Goal: Task Accomplishment & Management: Manage account settings

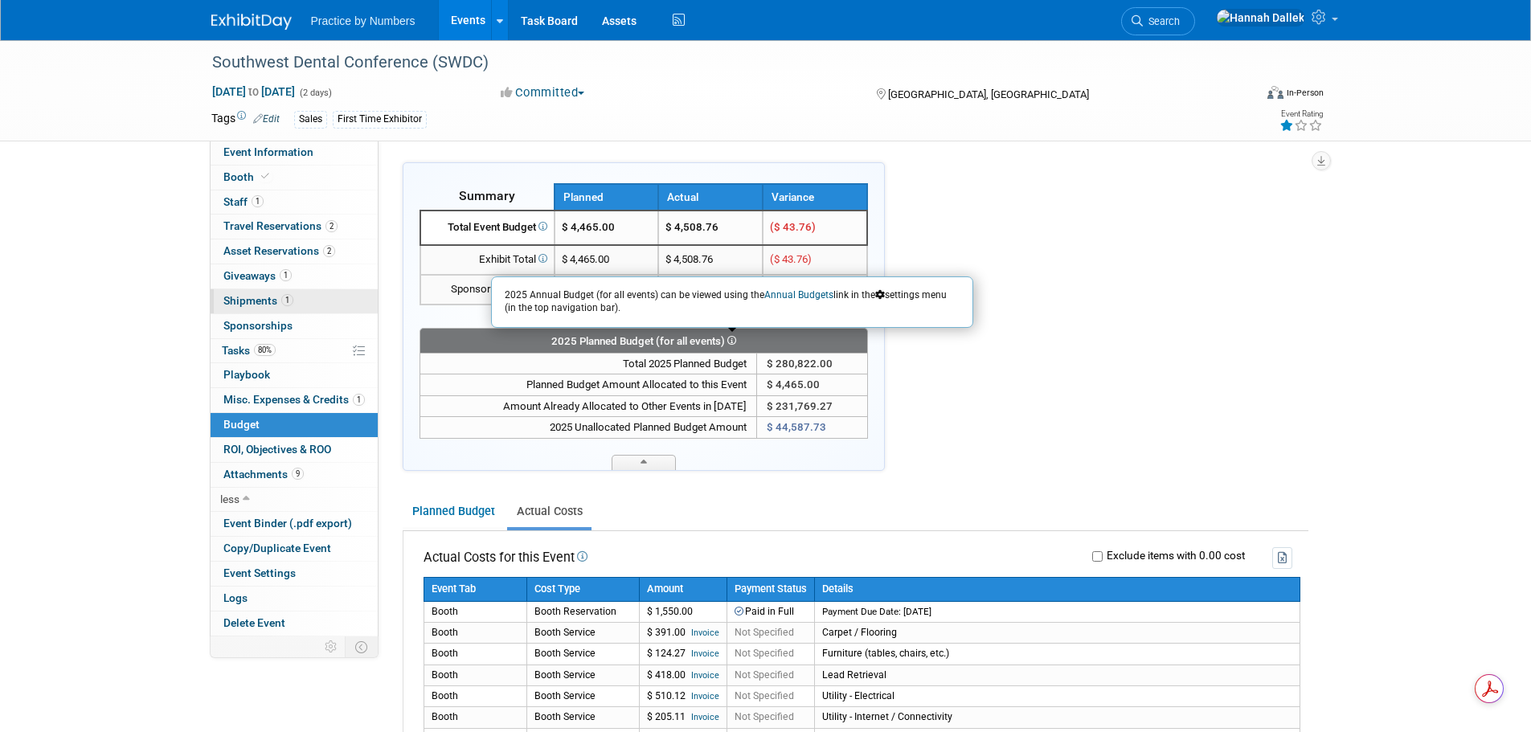
click at [247, 300] on span "Shipments 1" at bounding box center [258, 300] width 70 height 13
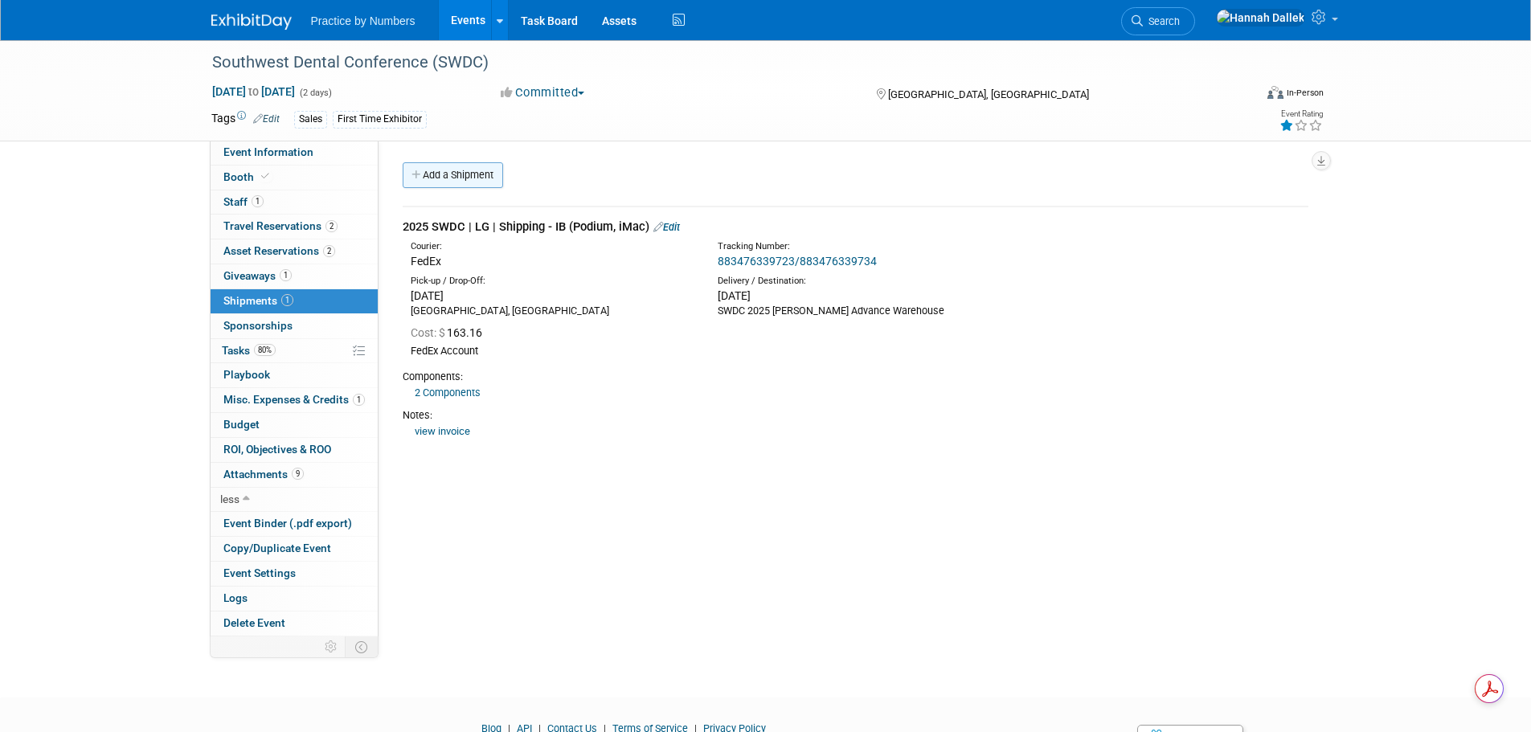
click at [415, 178] on icon at bounding box center [416, 175] width 11 height 10
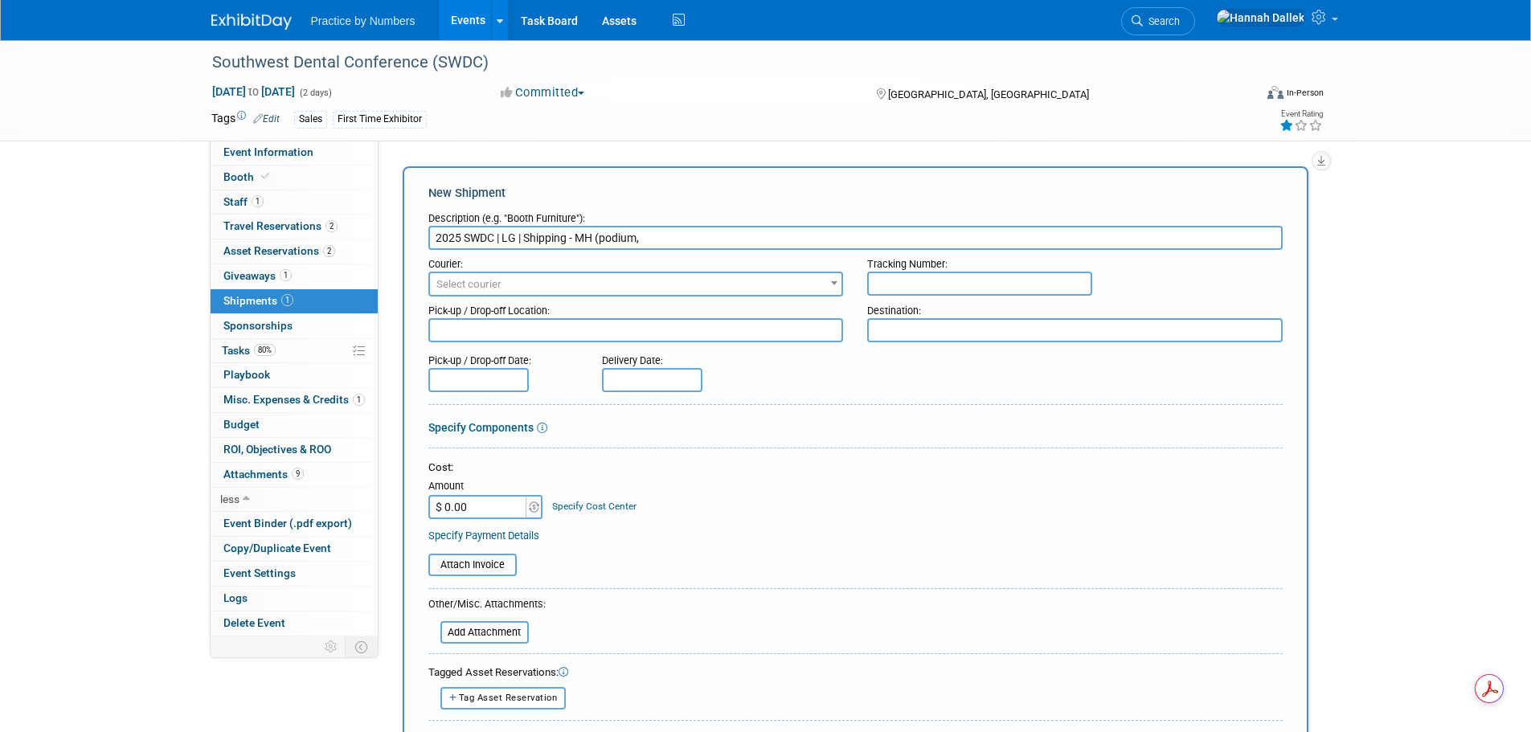
click at [604, 235] on input "2025 SWDC | LG | Shipping - MH (podium," at bounding box center [855, 238] width 854 height 24
click at [604, 239] on input "2025 SWDC | LG | Shipping - MH (podium," at bounding box center [855, 238] width 854 height 24
click at [653, 244] on input "2025 SWDC | LG | Shipping - MH (podium," at bounding box center [855, 238] width 854 height 24
type input "2025 SWDC | LG | Shipping - MH (podium, iMac)"
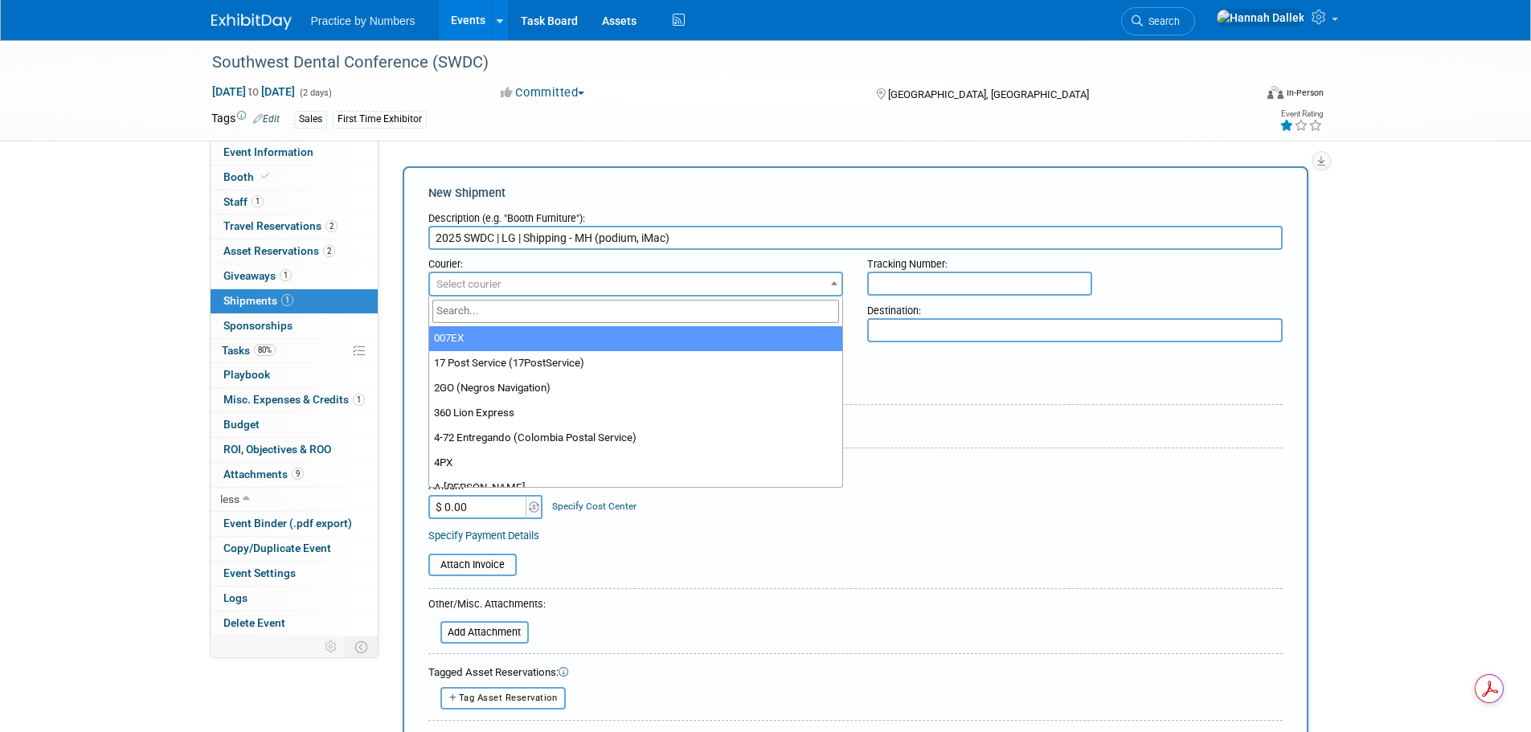
click at [650, 278] on span "Select courier" at bounding box center [636, 284] width 412 height 23
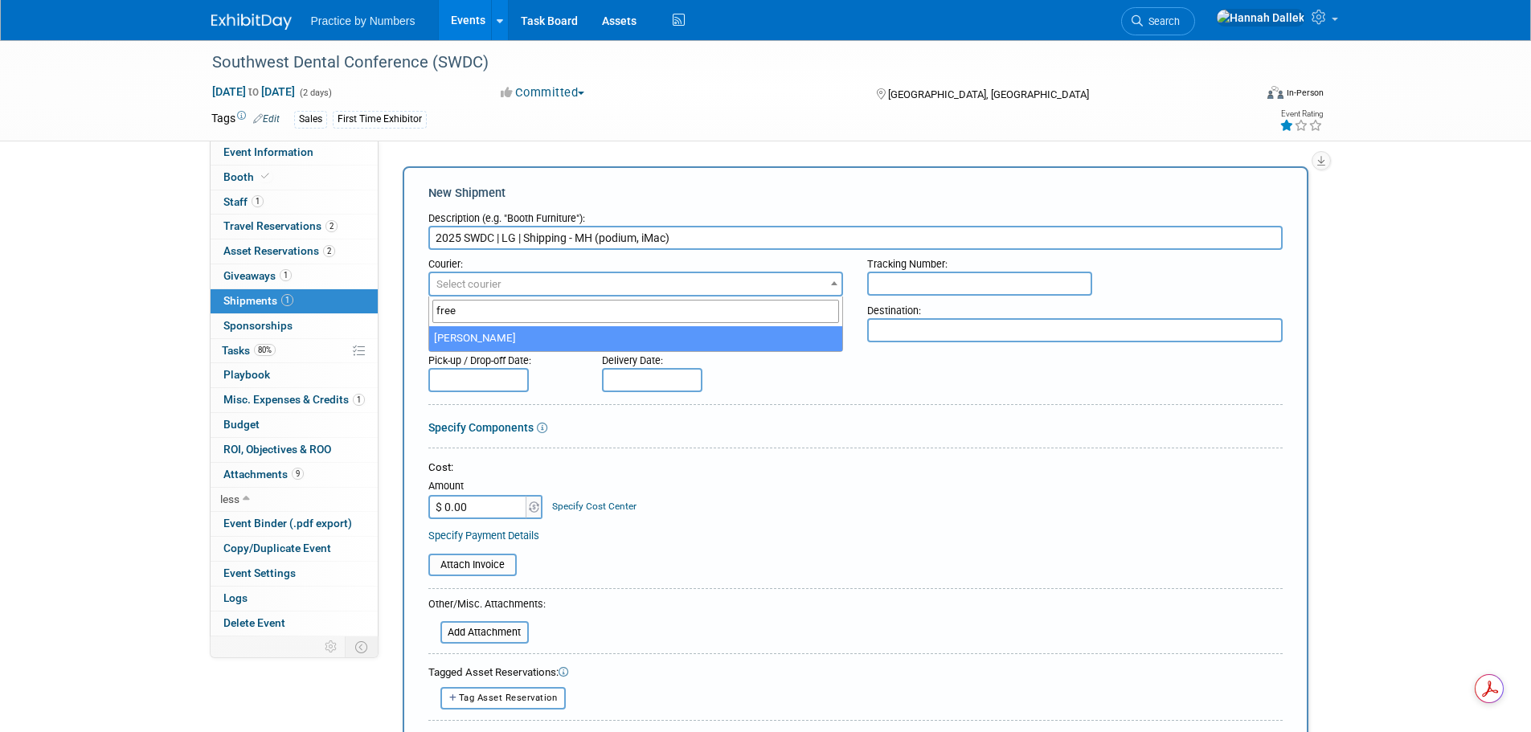
type input "free"
select select "551"
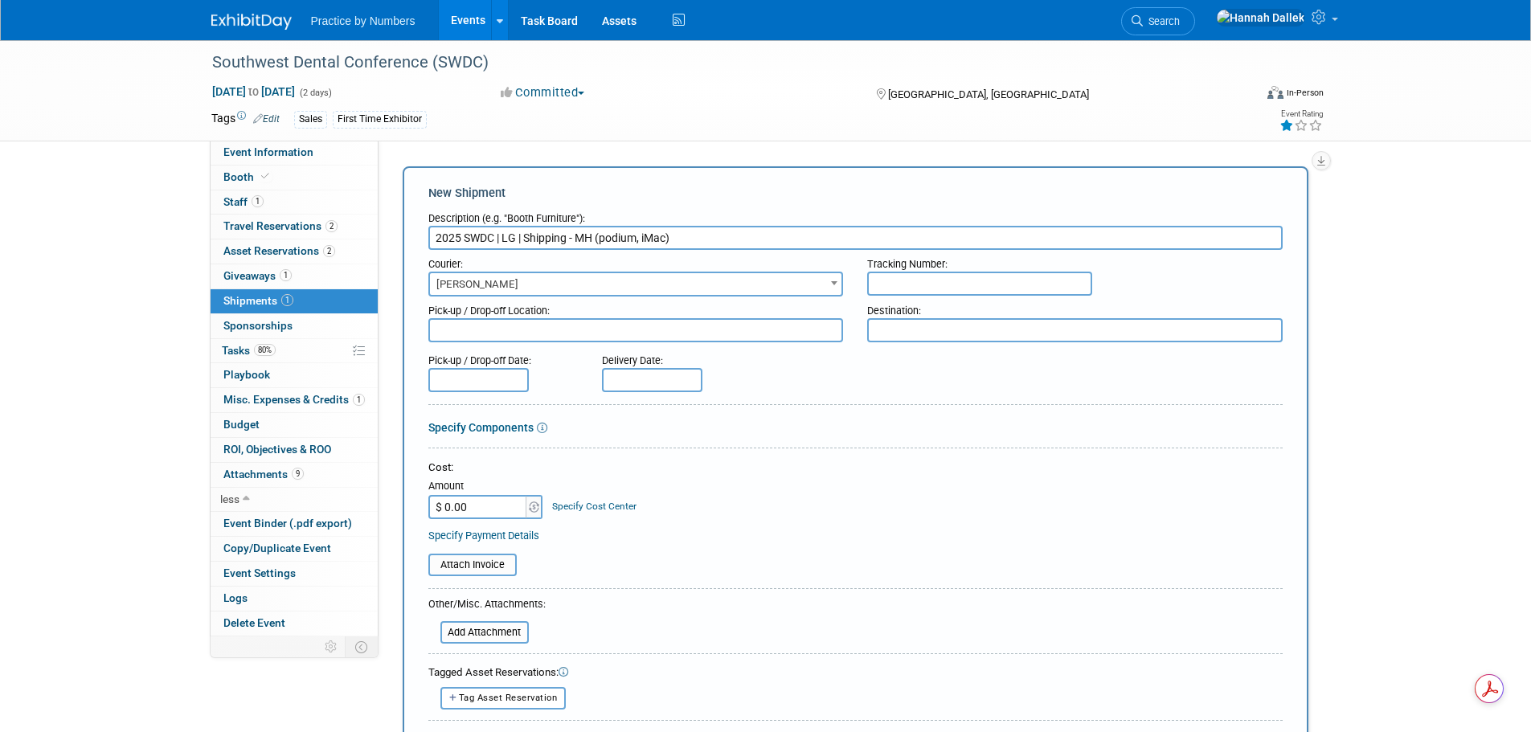
click at [902, 288] on input "text" at bounding box center [979, 284] width 225 height 24
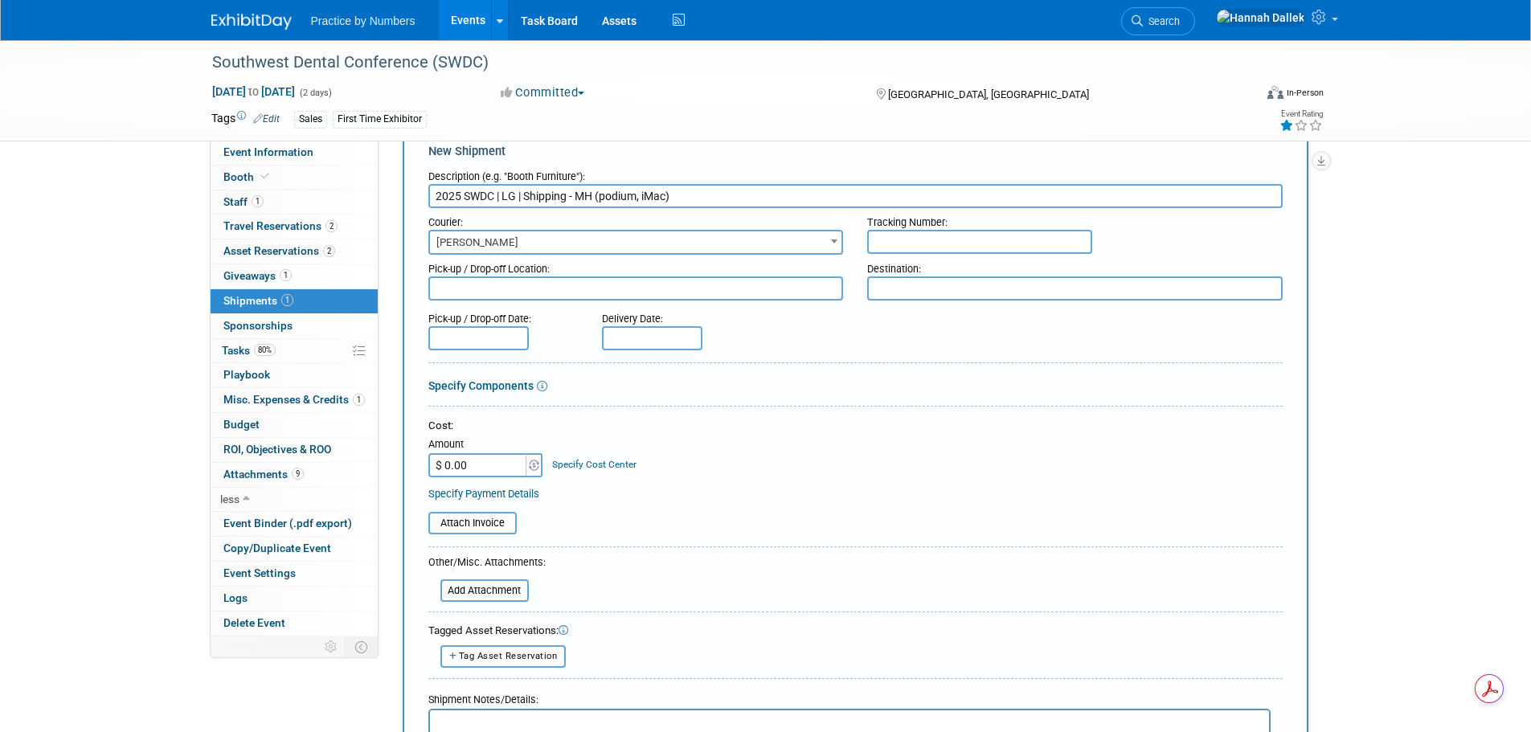
scroll to position [80, 0]
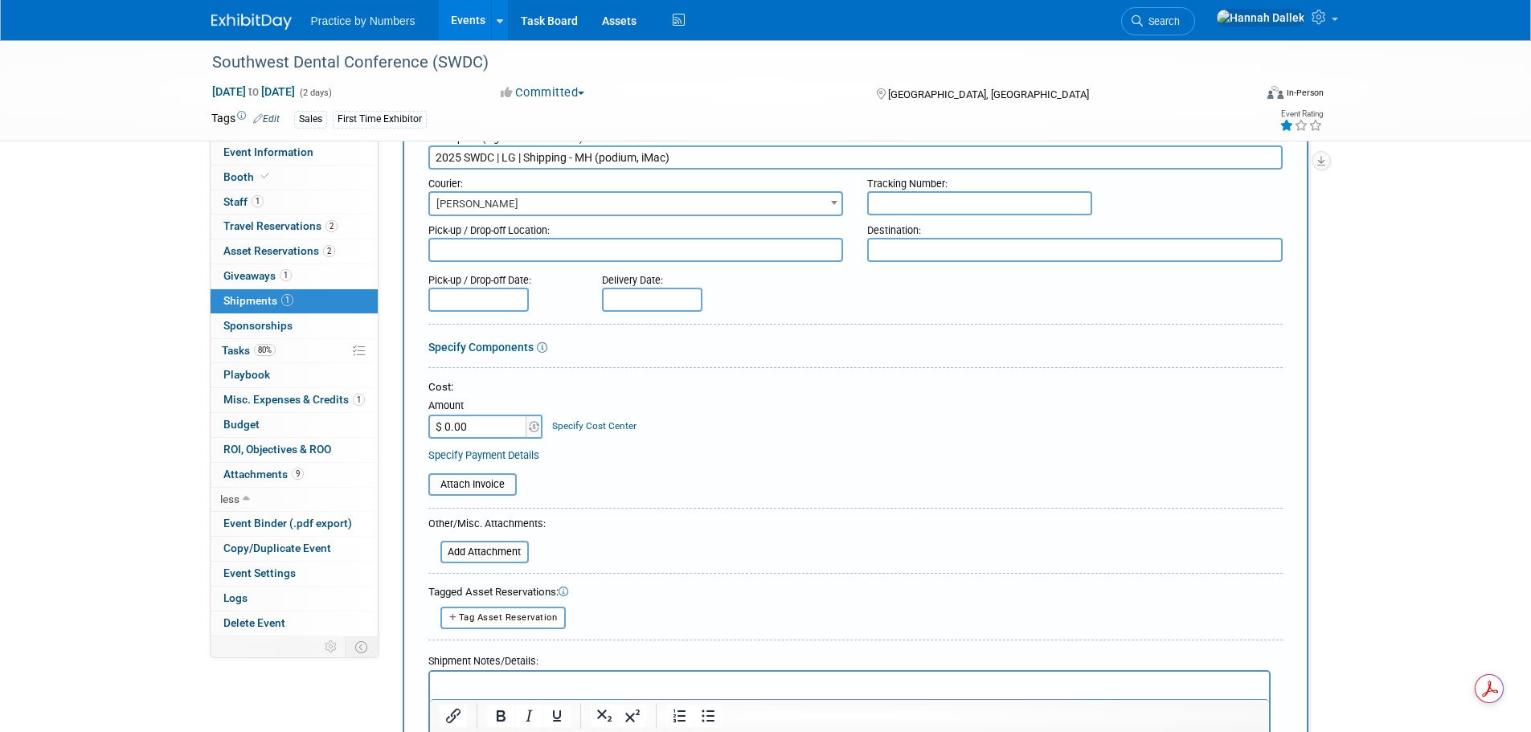
click at [483, 430] on input "$ 0.00" at bounding box center [478, 427] width 100 height 24
type input "$ 201.96"
click at [485, 481] on input "file" at bounding box center [419, 484] width 191 height 19
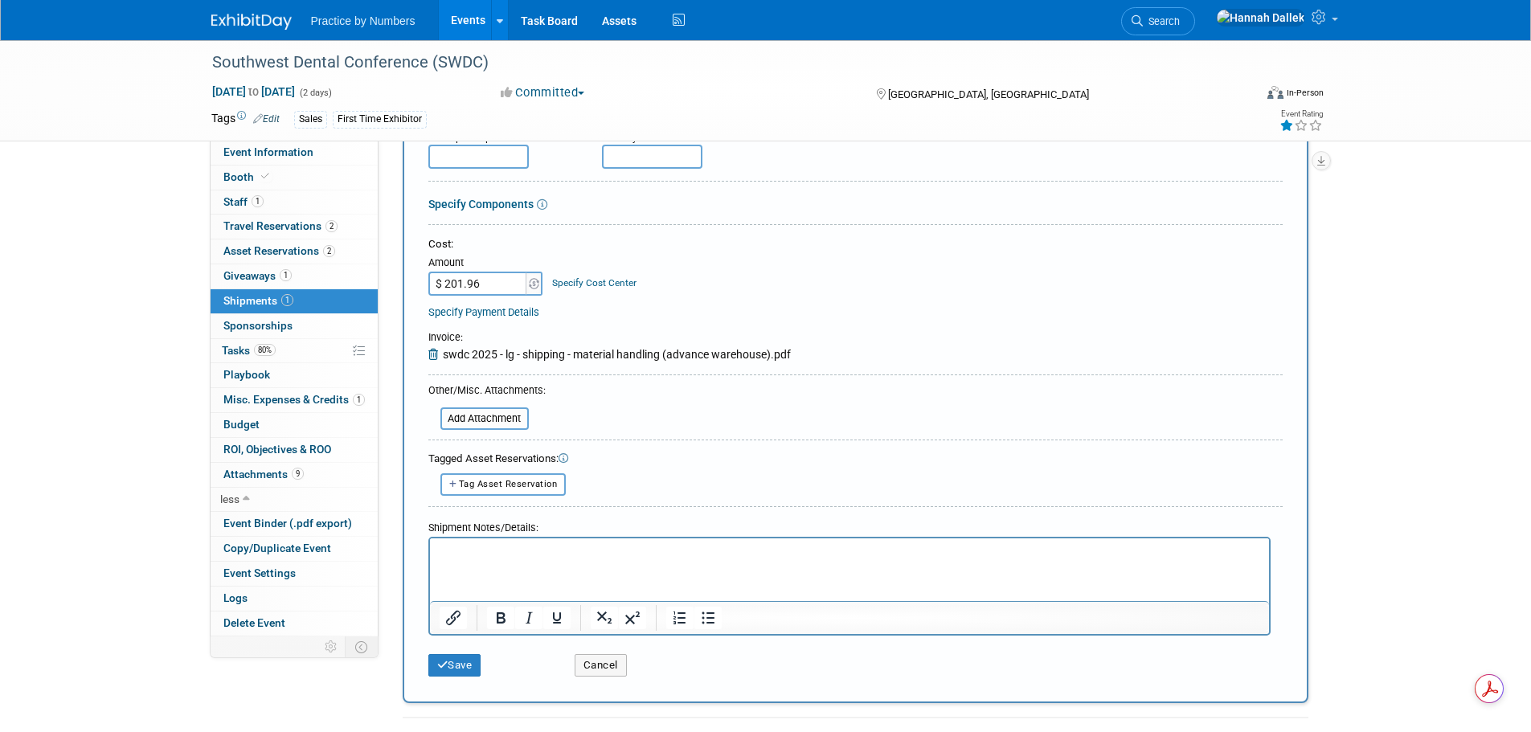
scroll to position [241, 0]
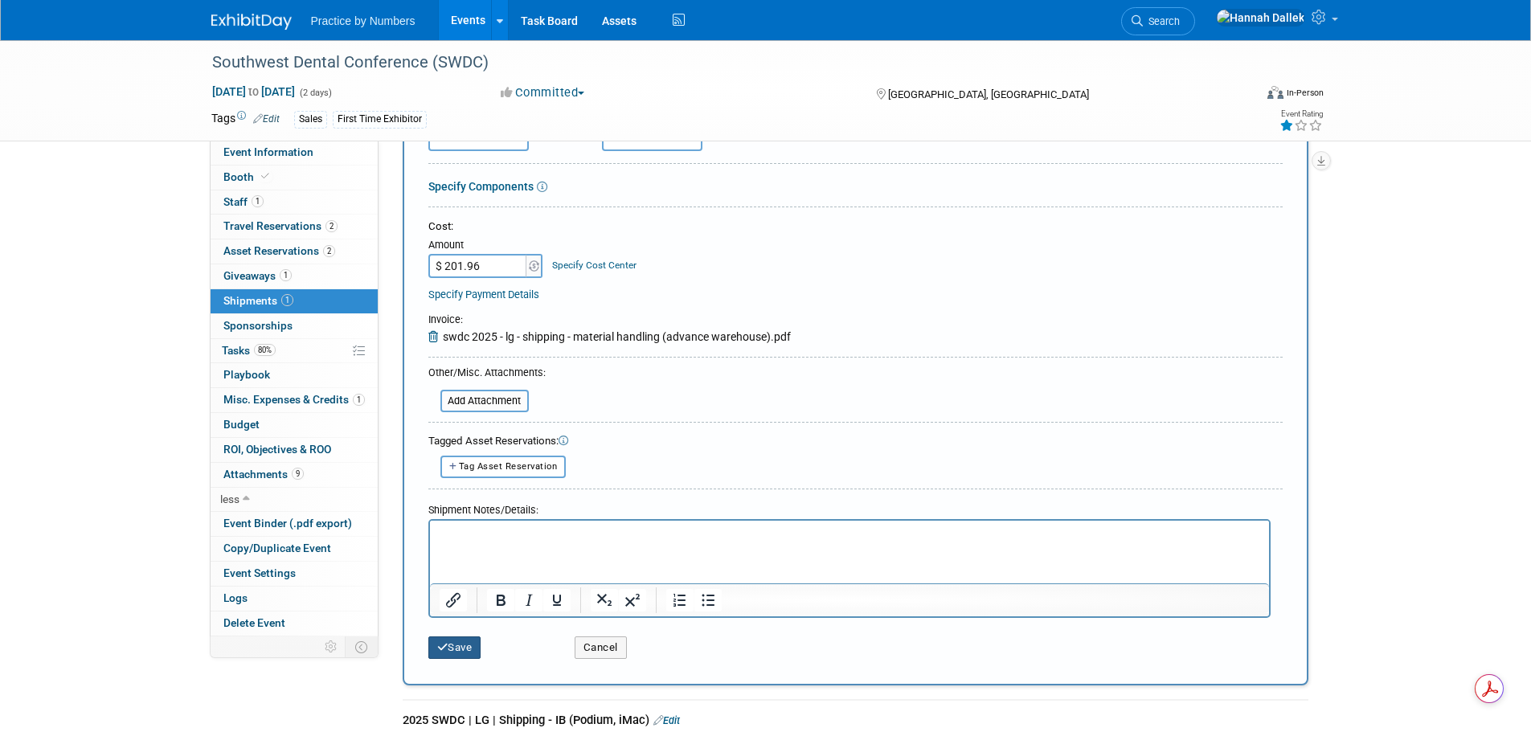
click at [451, 645] on button "Save" at bounding box center [454, 647] width 53 height 23
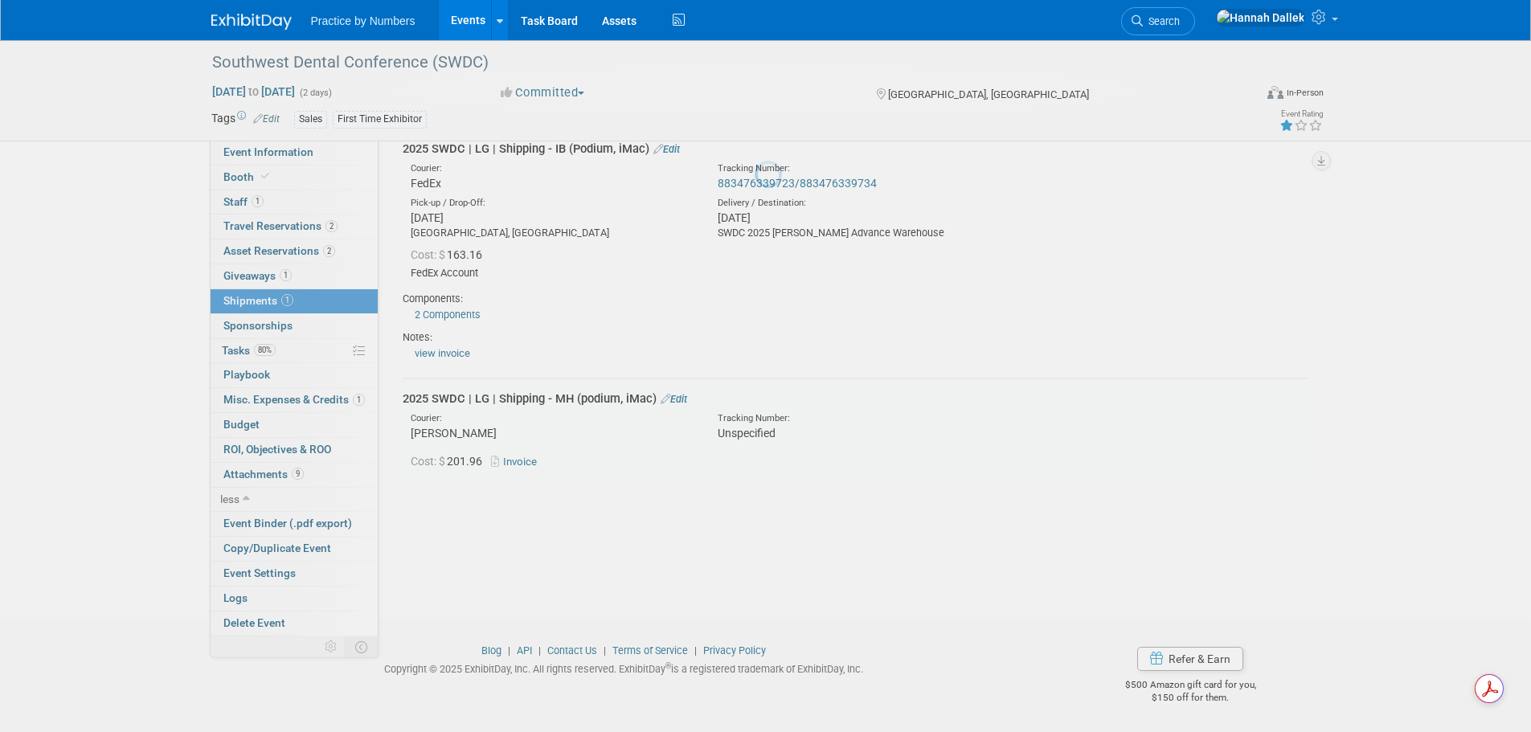
scroll to position [78, 0]
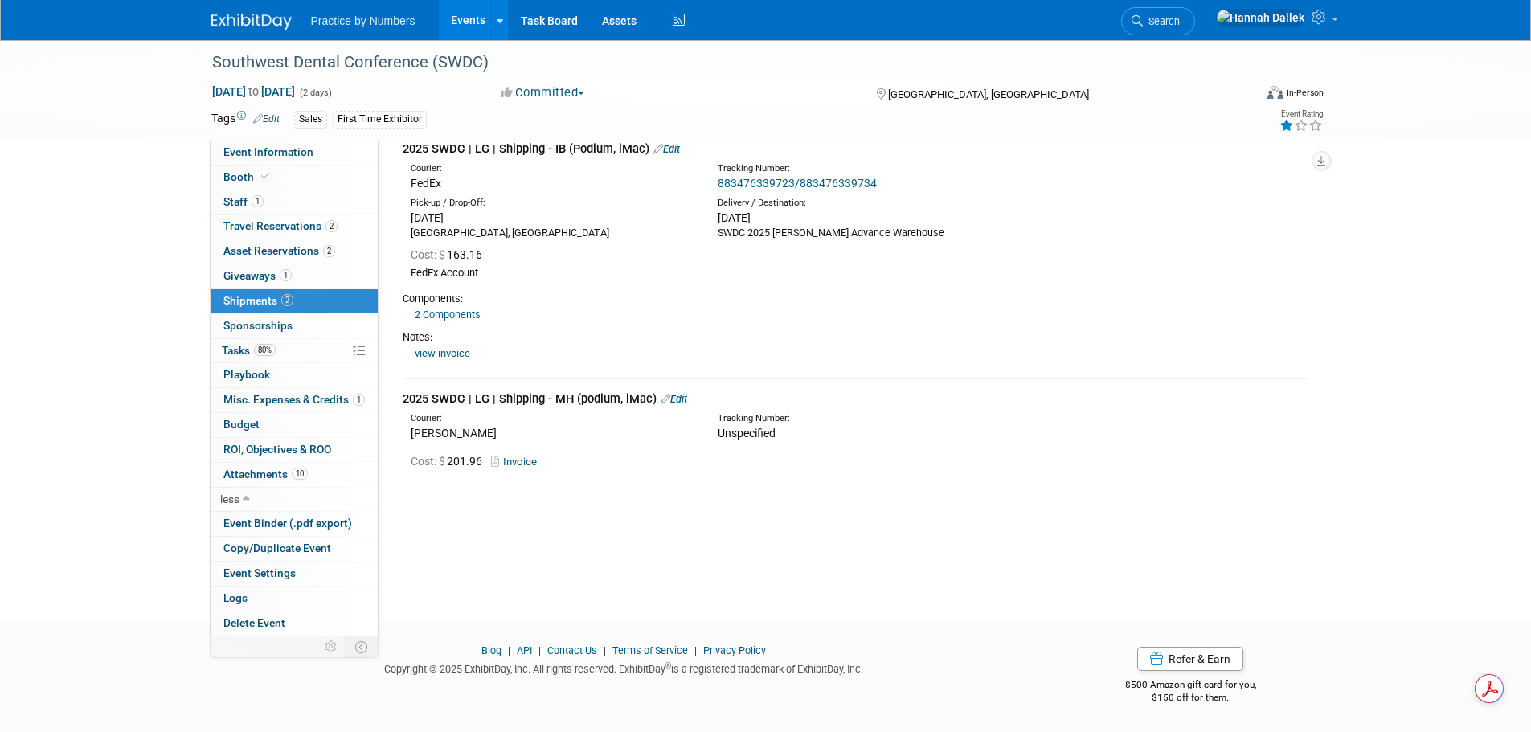
click at [687, 398] on link "Edit" at bounding box center [674, 399] width 27 height 12
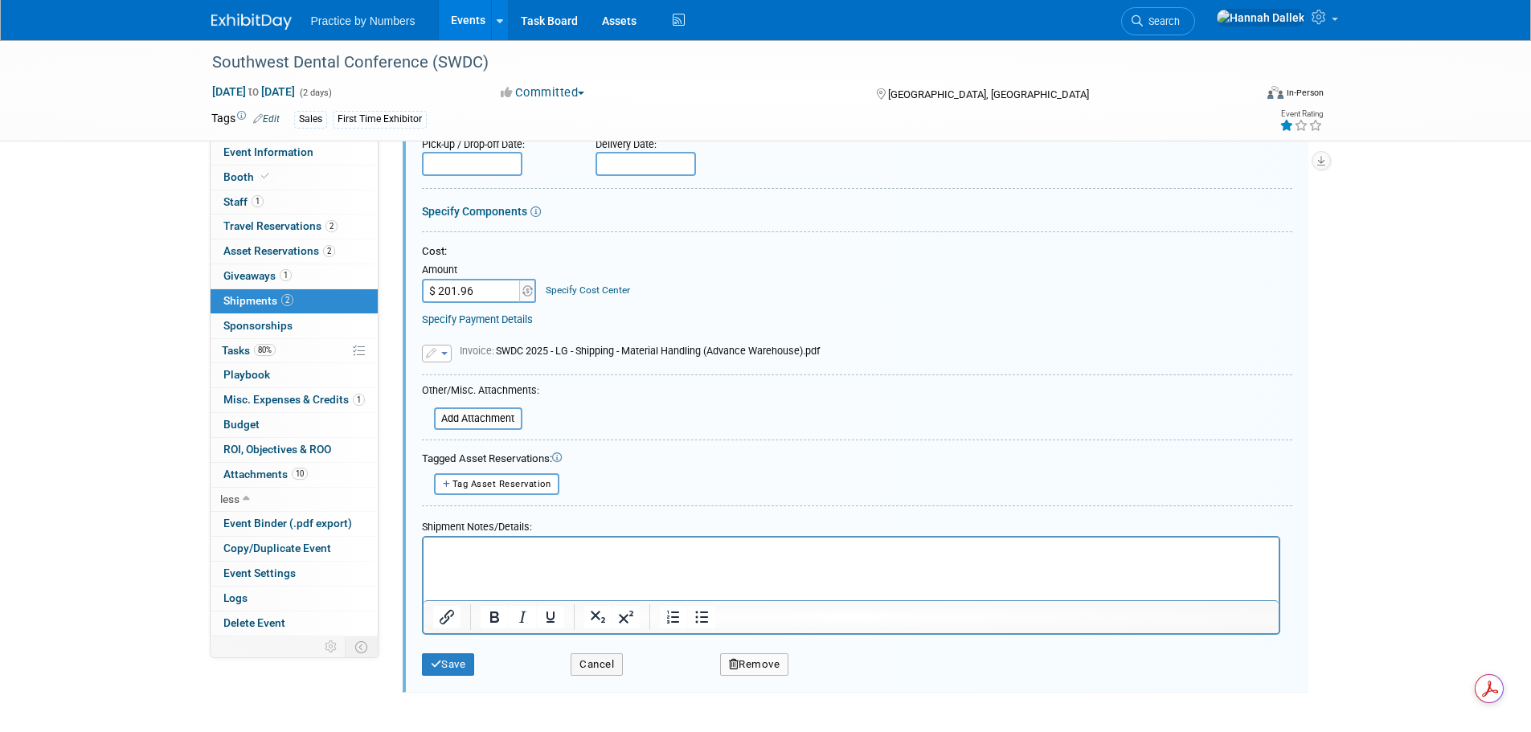
scroll to position [515, 0]
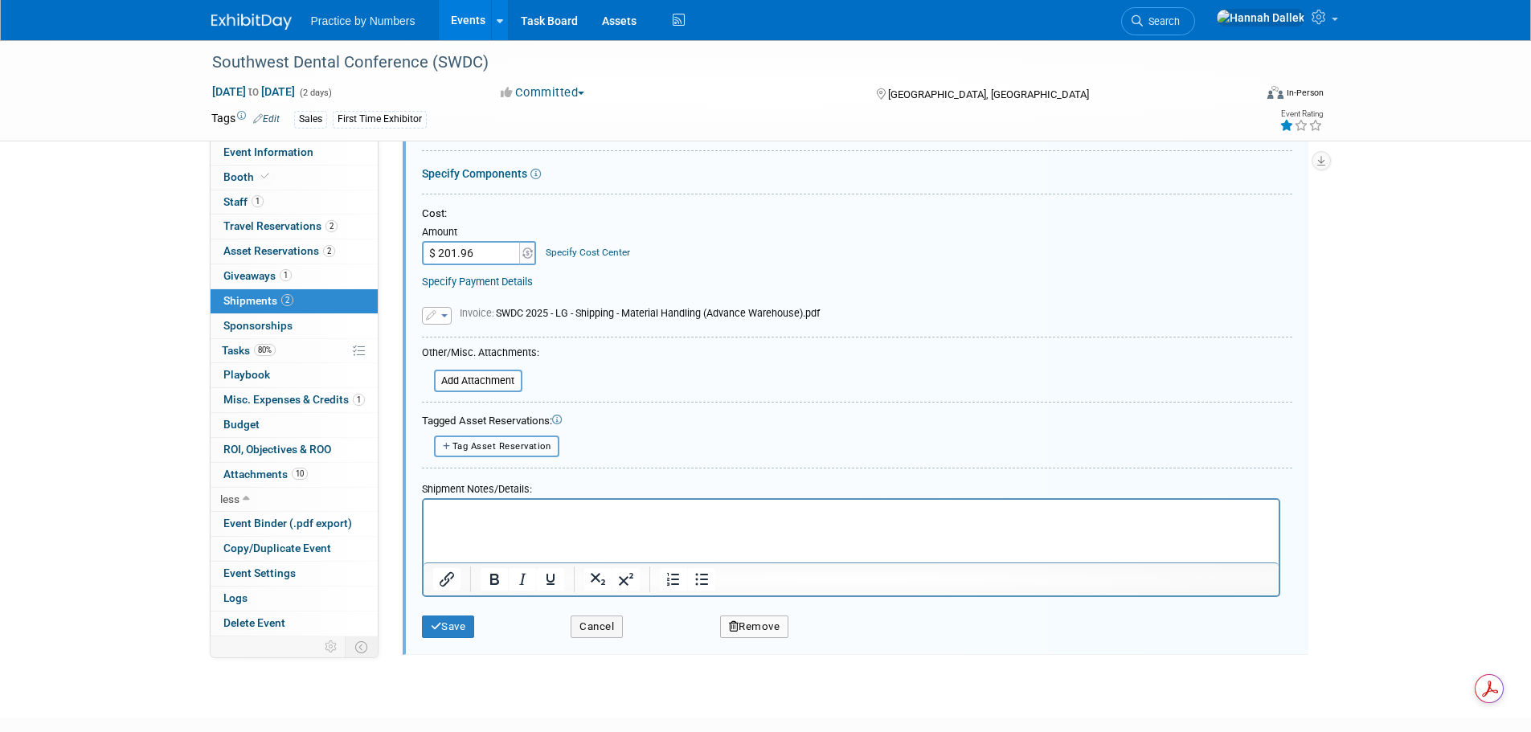
click at [450, 441] on button "Tag Asset Reservation" at bounding box center [497, 447] width 126 height 22
select select
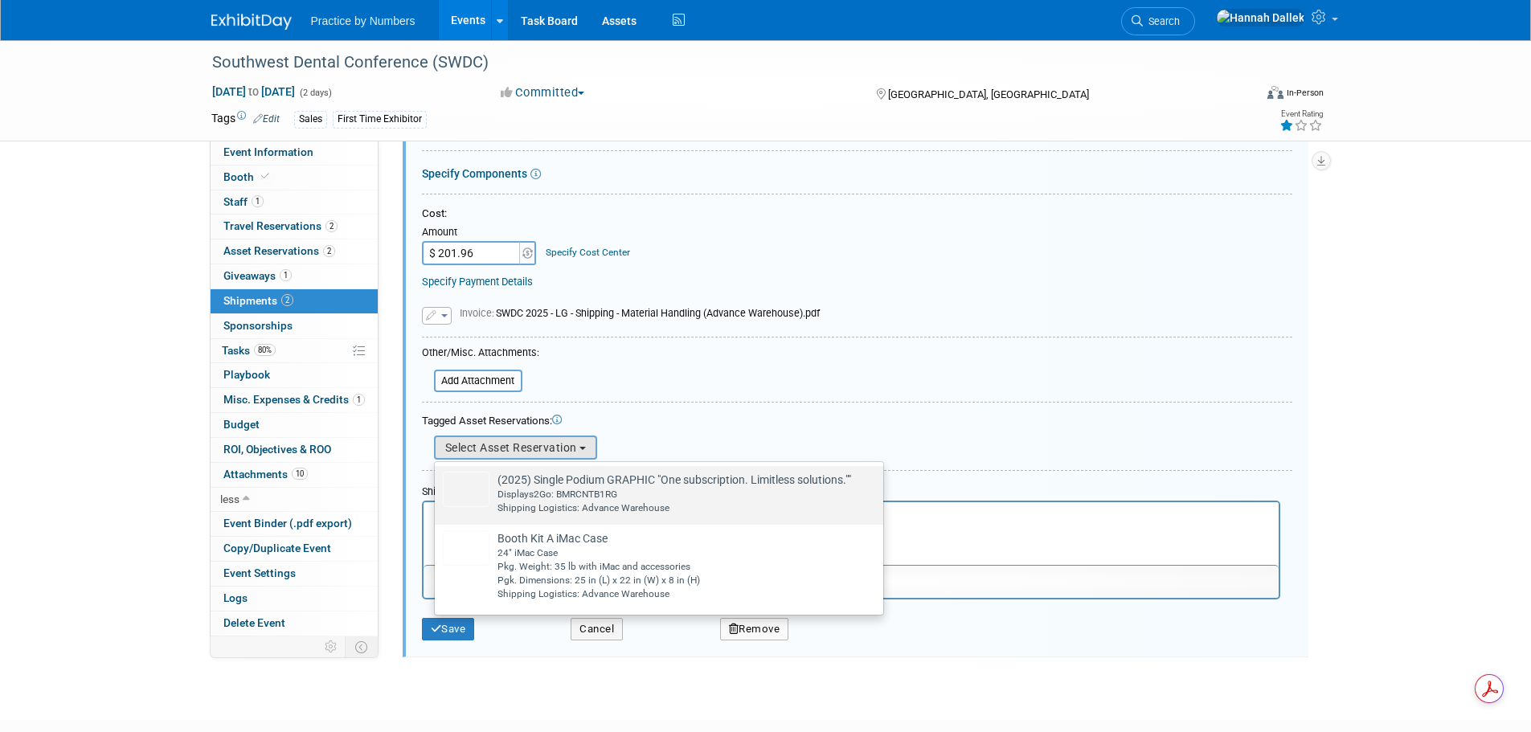
click at [542, 489] on div "Displays2Go: BMRCNTB1RG" at bounding box center [674, 495] width 354 height 14
click at [437, 485] on input "(2025) Single Podium GRAPHIC "One subscription. Limitless solutions."" Already …" at bounding box center [432, 480] width 10 height 10
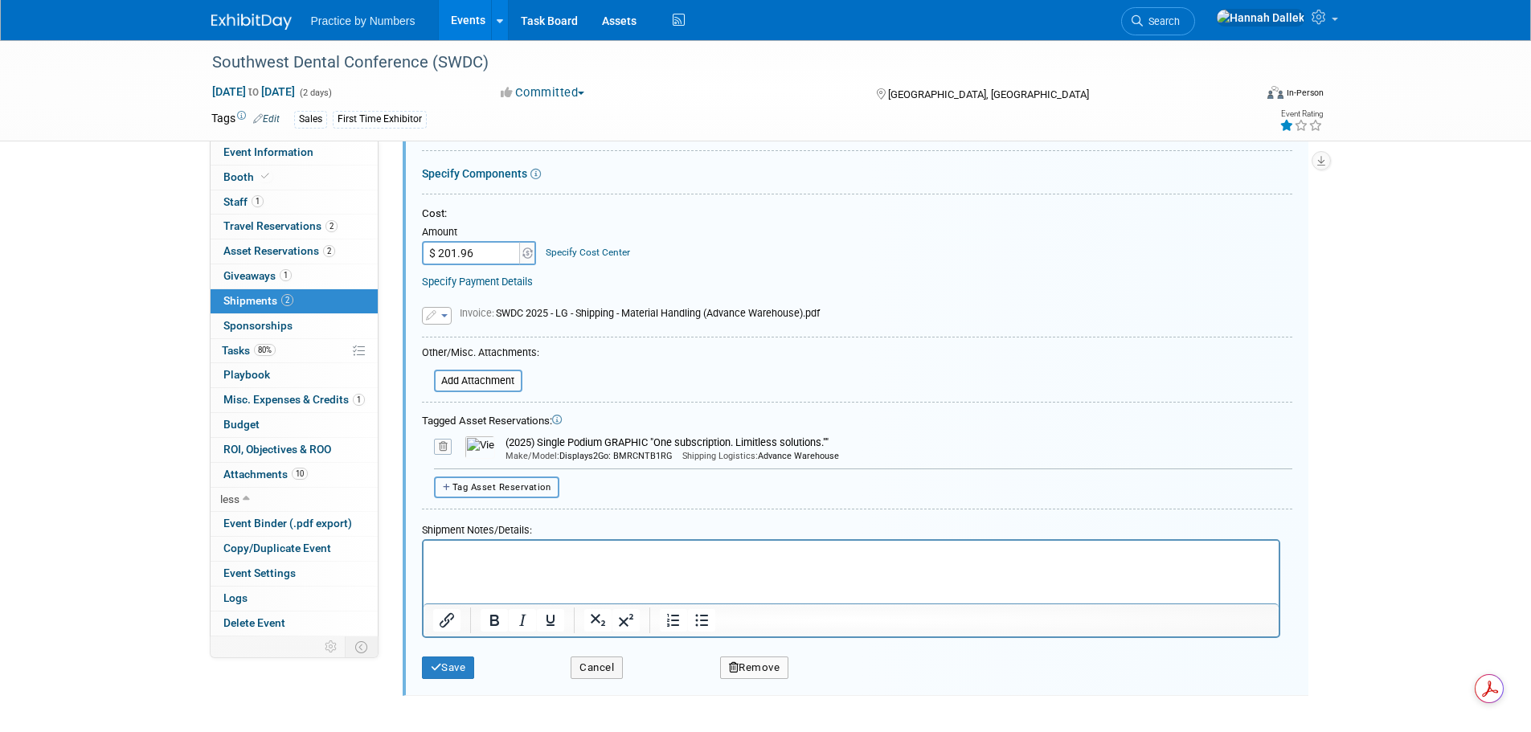
click at [439, 486] on button "Tag Asset Reservation" at bounding box center [497, 488] width 126 height 22
select select
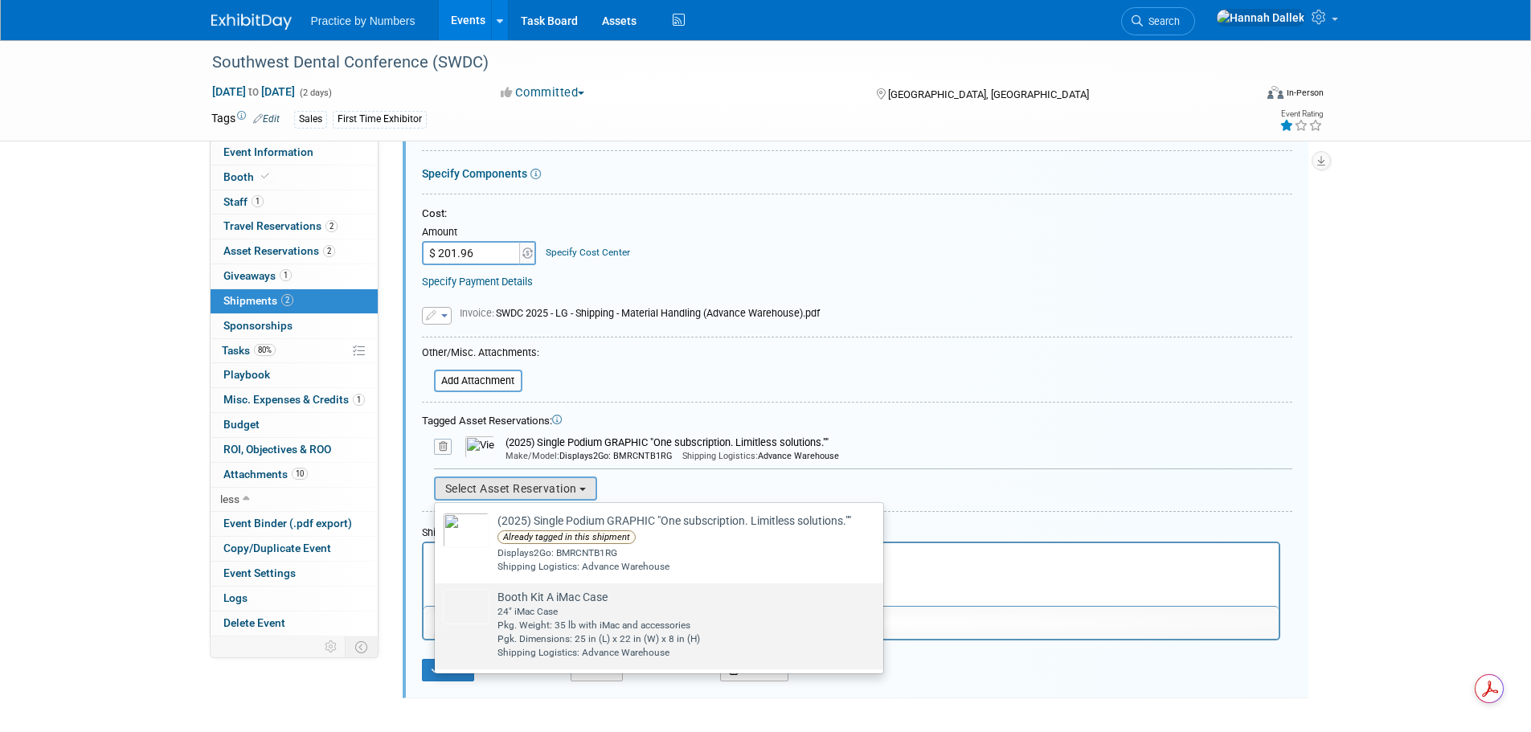
click at [526, 613] on div "24" iMac Case" at bounding box center [598, 612] width 203 height 14
click at [437, 603] on input "Booth Kit A iMac Case Already tagged in this shipment 24" iMac Case Pkg. Weight…" at bounding box center [432, 597] width 10 height 10
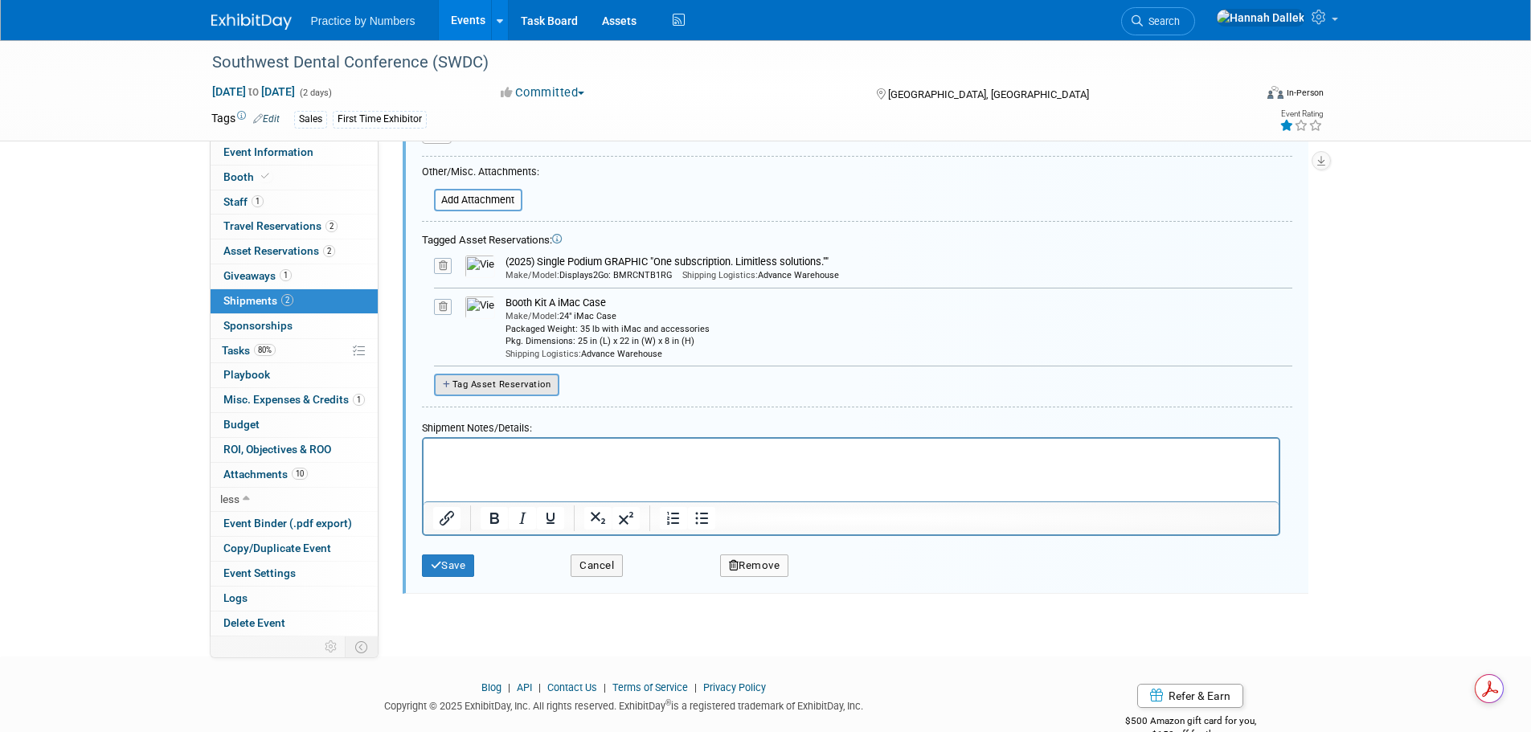
scroll to position [732, 0]
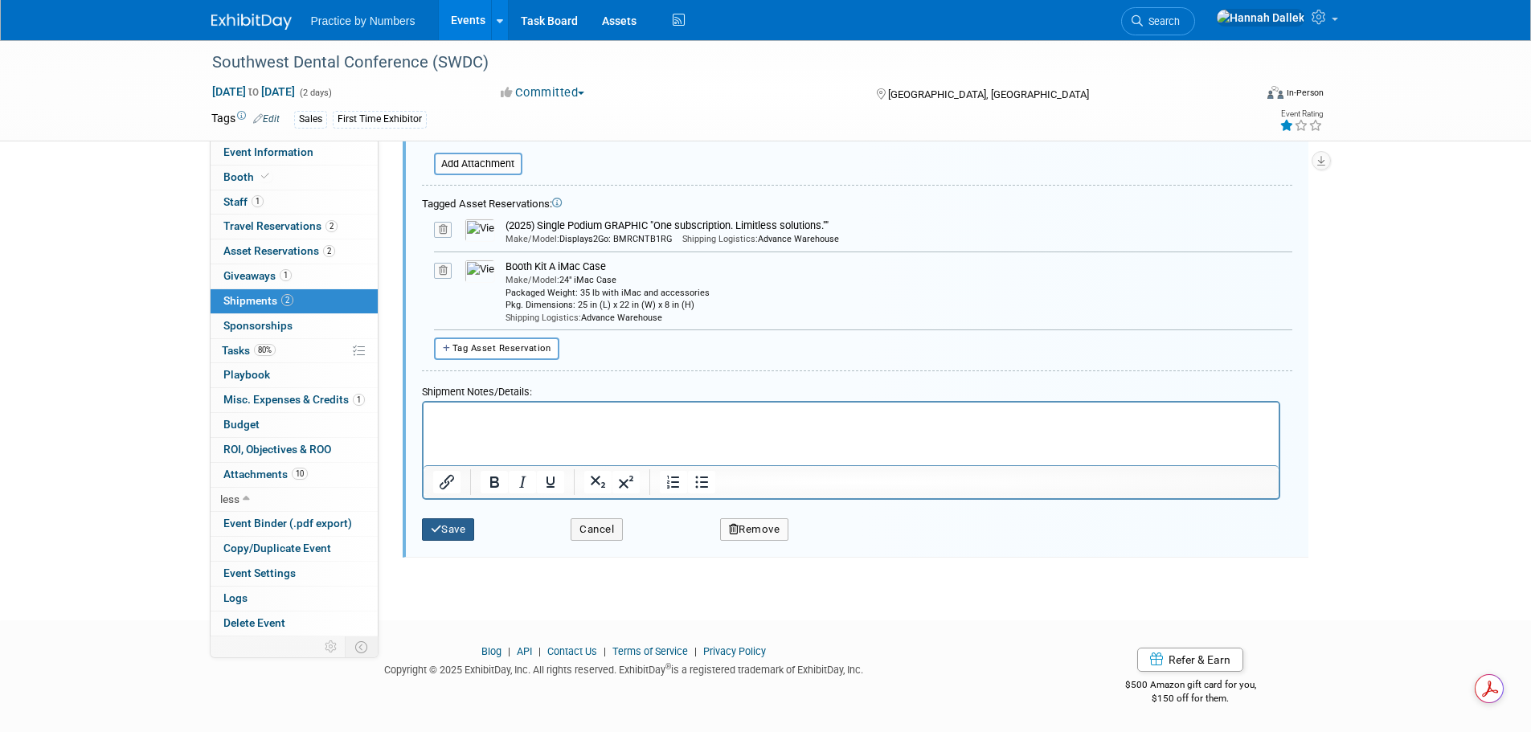
click at [468, 529] on button "Save" at bounding box center [448, 529] width 53 height 23
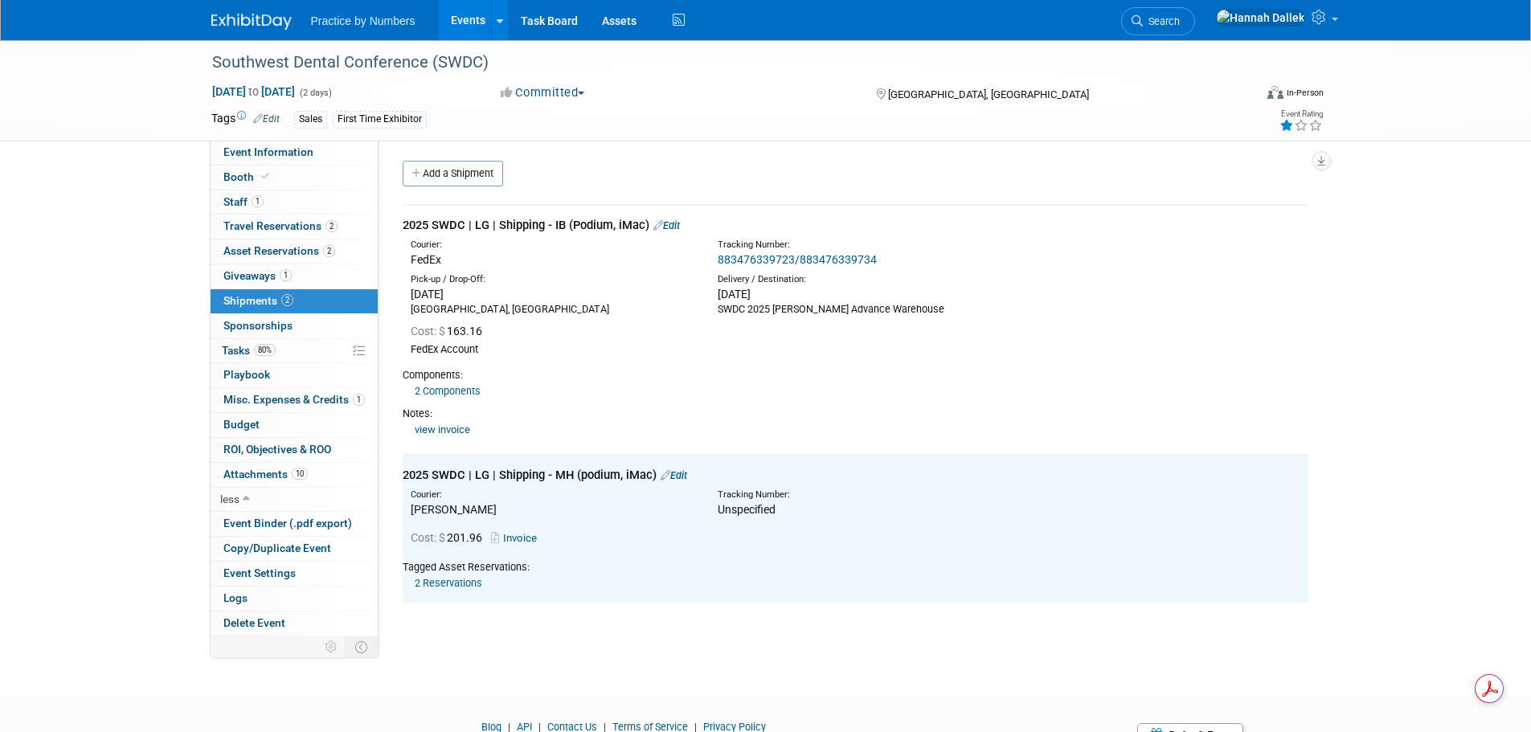
scroll to position [0, 0]
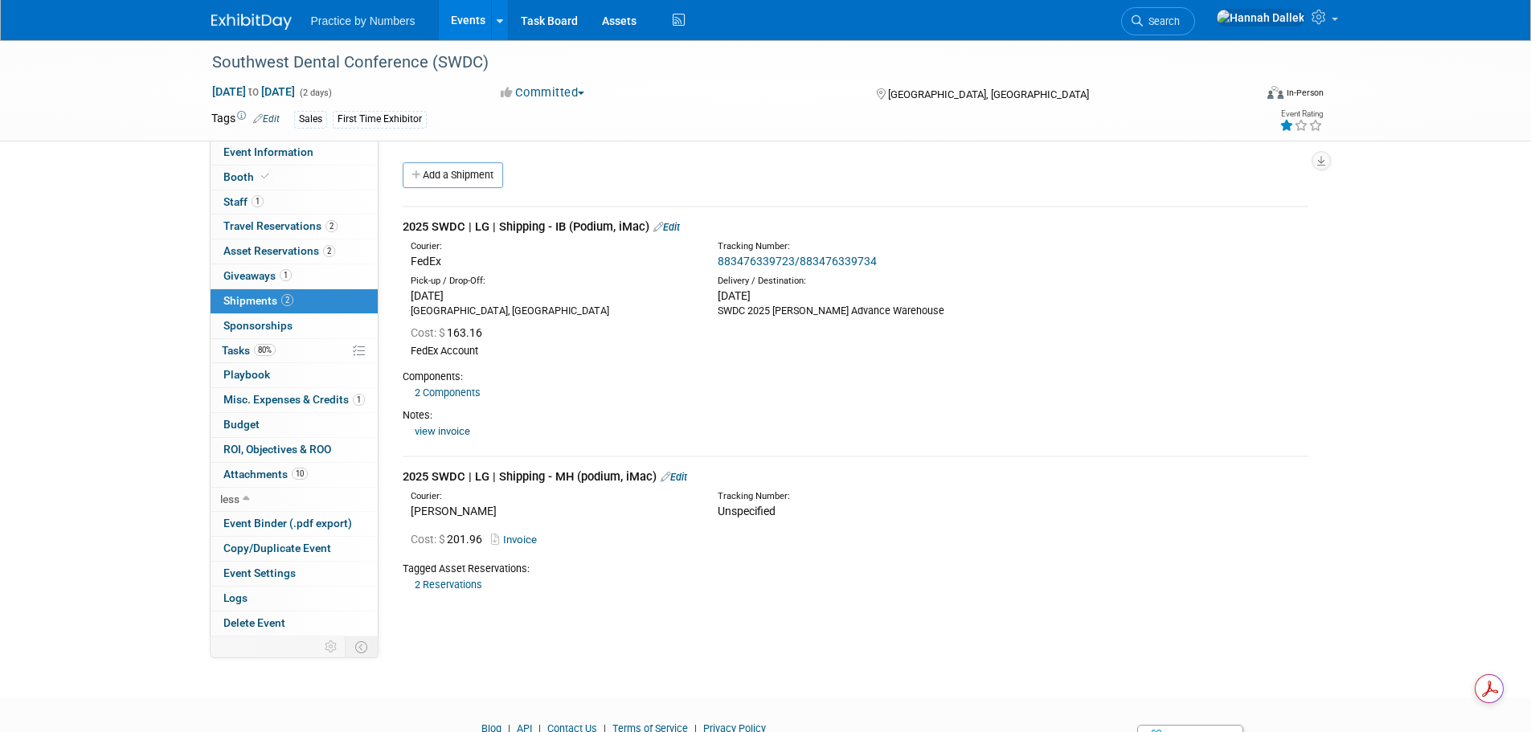
click at [469, 18] on link "Events" at bounding box center [468, 20] width 59 height 40
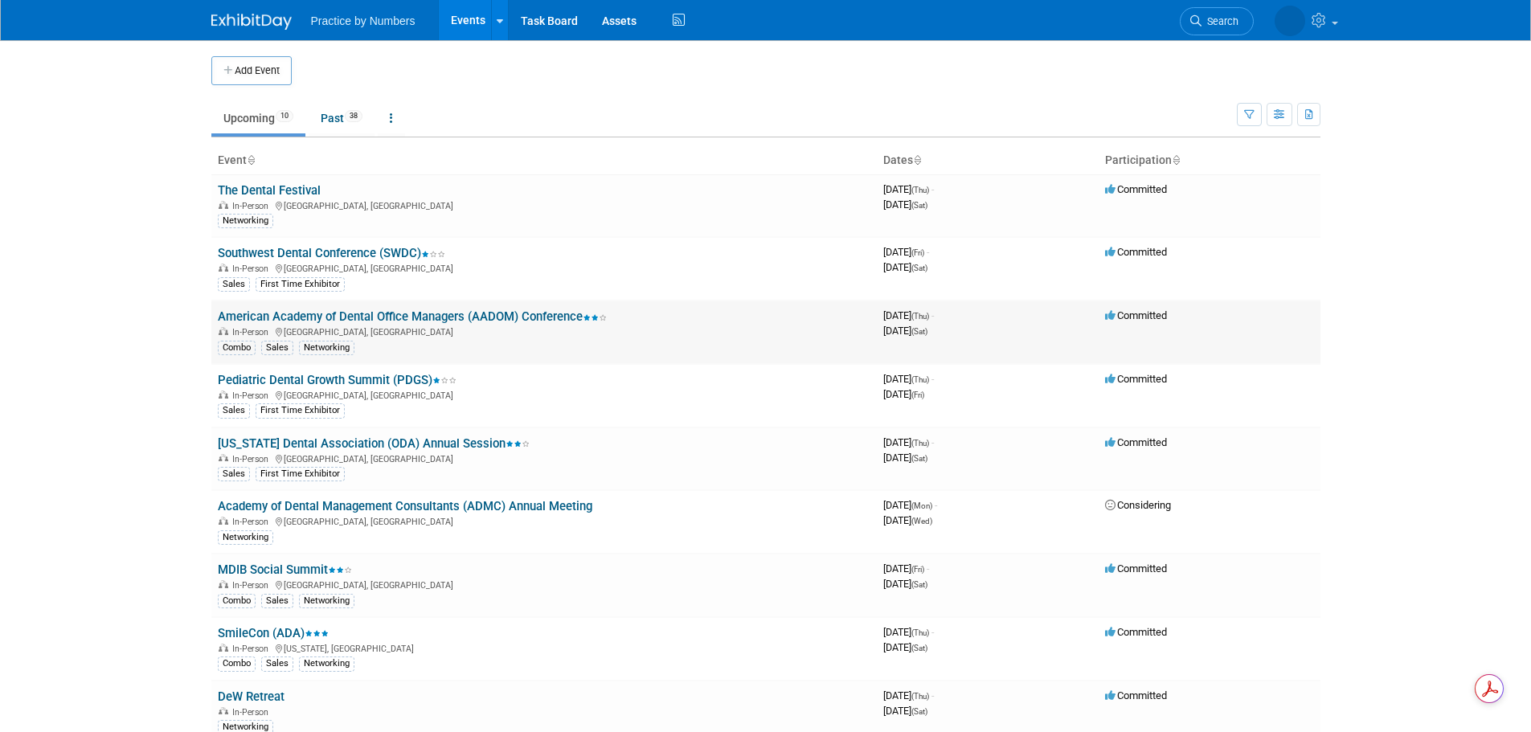
click at [373, 314] on link "American Academy of Dental Office Managers (AADOM) Conference" at bounding box center [412, 316] width 389 height 14
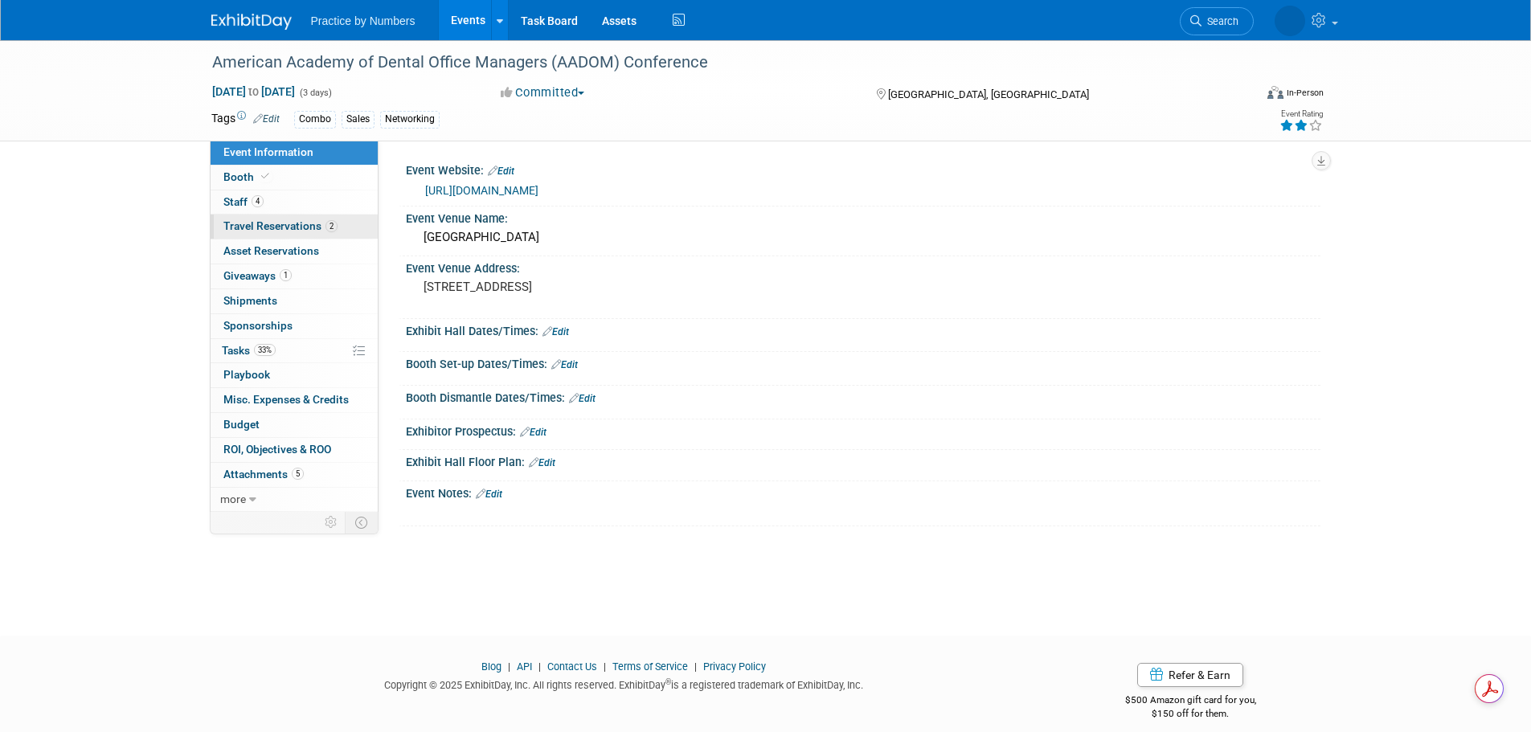
click at [287, 221] on span "Travel Reservations 2" at bounding box center [280, 225] width 114 height 13
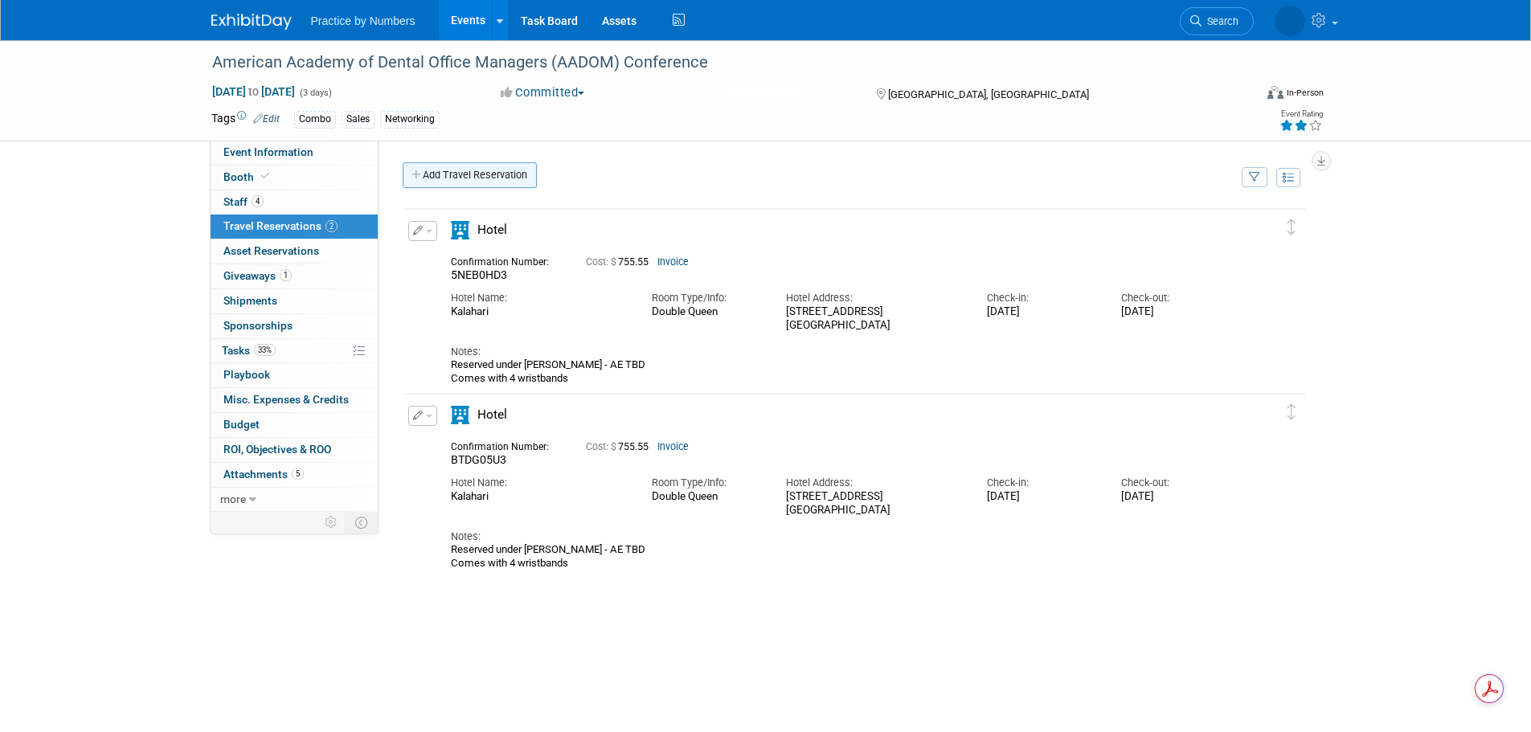
click at [426, 169] on link "Add Travel Reservation" at bounding box center [470, 175] width 134 height 26
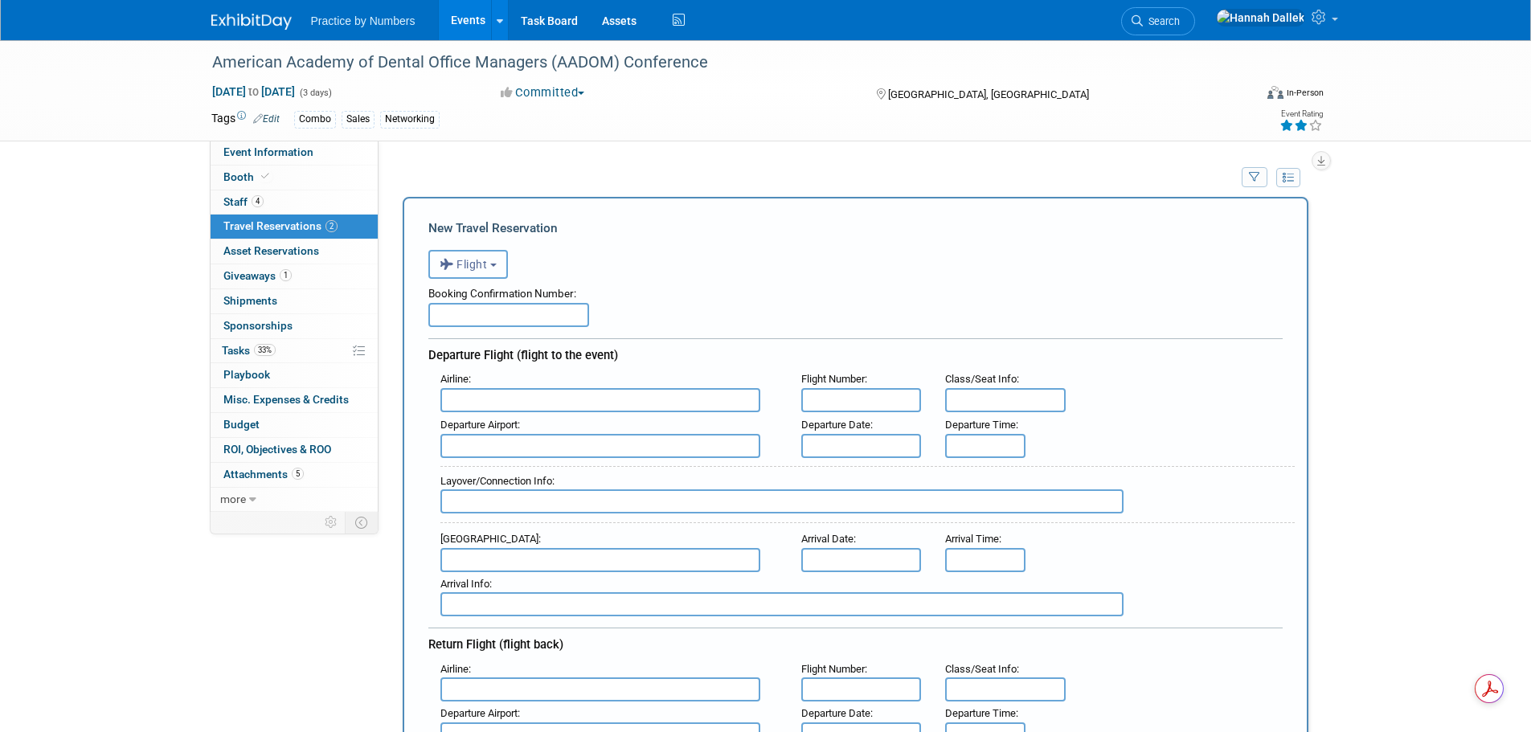
click at [497, 267] on b "button" at bounding box center [493, 265] width 6 height 3
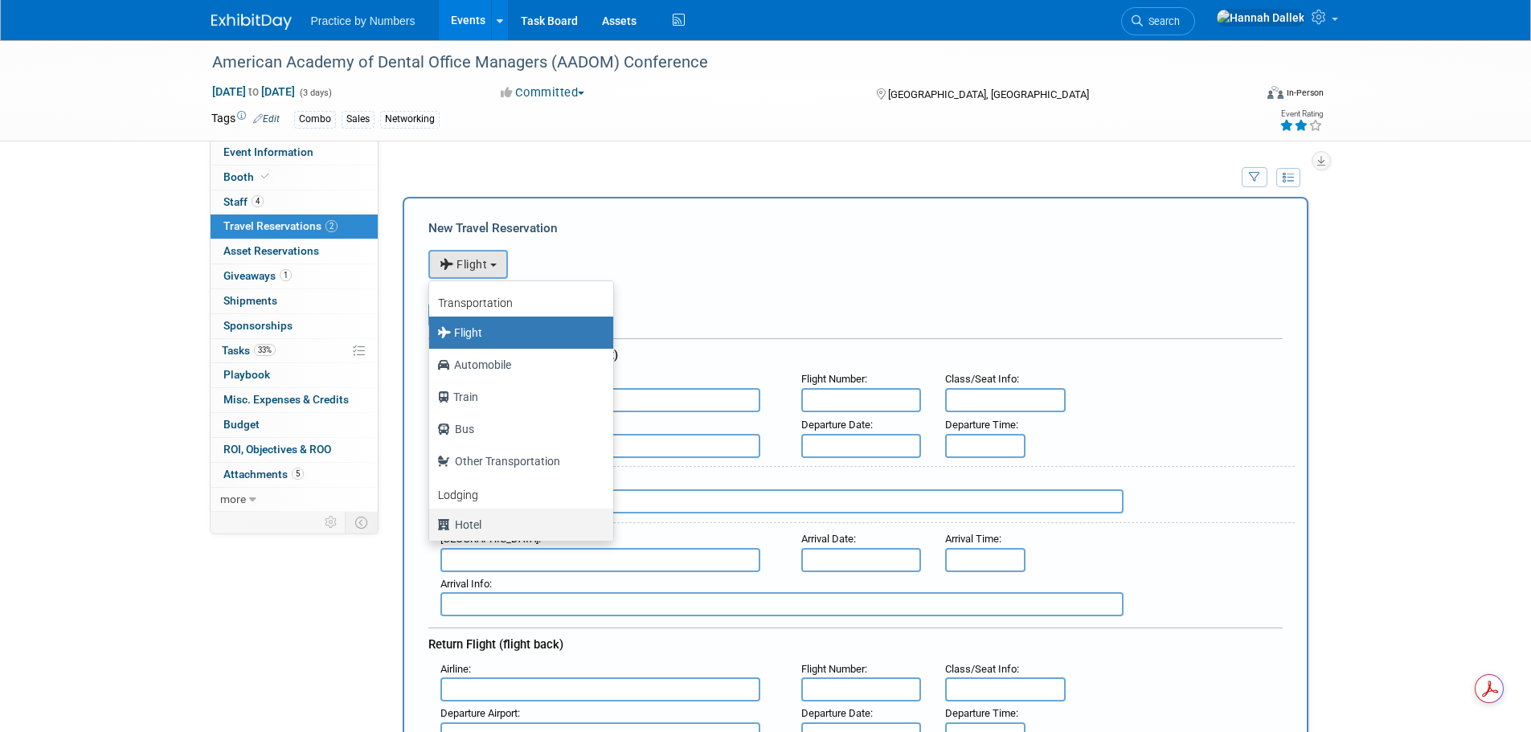
click at [479, 531] on label "Hotel" at bounding box center [517, 525] width 160 height 26
click at [432, 528] on input "Hotel" at bounding box center [426, 523] width 10 height 10
select select "6"
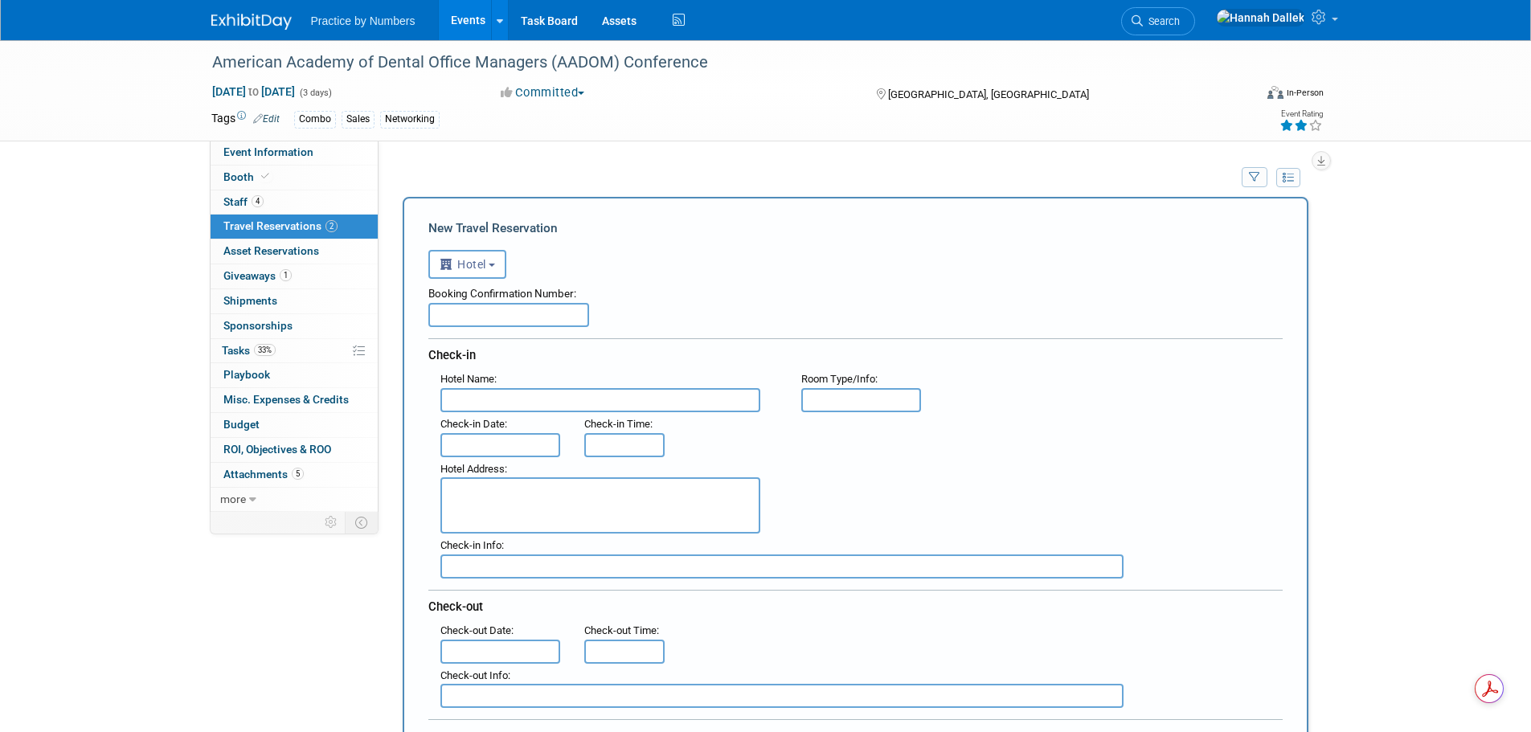
click at [500, 311] on input "text" at bounding box center [508, 315] width 161 height 24
paste input "HMRZMXSMYM"
type input "HMRZMXSMYM"
click at [493, 407] on input "text" at bounding box center [600, 400] width 320 height 24
drag, startPoint x: 532, startPoint y: 395, endPoint x: 499, endPoint y: 401, distance: 33.4
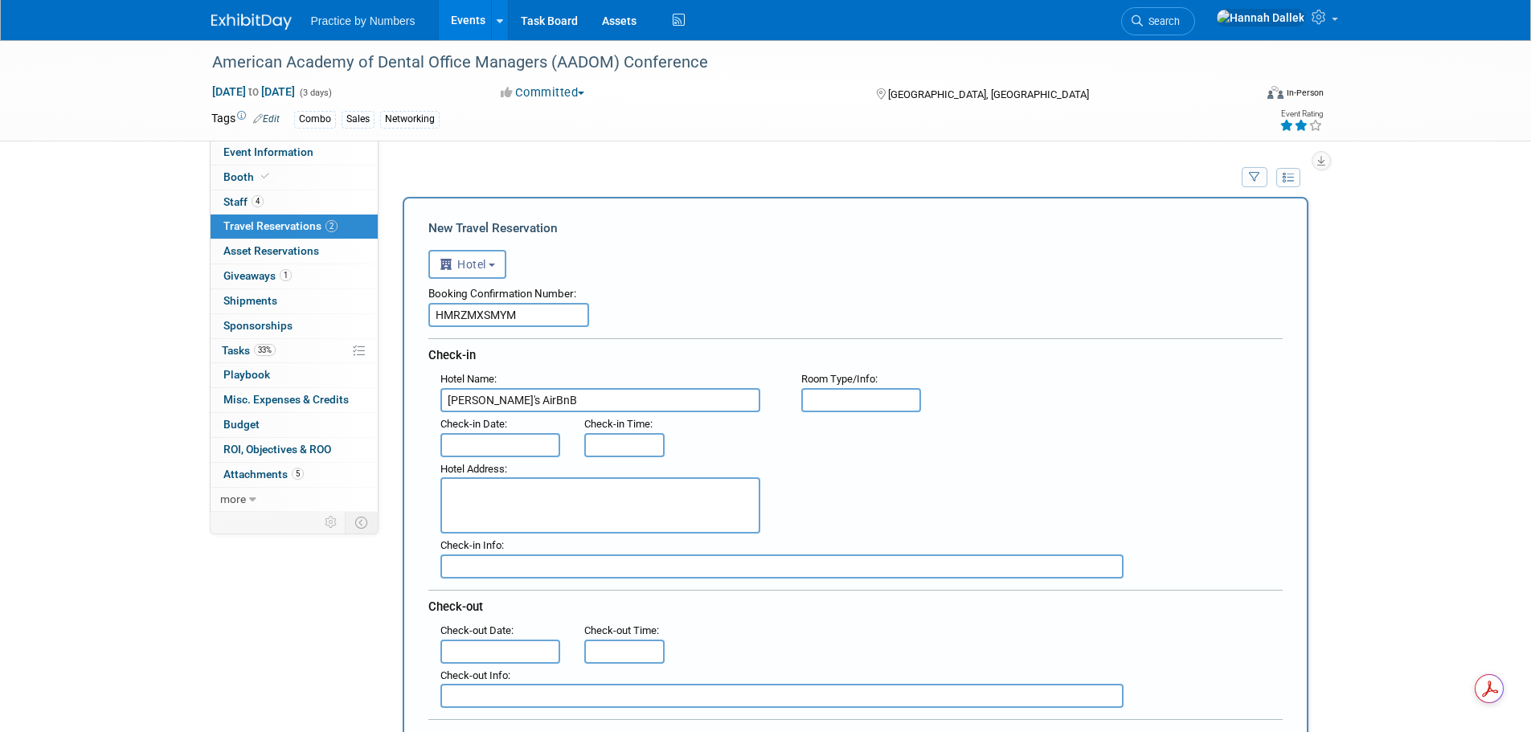
click at [499, 401] on input "Brittany's AirBnB" at bounding box center [600, 400] width 320 height 24
type input "Brittany's airbnb"
click at [535, 448] on input "text" at bounding box center [500, 445] width 121 height 24
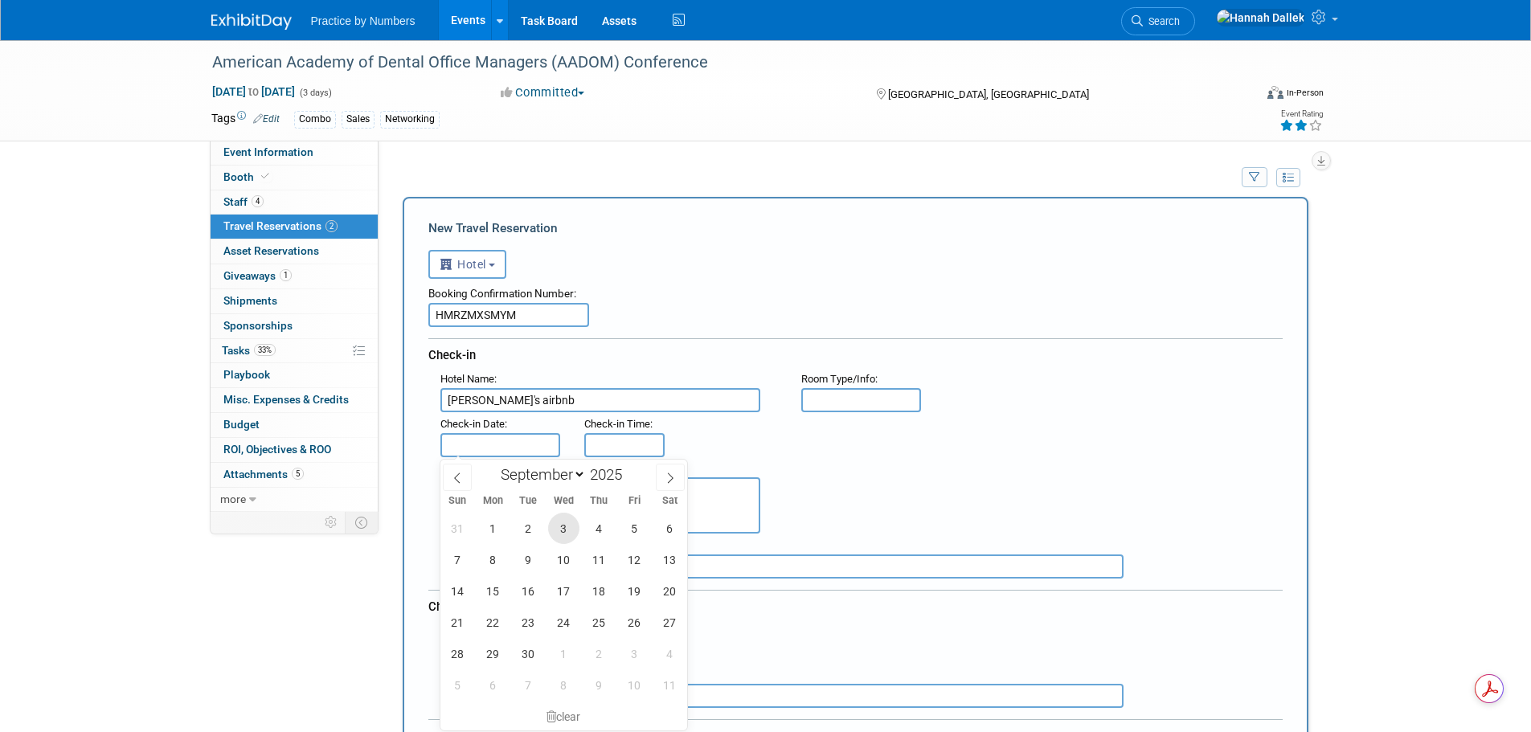
click at [563, 532] on span "3" at bounding box center [563, 528] width 31 height 31
type input "Sep 3, 2025"
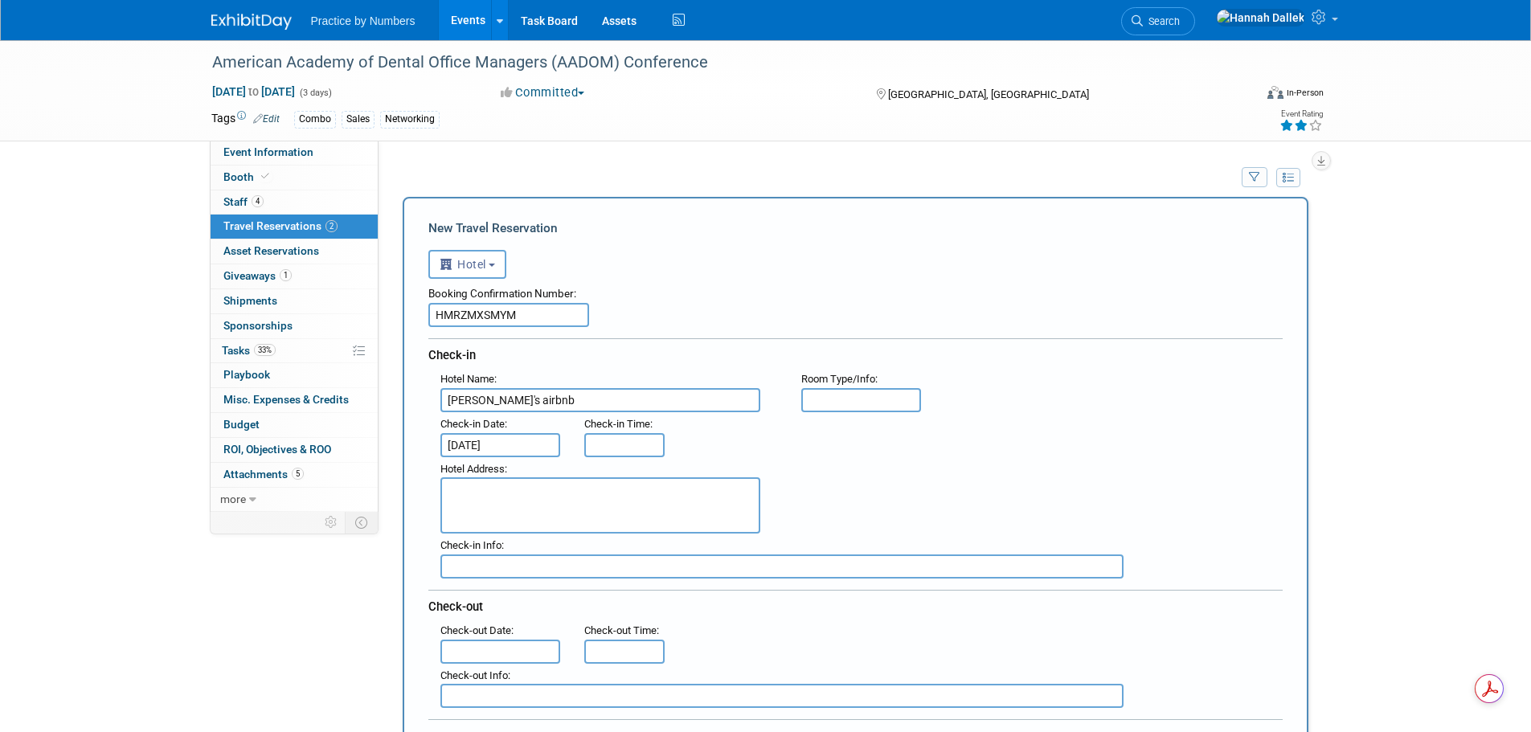
type input "3:00 PM"
click at [608, 444] on input "3:00 PM" at bounding box center [624, 445] width 80 height 24
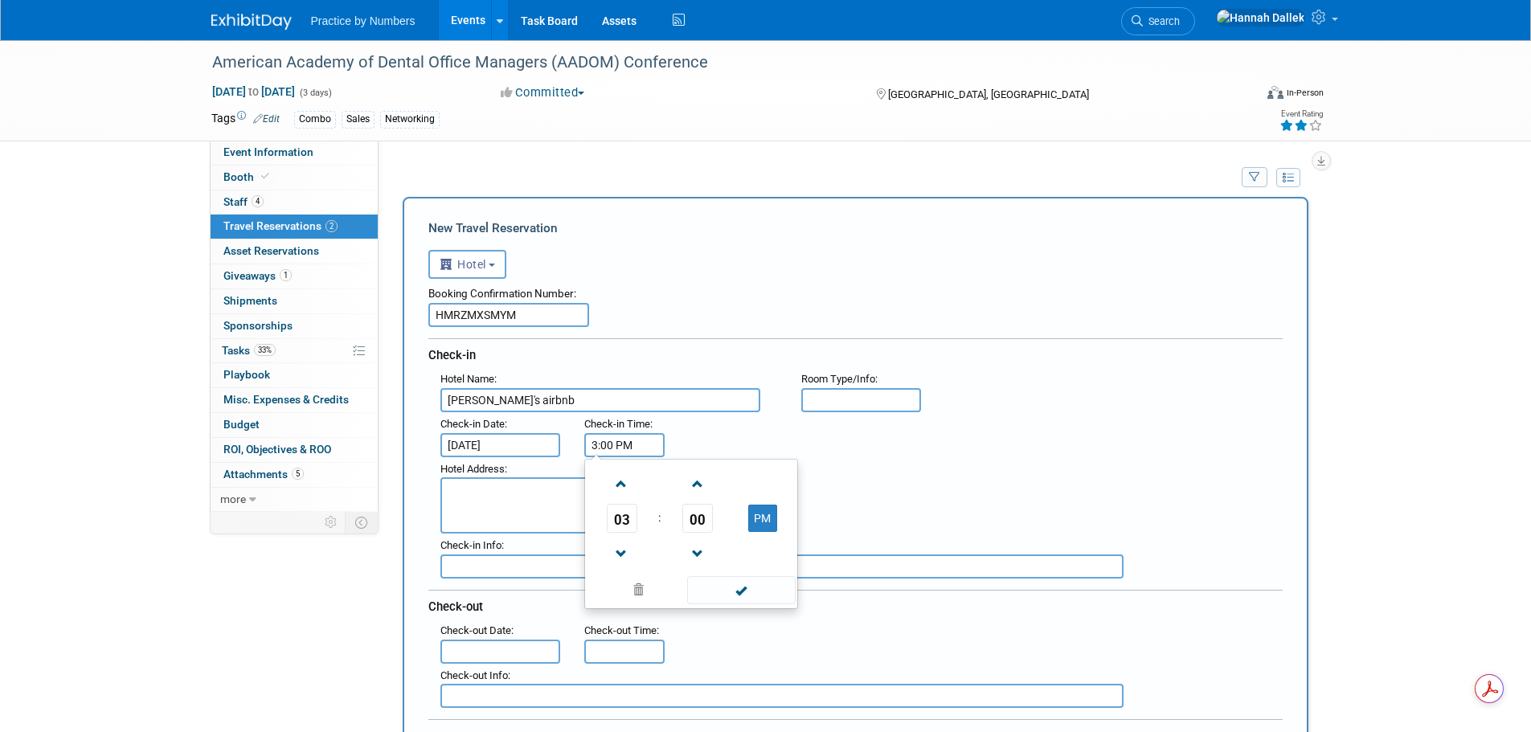
click at [608, 444] on input "3:00 PM" at bounding box center [624, 445] width 80 height 24
click at [634, 590] on span at bounding box center [638, 590] width 97 height 28
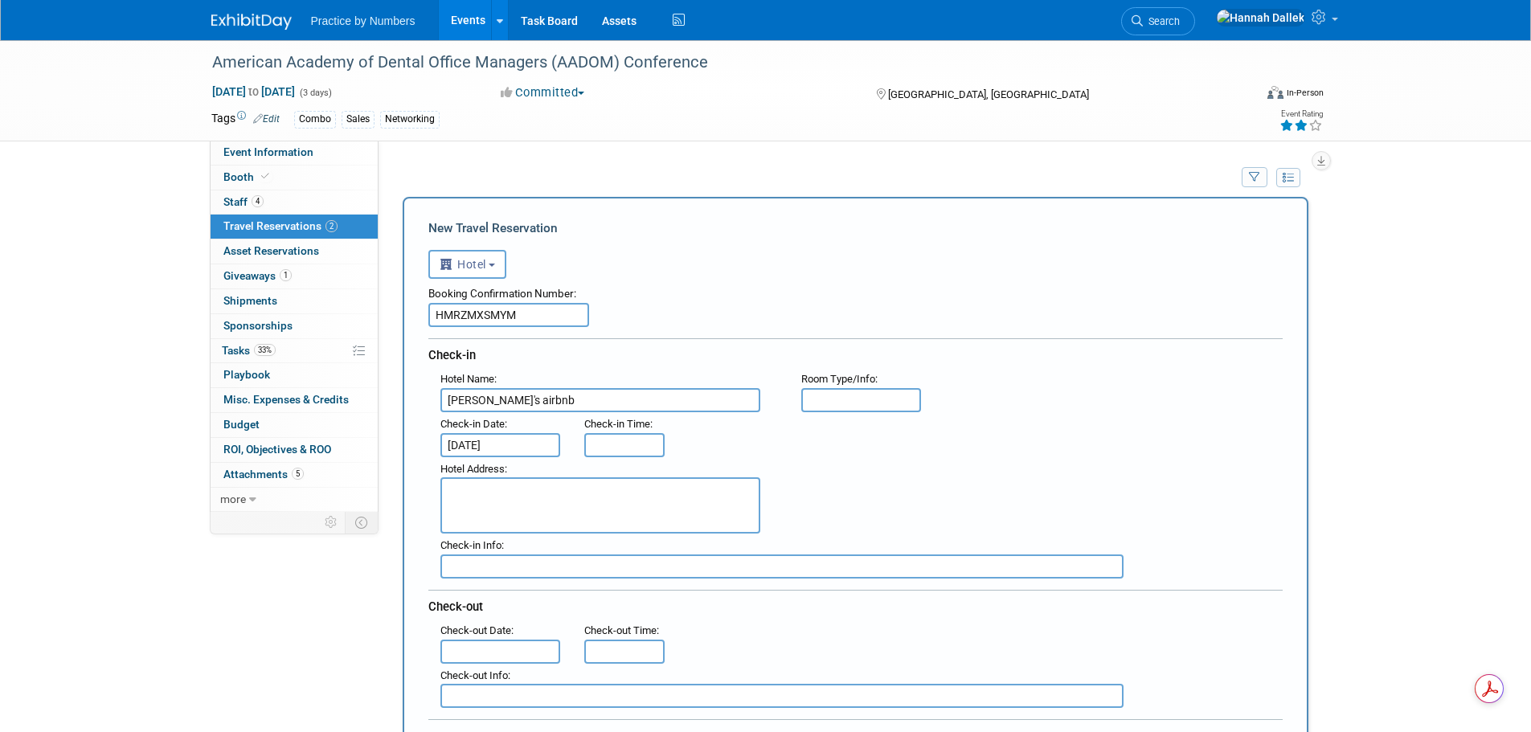
click at [528, 502] on textarea at bounding box center [600, 505] width 320 height 56
drag, startPoint x: 523, startPoint y: 497, endPoint x: 425, endPoint y: 497, distance: 98.0
click at [425, 497] on div "New Travel Reservation <i class="fas fa-plane" style="padding: 6px 4px 6px 1px;…" at bounding box center [856, 699] width 906 height 1004
click at [526, 496] on textarea "4423 Diane Dr" at bounding box center [600, 505] width 320 height 56
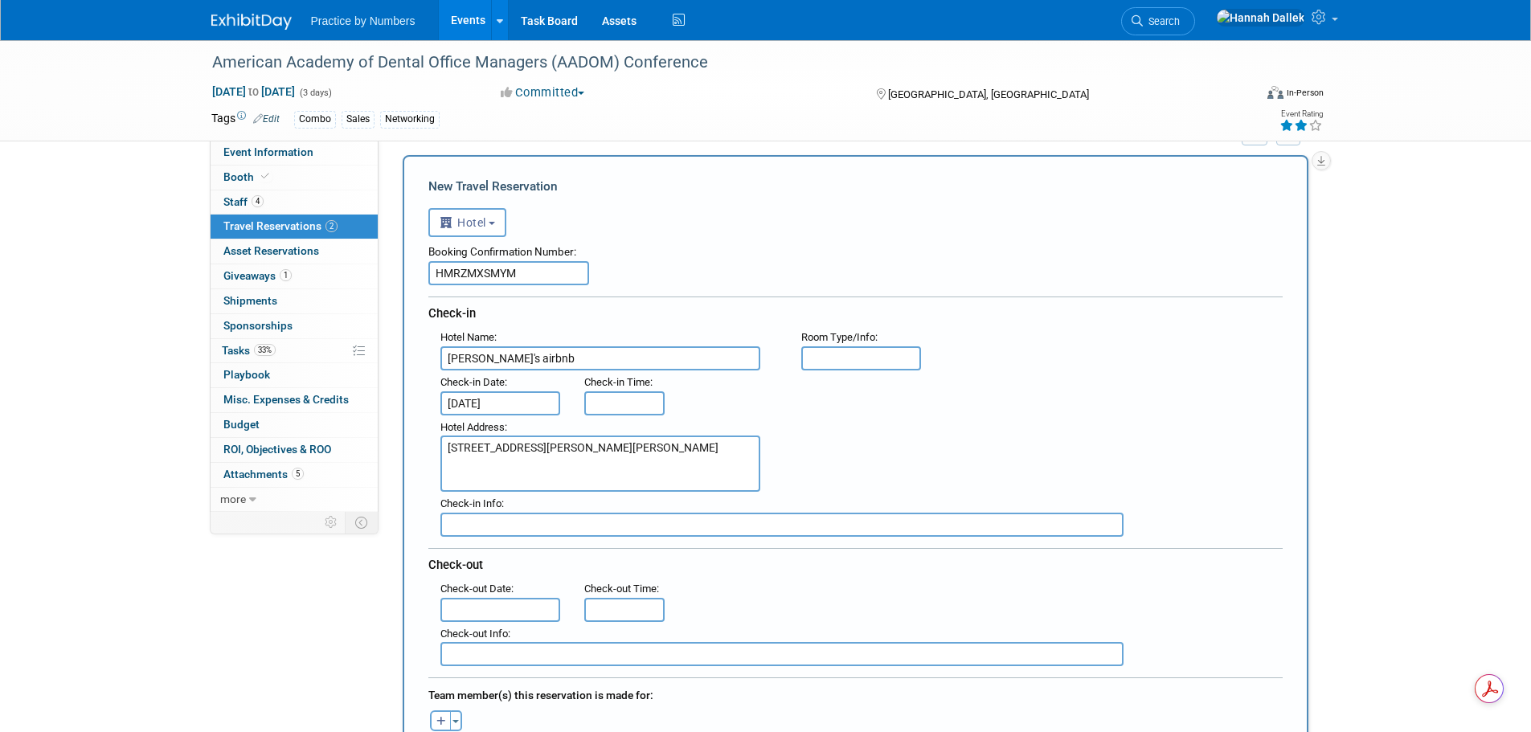
scroll to position [80, 0]
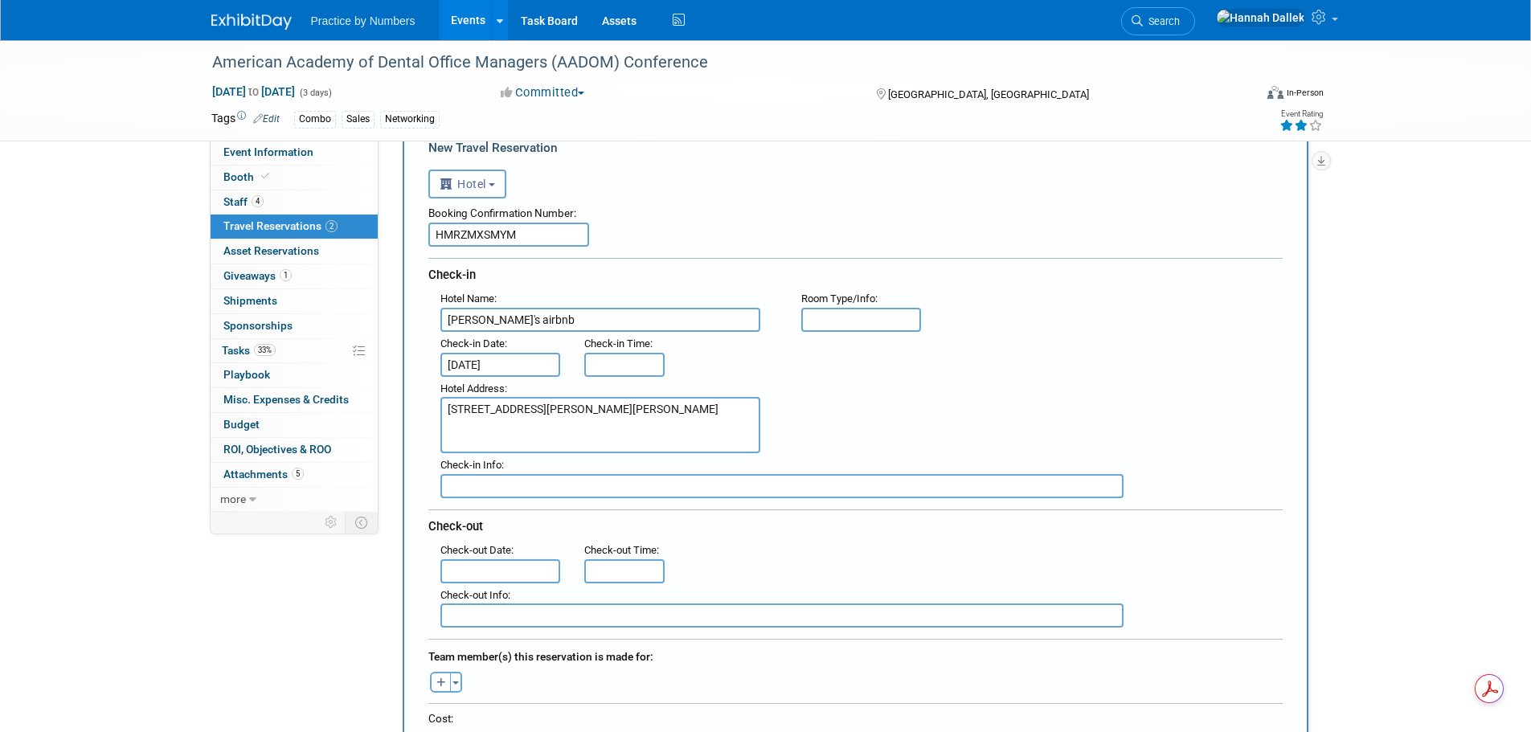
type textarea "4423 Diane Dr Austin, TX 78745"
click at [497, 563] on input "text" at bounding box center [500, 571] width 121 height 24
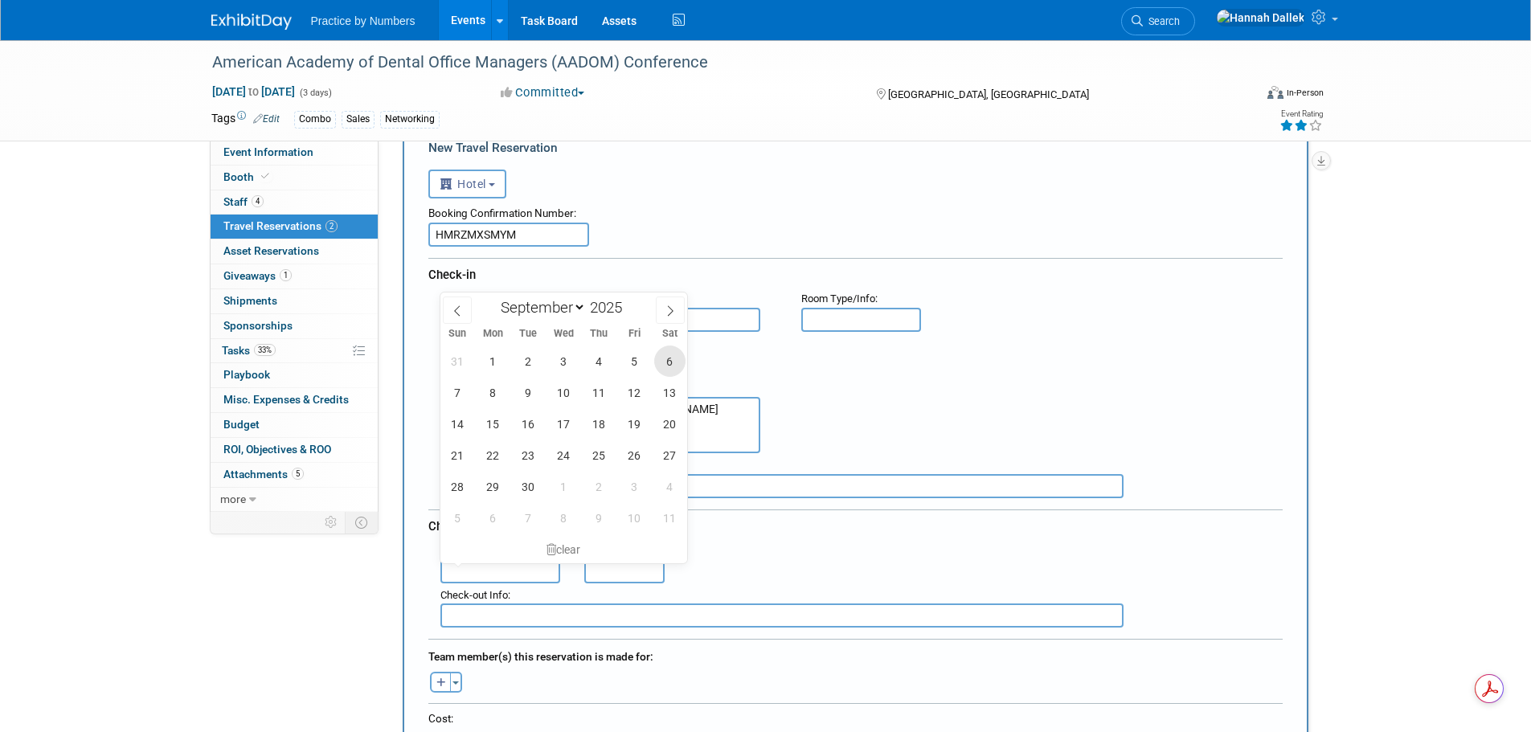
click at [670, 363] on span "6" at bounding box center [669, 361] width 31 height 31
type input "Sep 6, 2025"
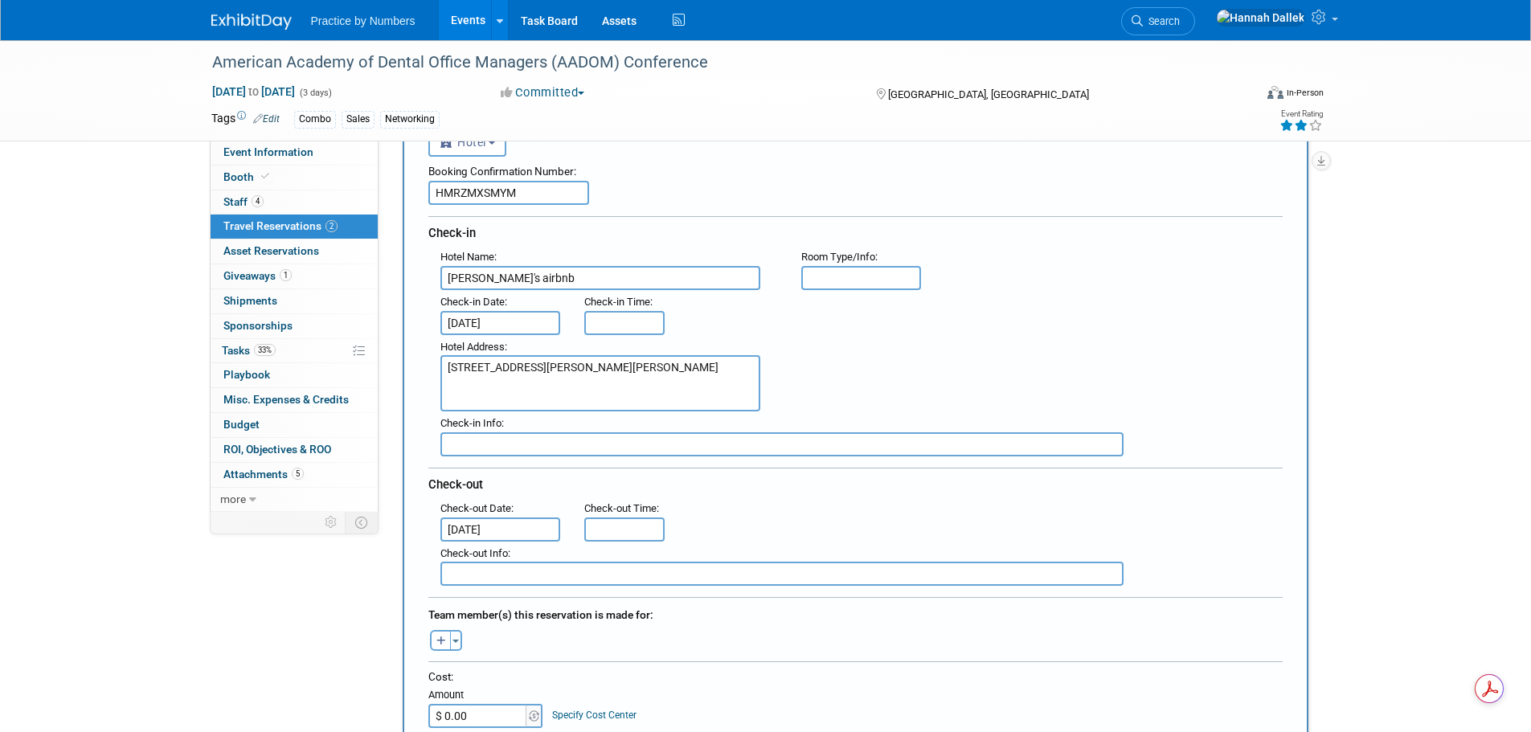
scroll to position [161, 0]
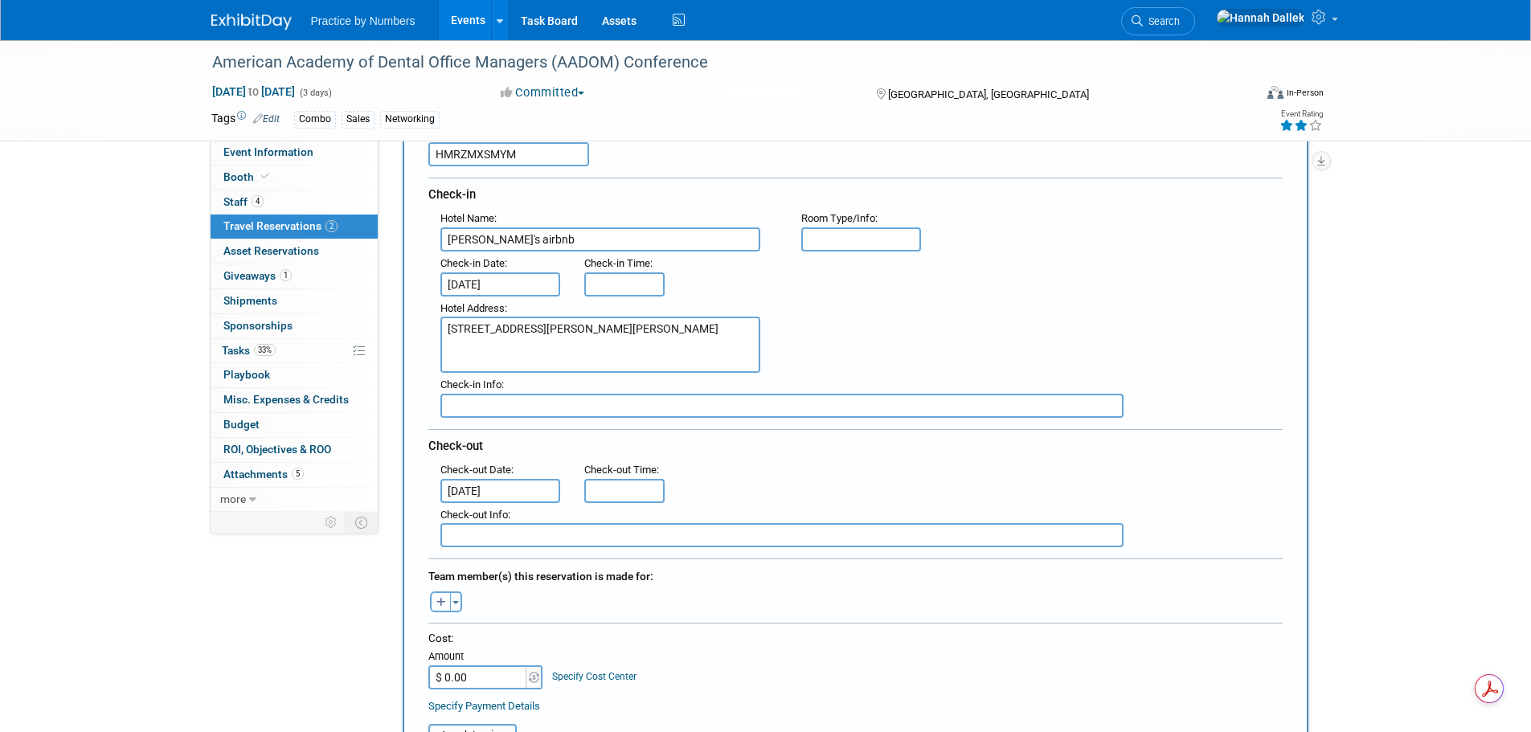
click at [446, 607] on button "button" at bounding box center [440, 601] width 21 height 21
select select
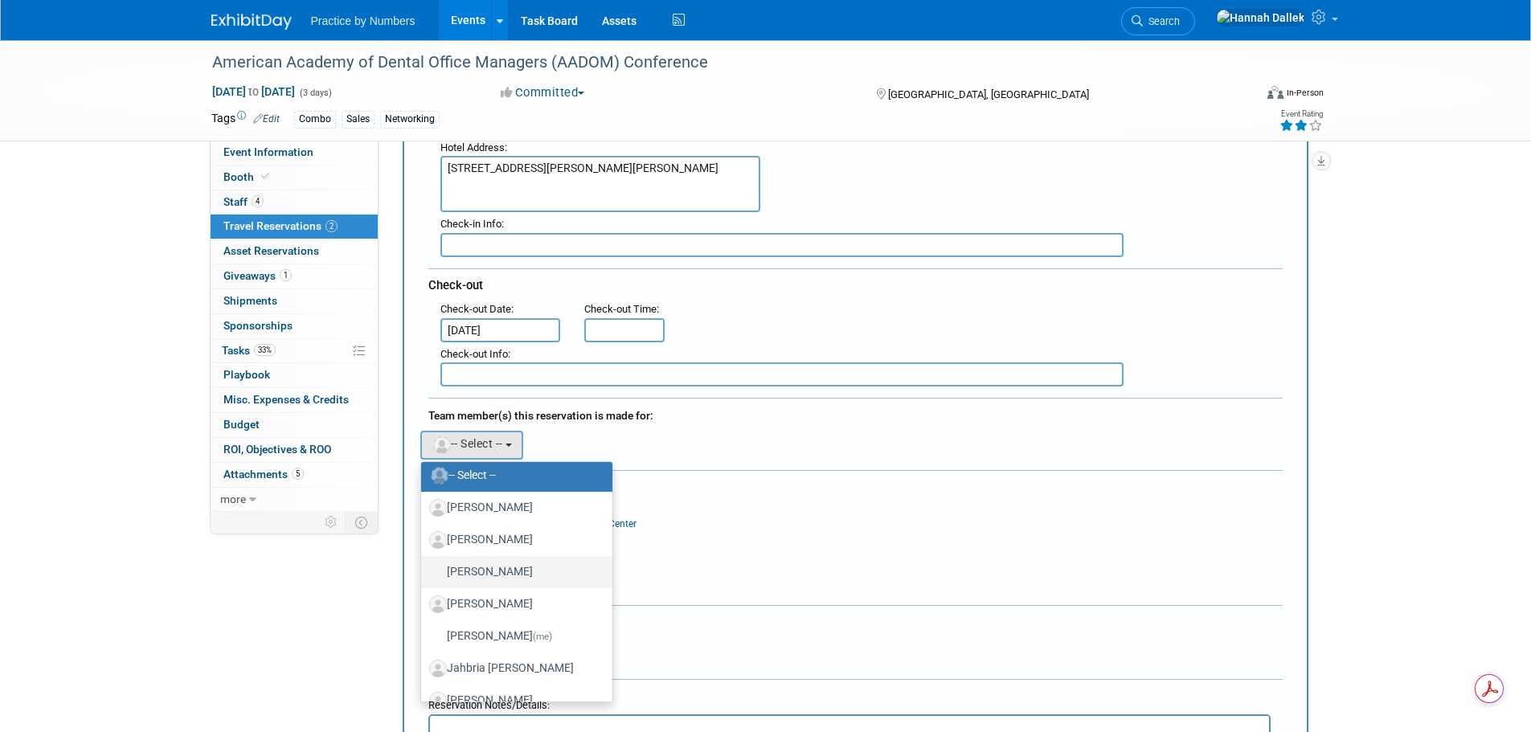
scroll to position [80, 0]
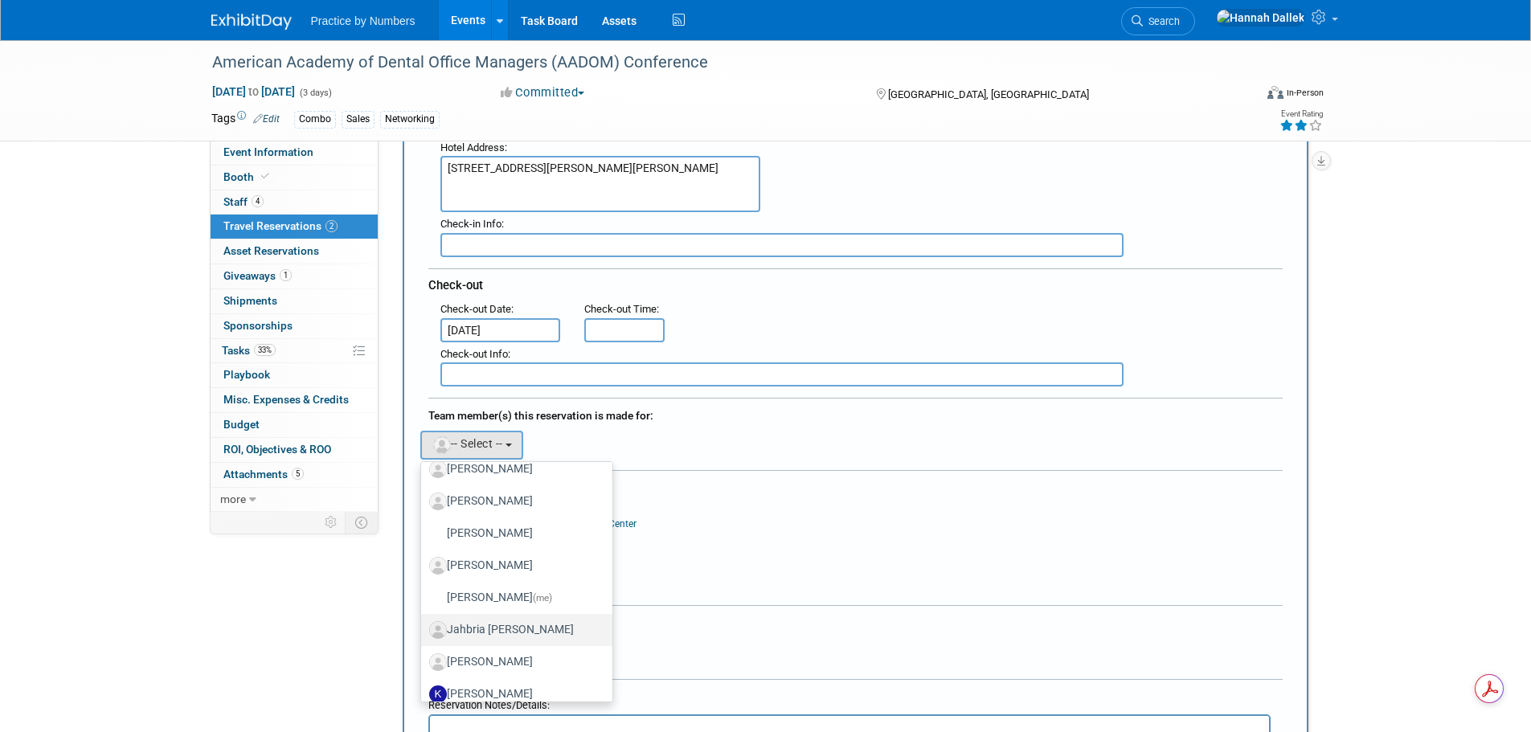
click at [476, 621] on label "Jahbria Steward" at bounding box center [513, 630] width 168 height 26
click at [423, 623] on input "Jahbria Steward" at bounding box center [418, 628] width 10 height 10
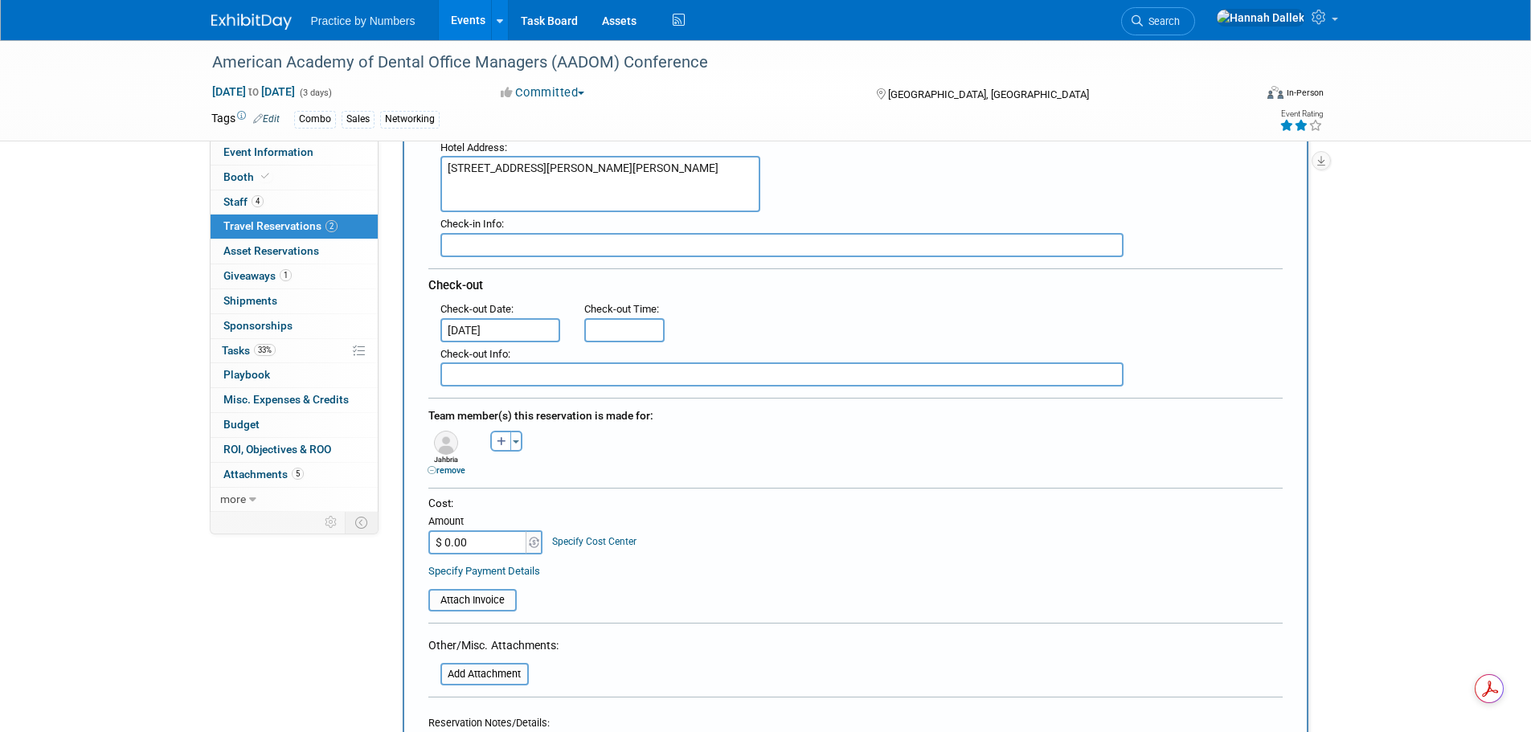
click at [486, 544] on input "$ 0.00" at bounding box center [478, 542] width 100 height 24
type input "$ 453.67"
click at [485, 599] on input "file" at bounding box center [419, 600] width 191 height 19
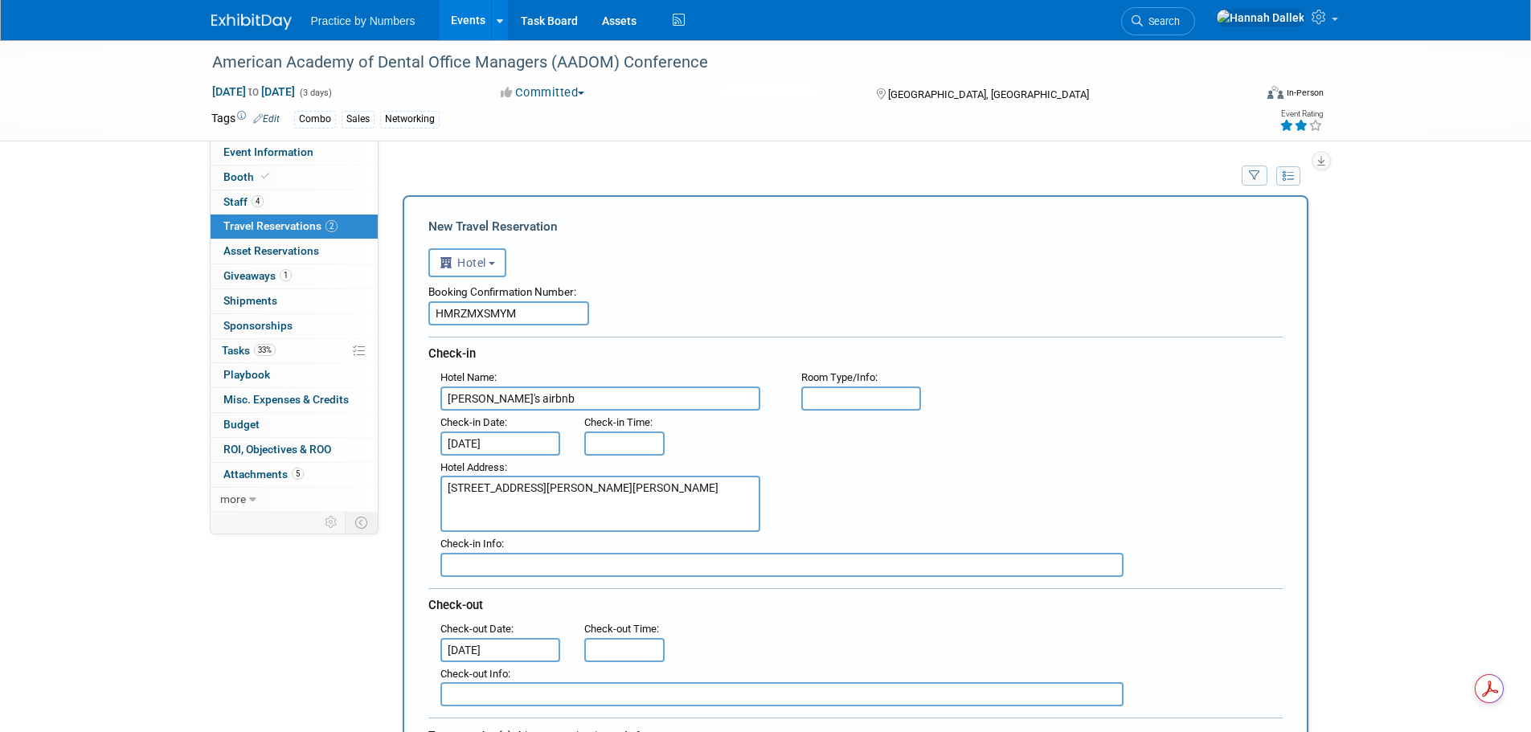
scroll to position [0, 0]
drag, startPoint x: 528, startPoint y: 402, endPoint x: 439, endPoint y: 394, distance: 89.6
click at [439, 394] on div "Hotel Name : Brittany's airbnb" at bounding box center [608, 389] width 361 height 45
drag, startPoint x: 522, startPoint y: 490, endPoint x: 444, endPoint y: 485, distance: 77.3
click at [444, 485] on textarea "4423 Diane Dr Austin, TX 78745" at bounding box center [600, 505] width 320 height 56
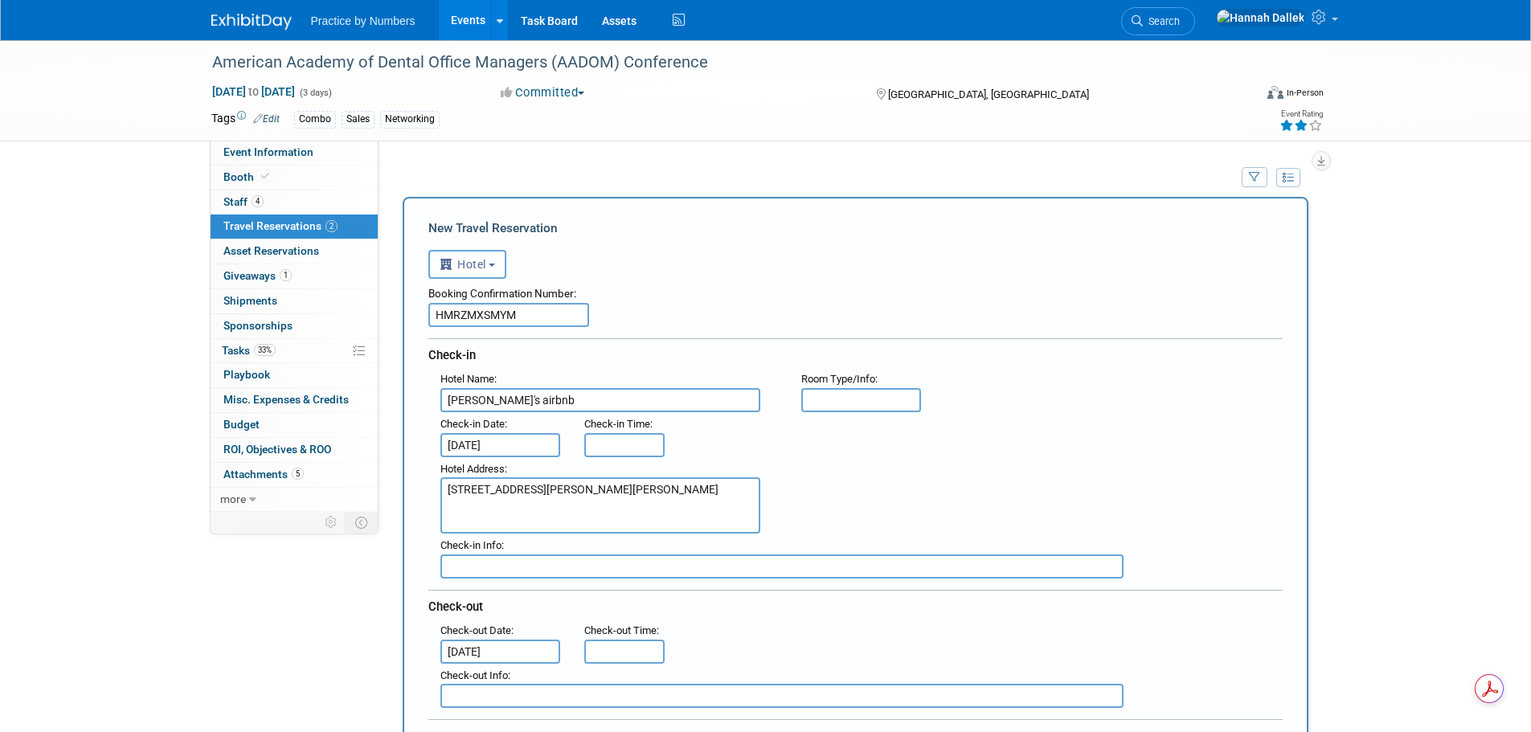
drag, startPoint x: 532, startPoint y: 403, endPoint x: 439, endPoint y: 400, distance: 93.3
click at [439, 400] on div "Hotel Name : Brittany's airbnb" at bounding box center [608, 389] width 361 height 45
paste input "4423 Diane Dr"
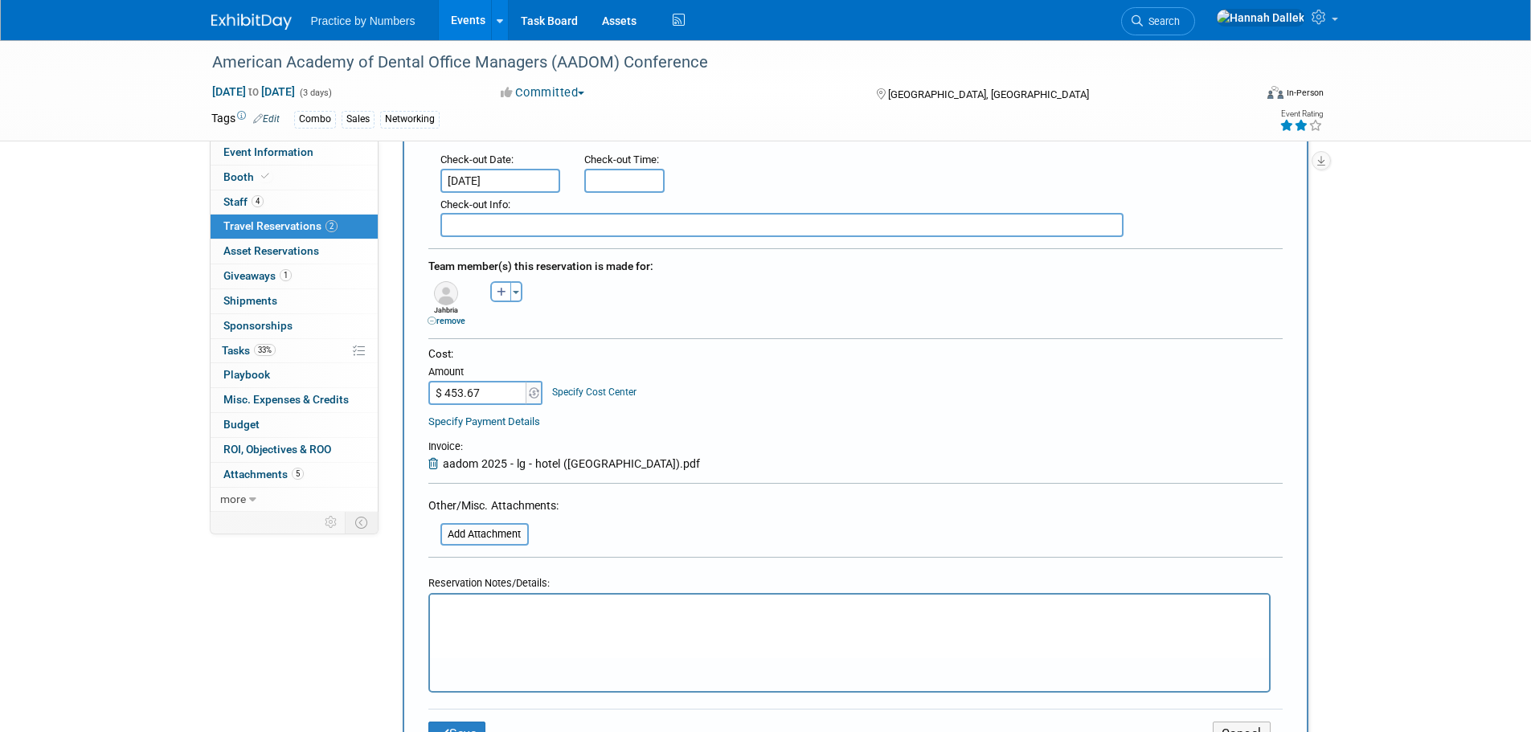
scroll to position [482, 0]
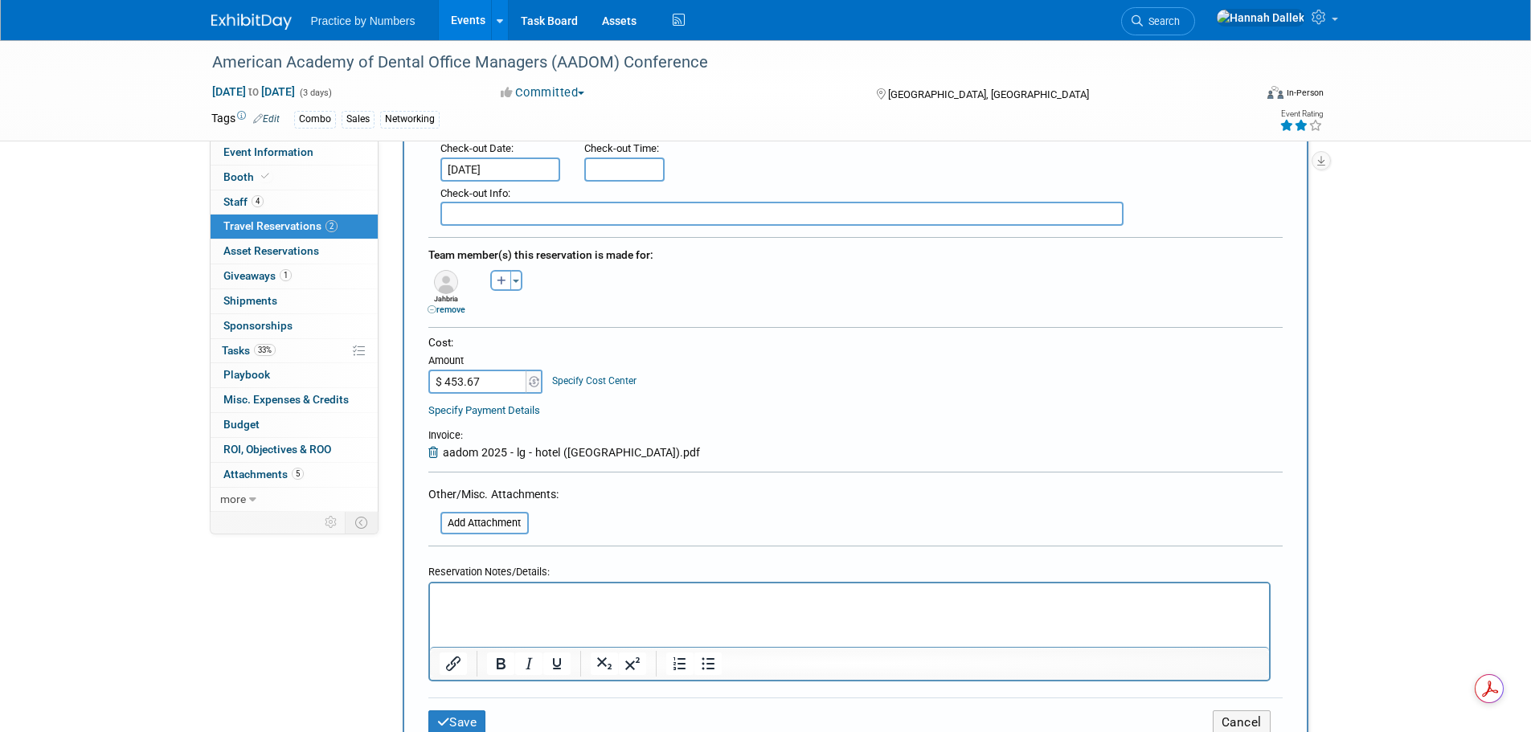
type input "4423 Diane Dr"
click at [473, 591] on p "Rich Text Area. Press ALT-0 for help." at bounding box center [849, 597] width 820 height 17
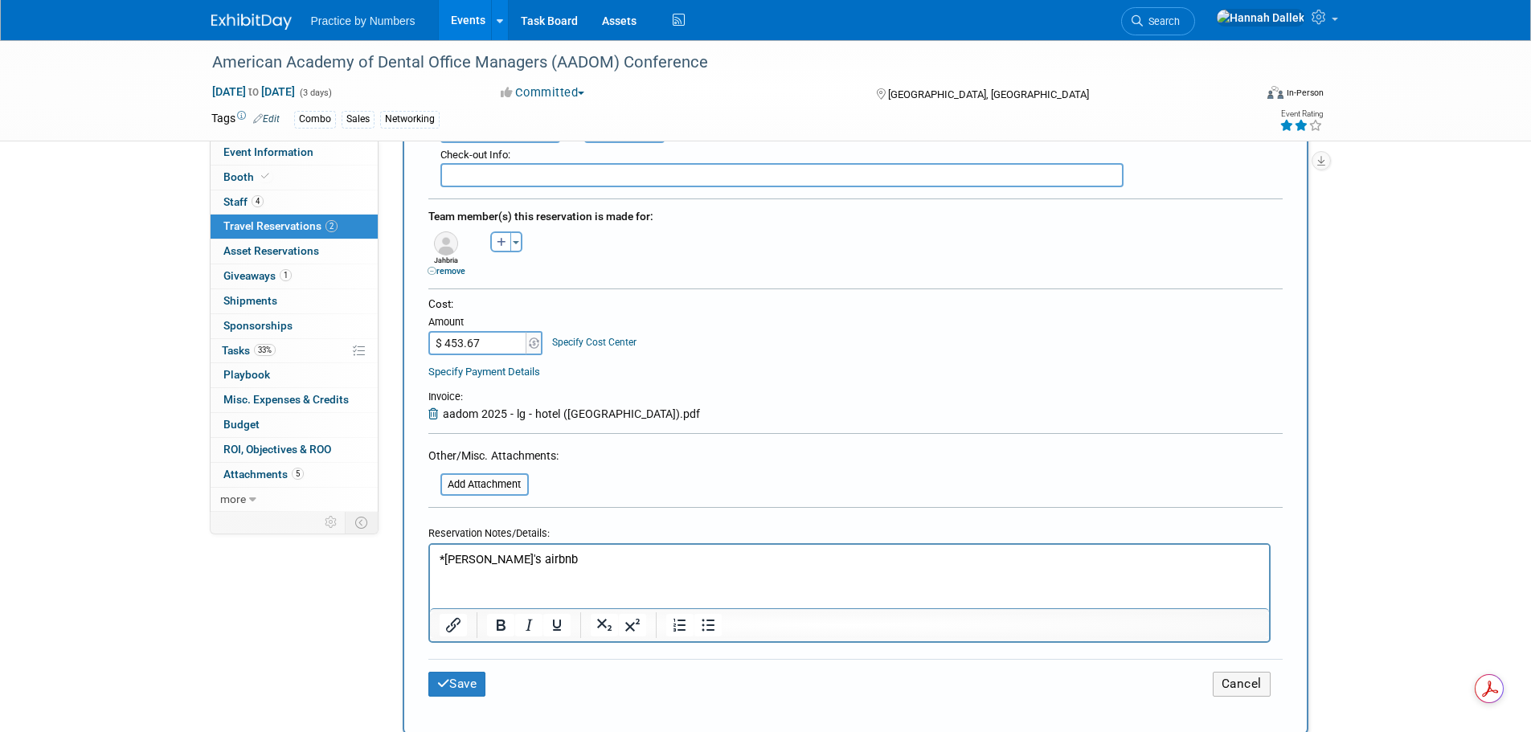
scroll to position [563, 0]
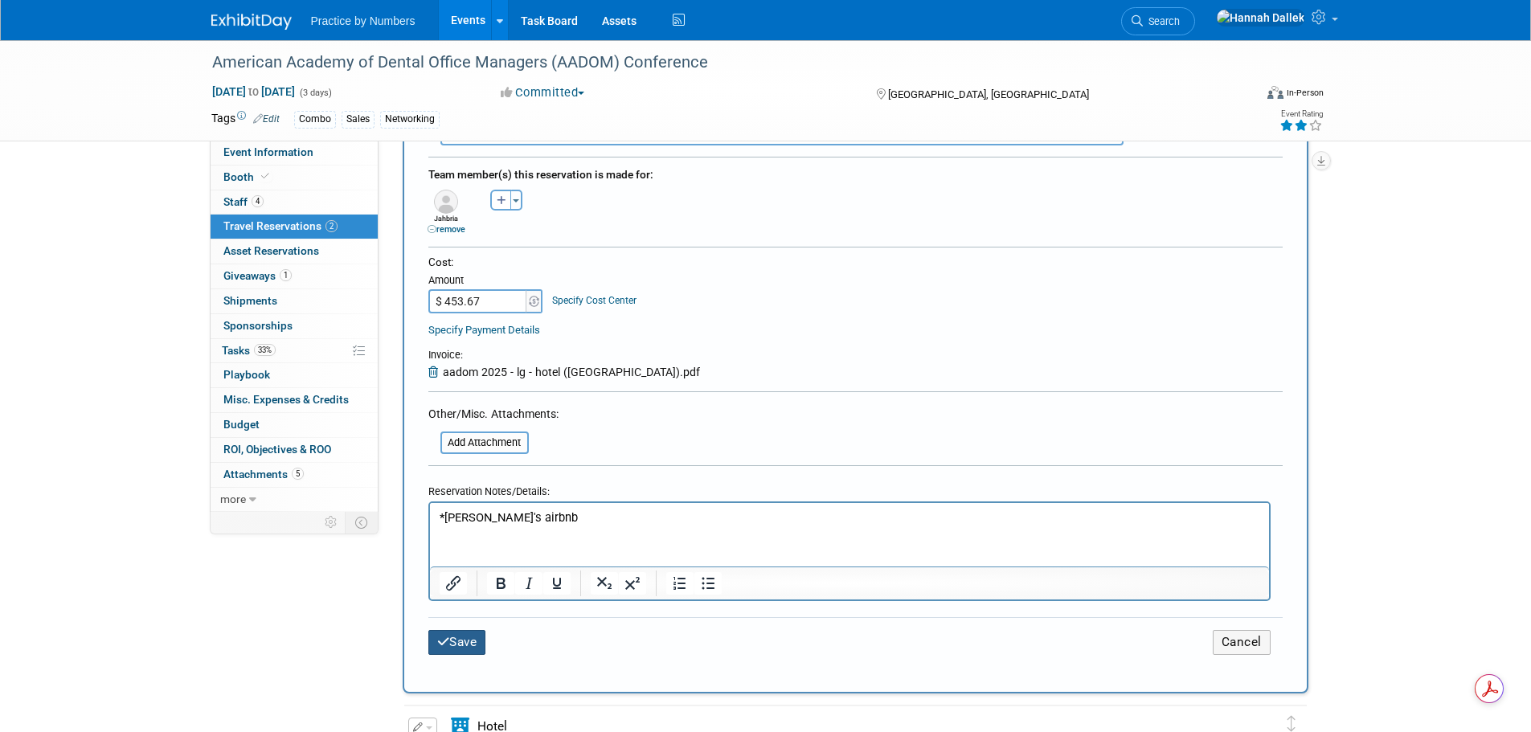
click at [455, 647] on button "Save" at bounding box center [457, 642] width 58 height 25
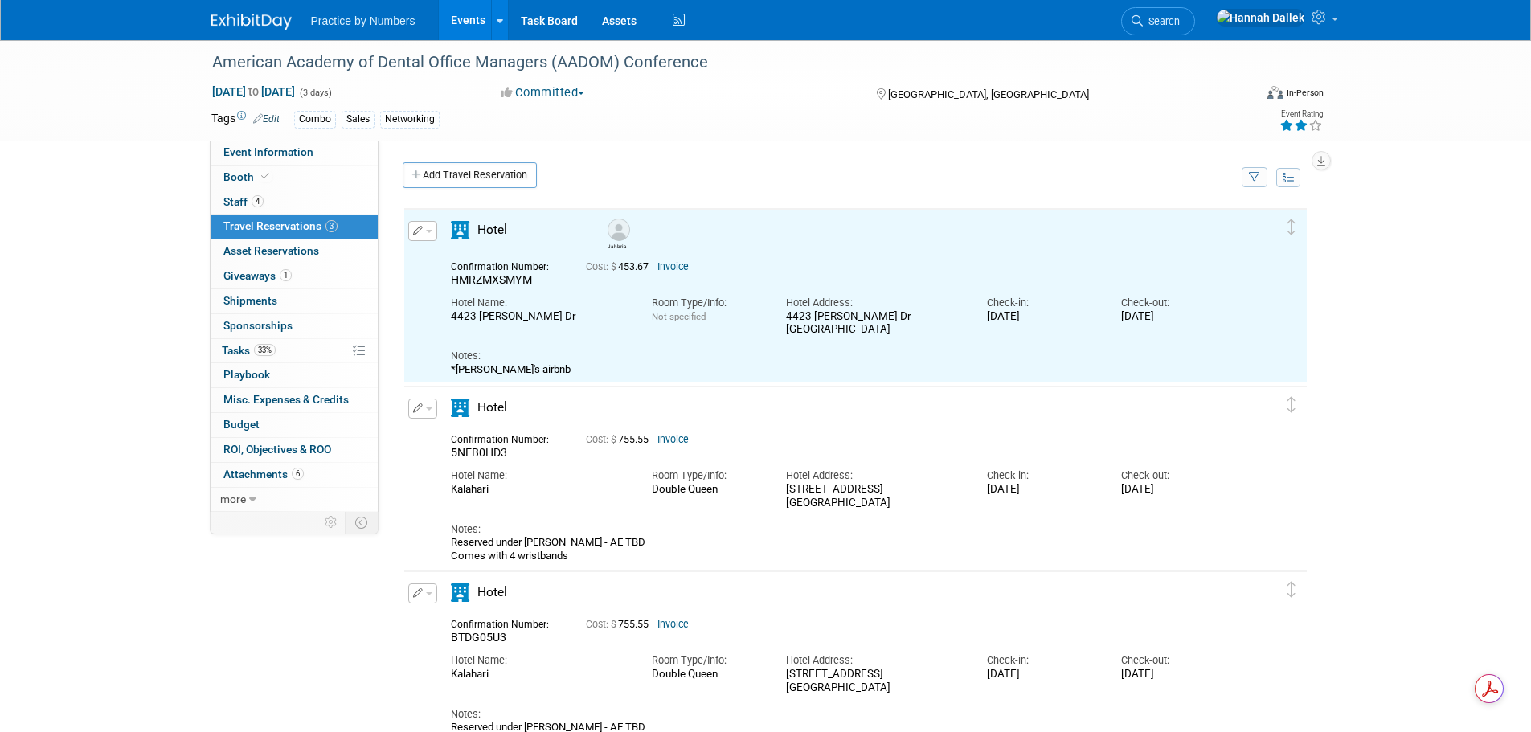
scroll to position [0, 0]
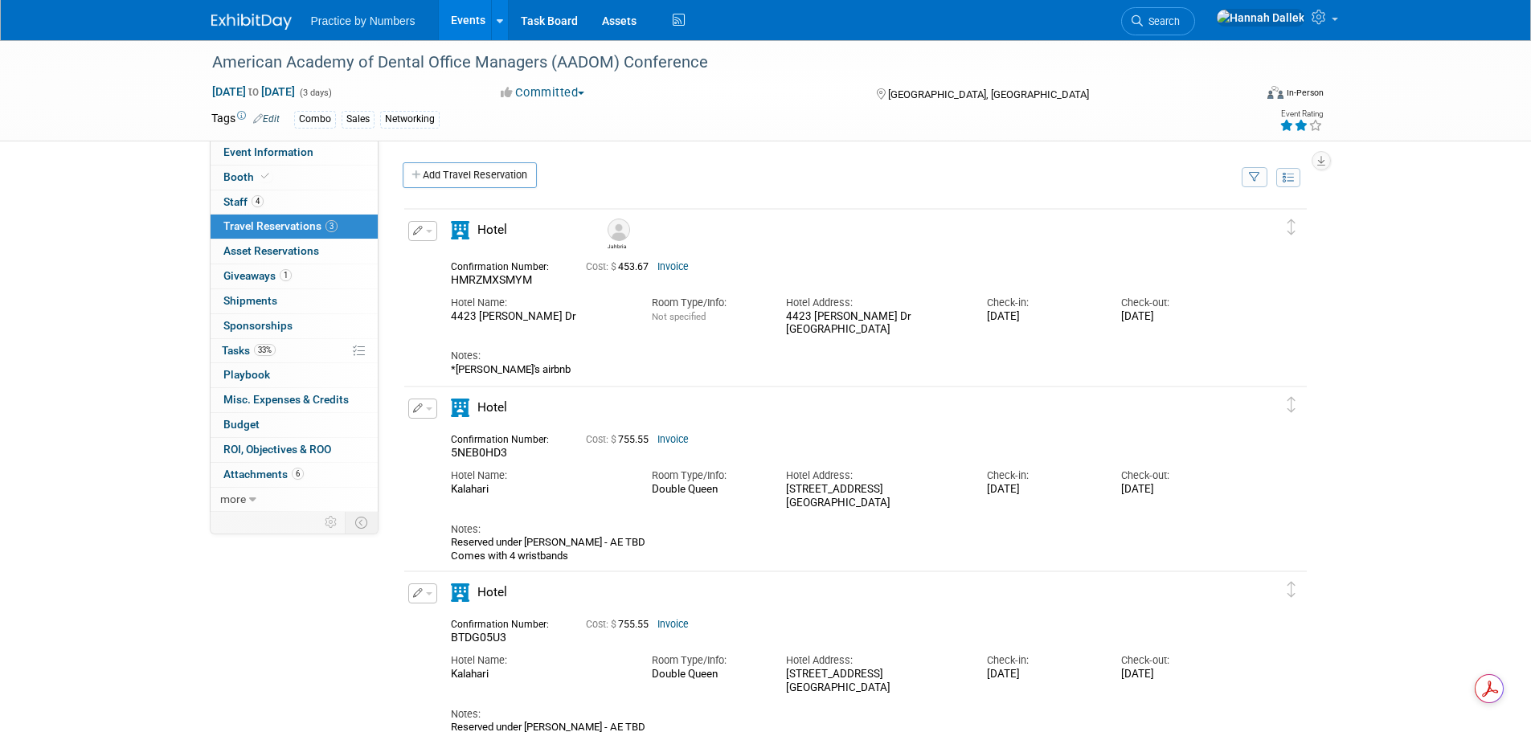
click at [428, 411] on span "button" at bounding box center [429, 408] width 6 height 3
click at [452, 440] on button "Edit Reservation" at bounding box center [477, 436] width 136 height 23
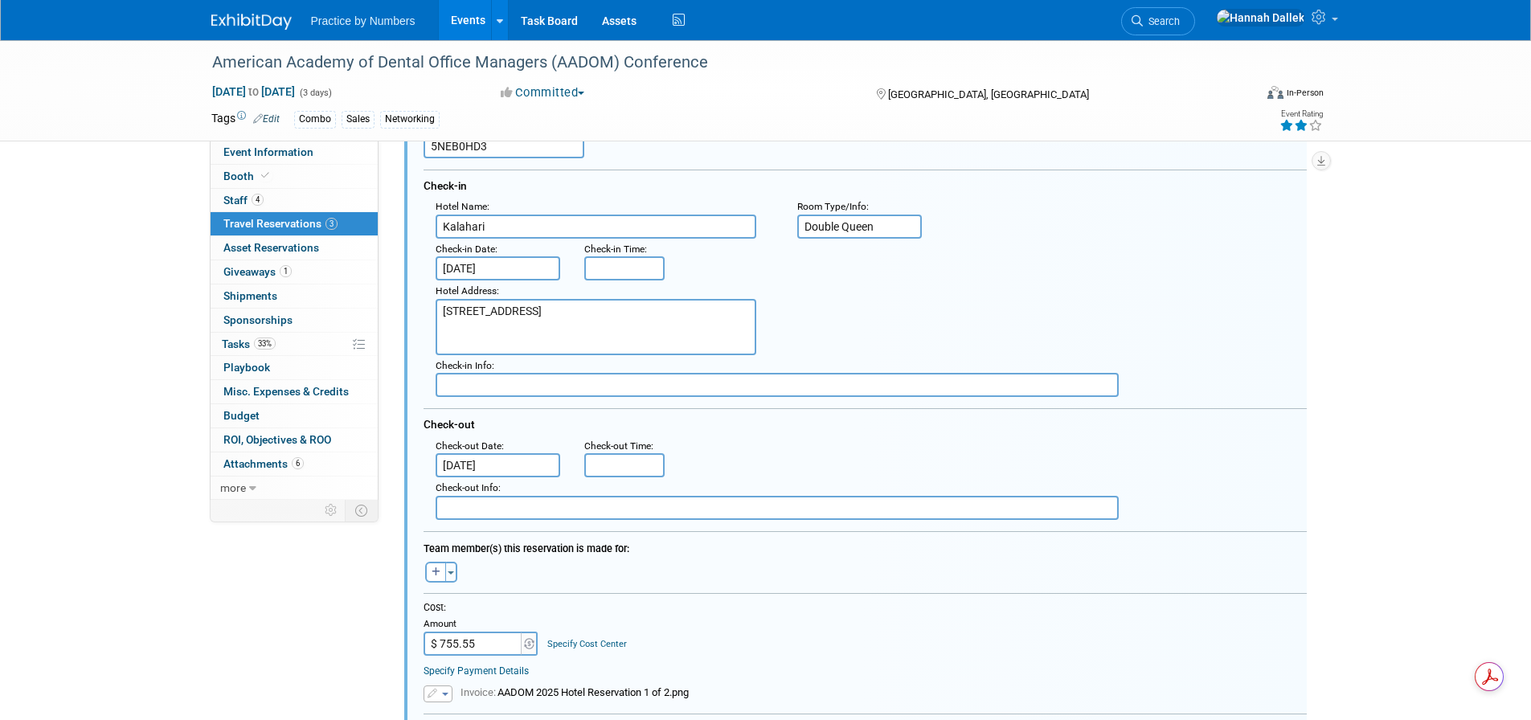
scroll to position [366, 0]
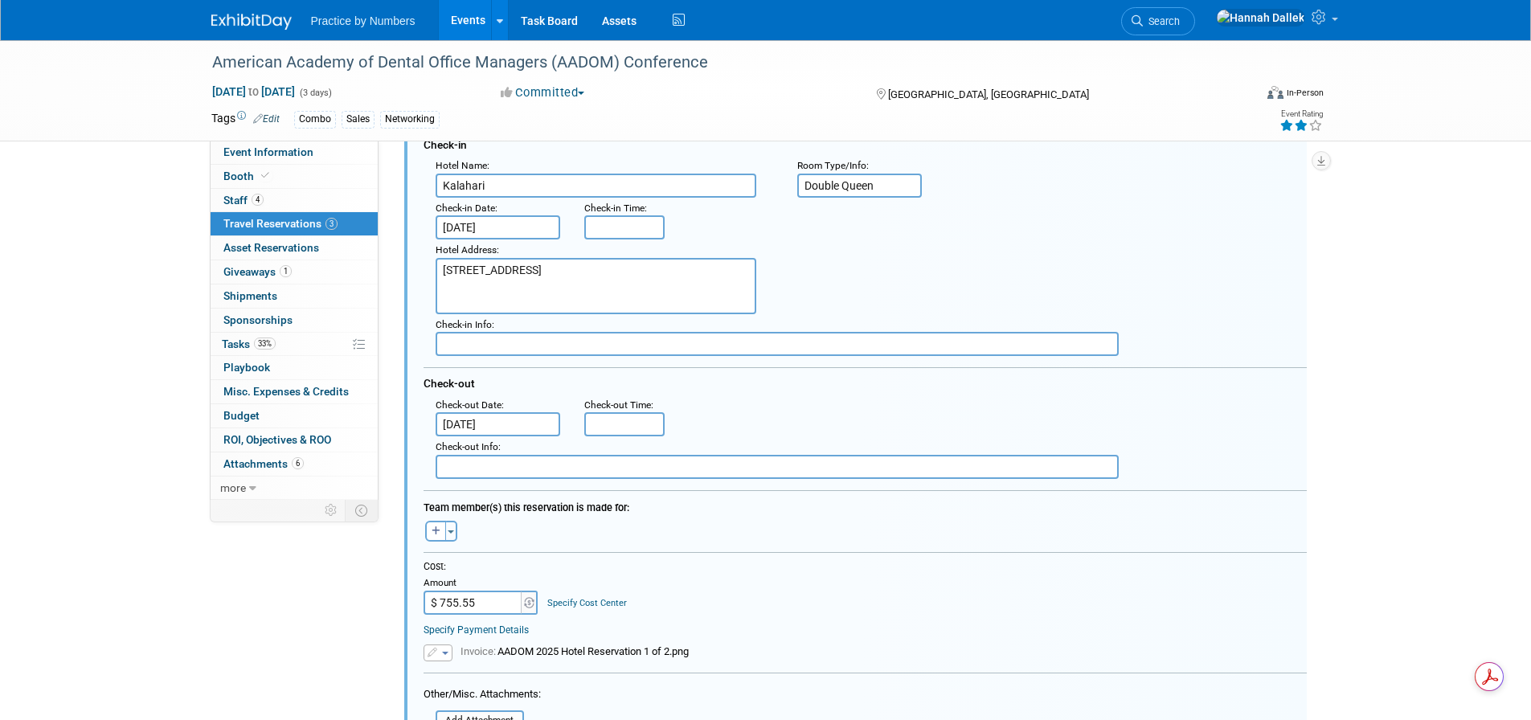
drag, startPoint x: 477, startPoint y: 606, endPoint x: 433, endPoint y: 604, distance: 44.2
click at [433, 604] on input "$ 755.55" at bounding box center [473, 603] width 100 height 24
click at [468, 603] on input "$ 755.55" at bounding box center [473, 603] width 100 height 24
drag, startPoint x: 479, startPoint y: 605, endPoint x: 436, endPoint y: 605, distance: 42.6
click at [436, 605] on input "$ 755.55" at bounding box center [473, 603] width 100 height 24
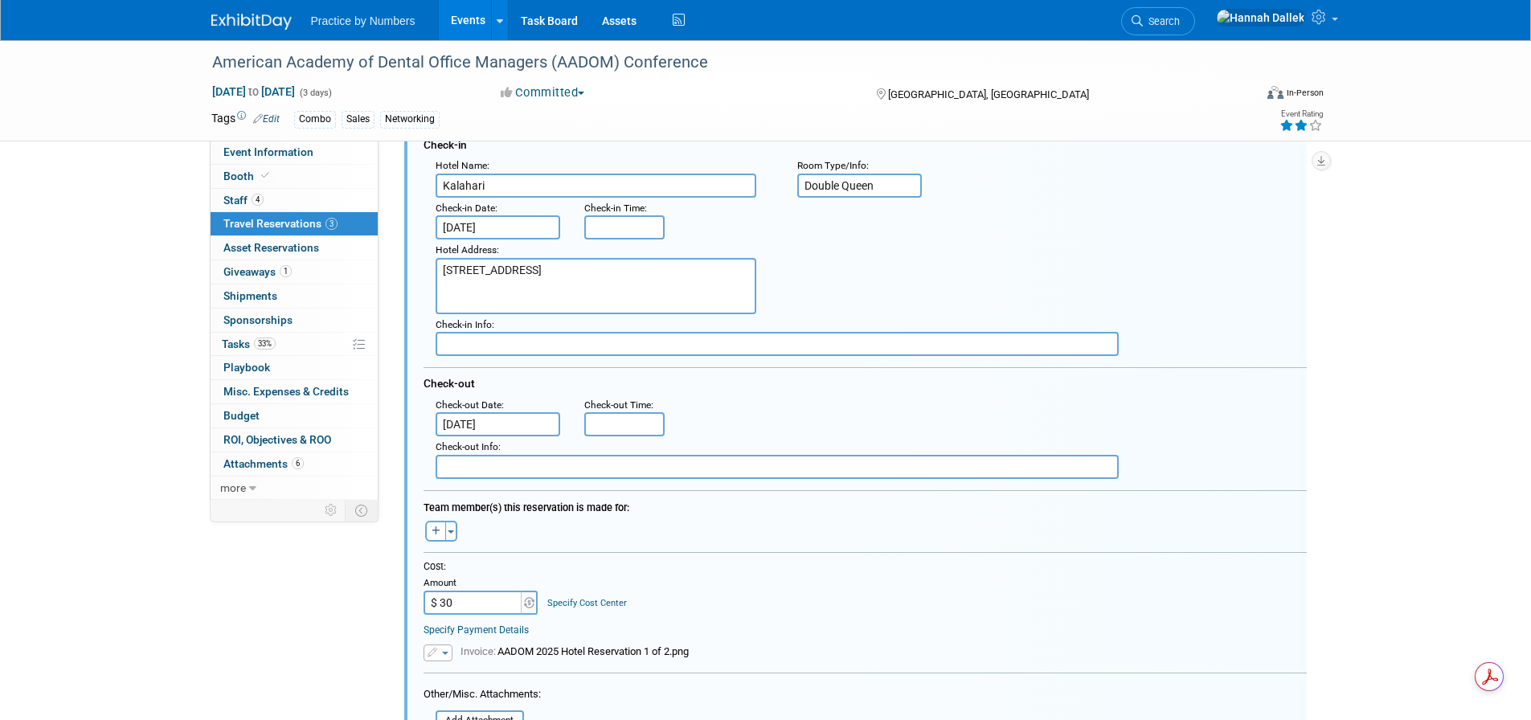
type input "$ 30.00"
click at [538, 563] on div "Cost:" at bounding box center [864, 567] width 883 height 14
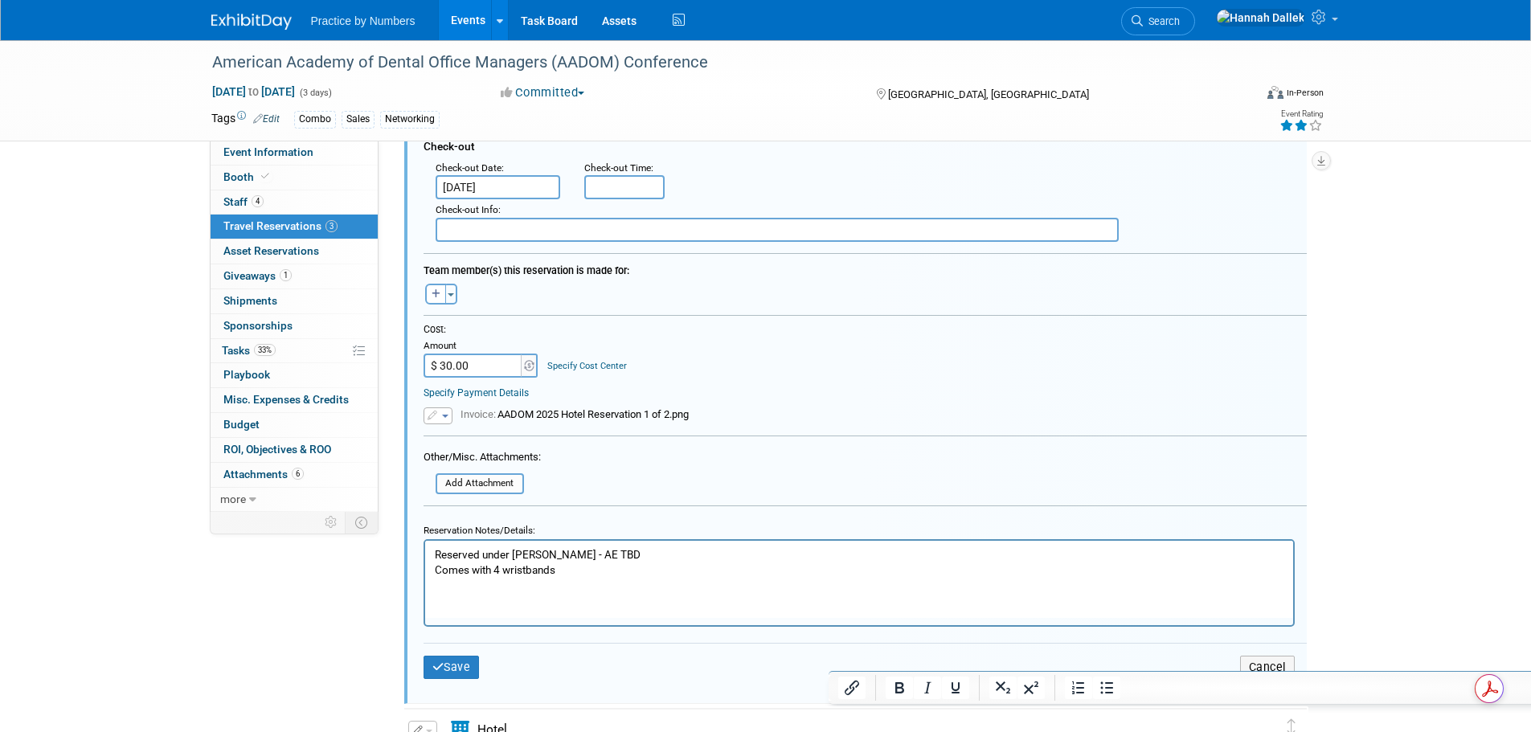
scroll to position [608, 0]
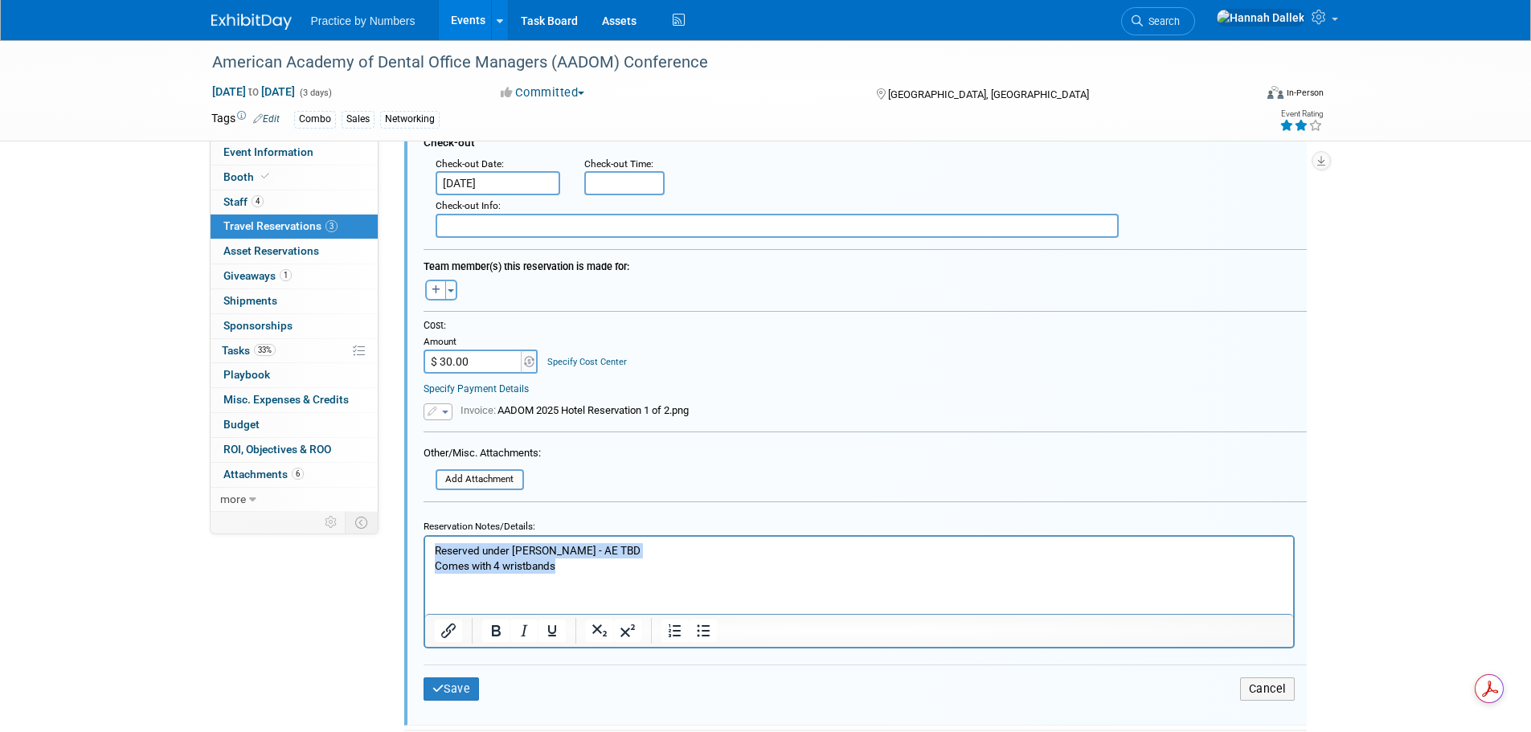
drag, startPoint x: 567, startPoint y: 571, endPoint x: 424, endPoint y: 545, distance: 144.5
click at [424, 545] on html "Reserved under Hannah Piland - AE TBD Comes with 4 wristbands" at bounding box center [858, 554] width 868 height 37
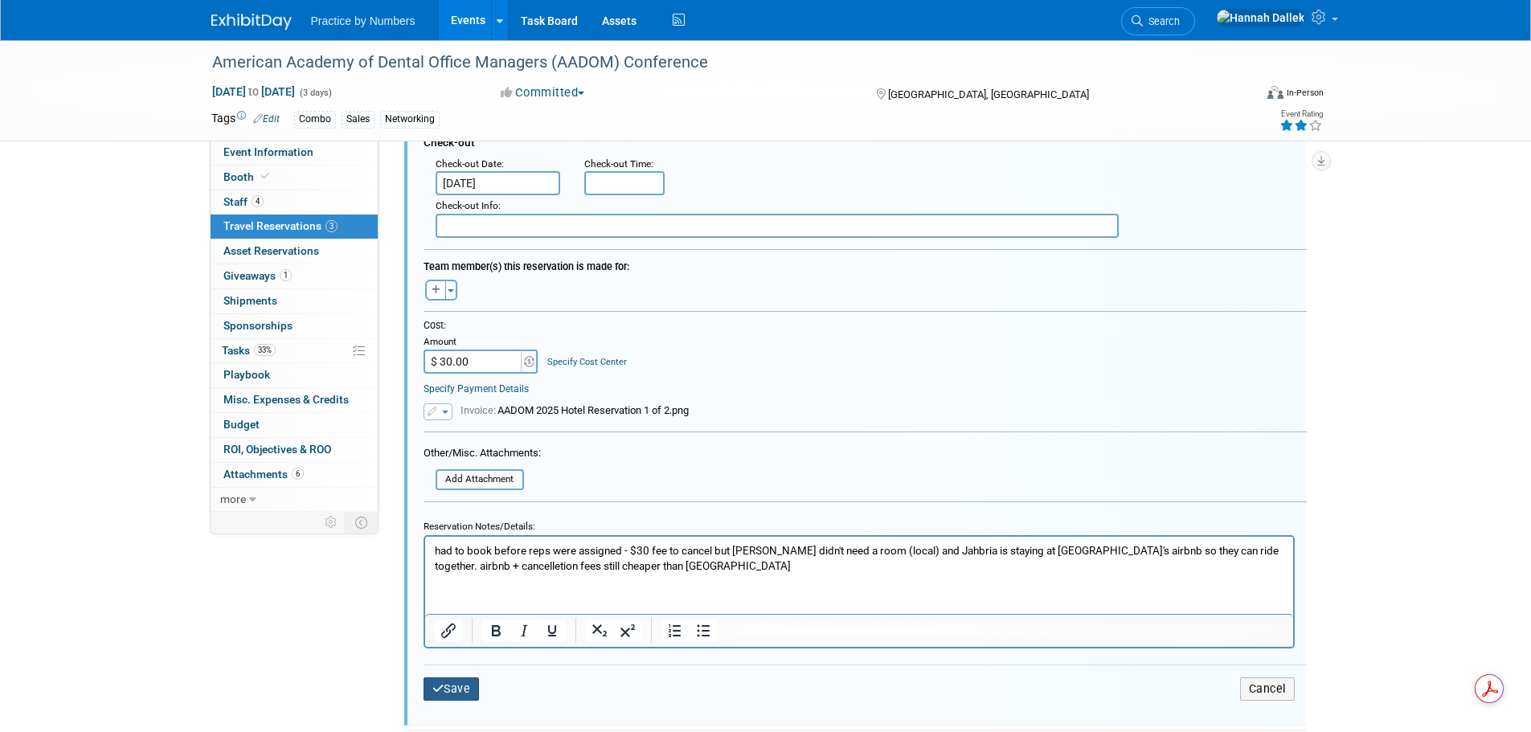
click at [447, 696] on button "Save" at bounding box center [451, 688] width 56 height 23
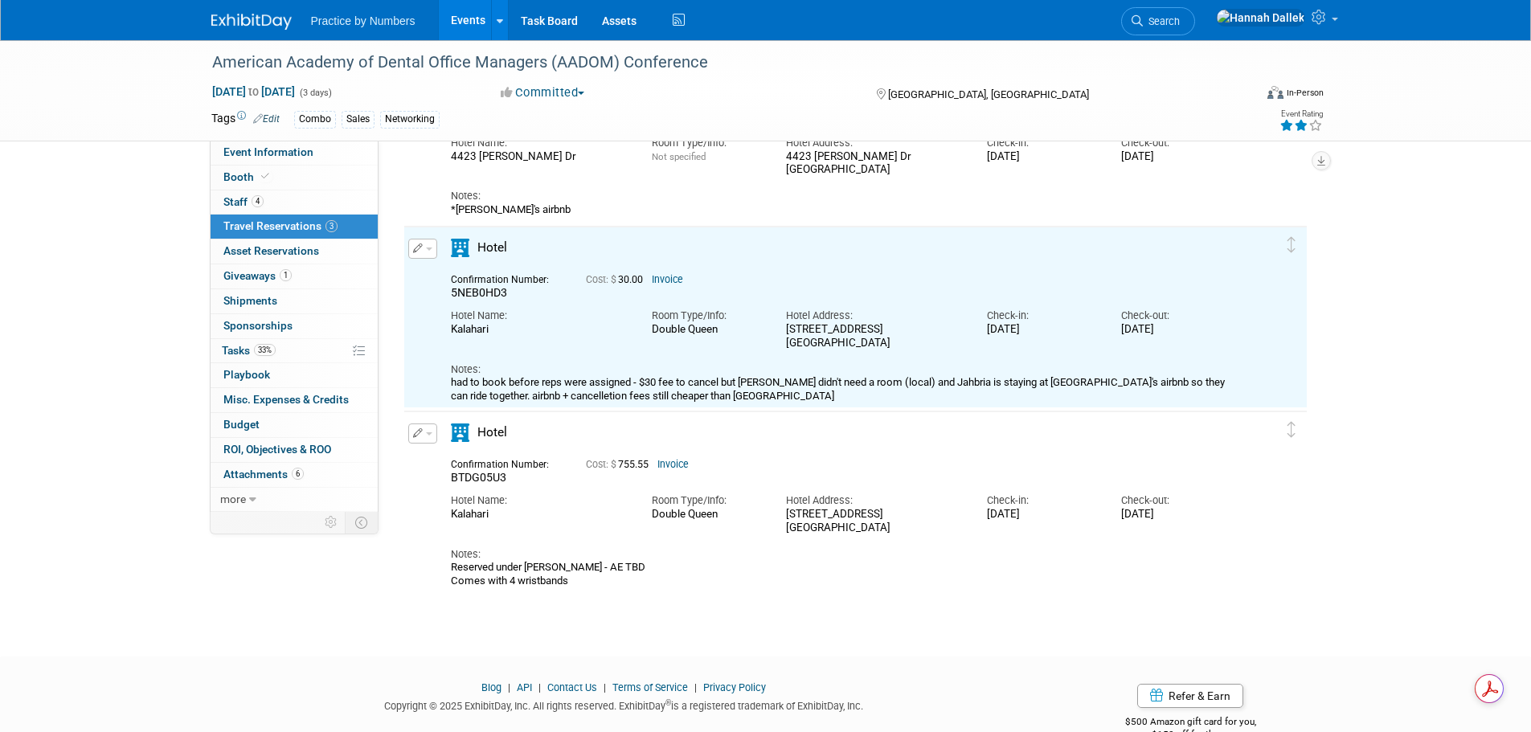
scroll to position [118, 0]
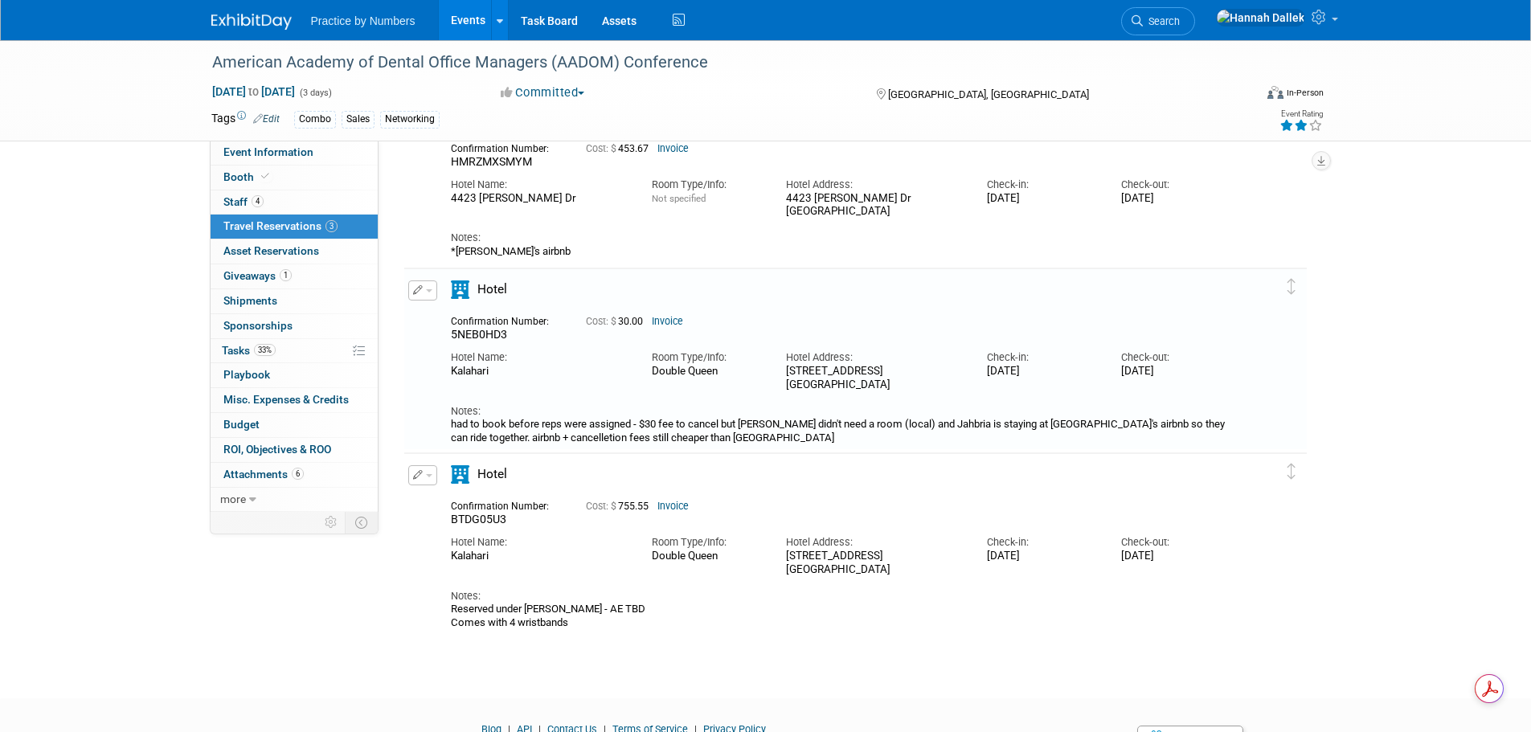
click at [431, 476] on span "button" at bounding box center [429, 475] width 6 height 3
click at [463, 503] on button "Edit Reservation" at bounding box center [477, 503] width 136 height 23
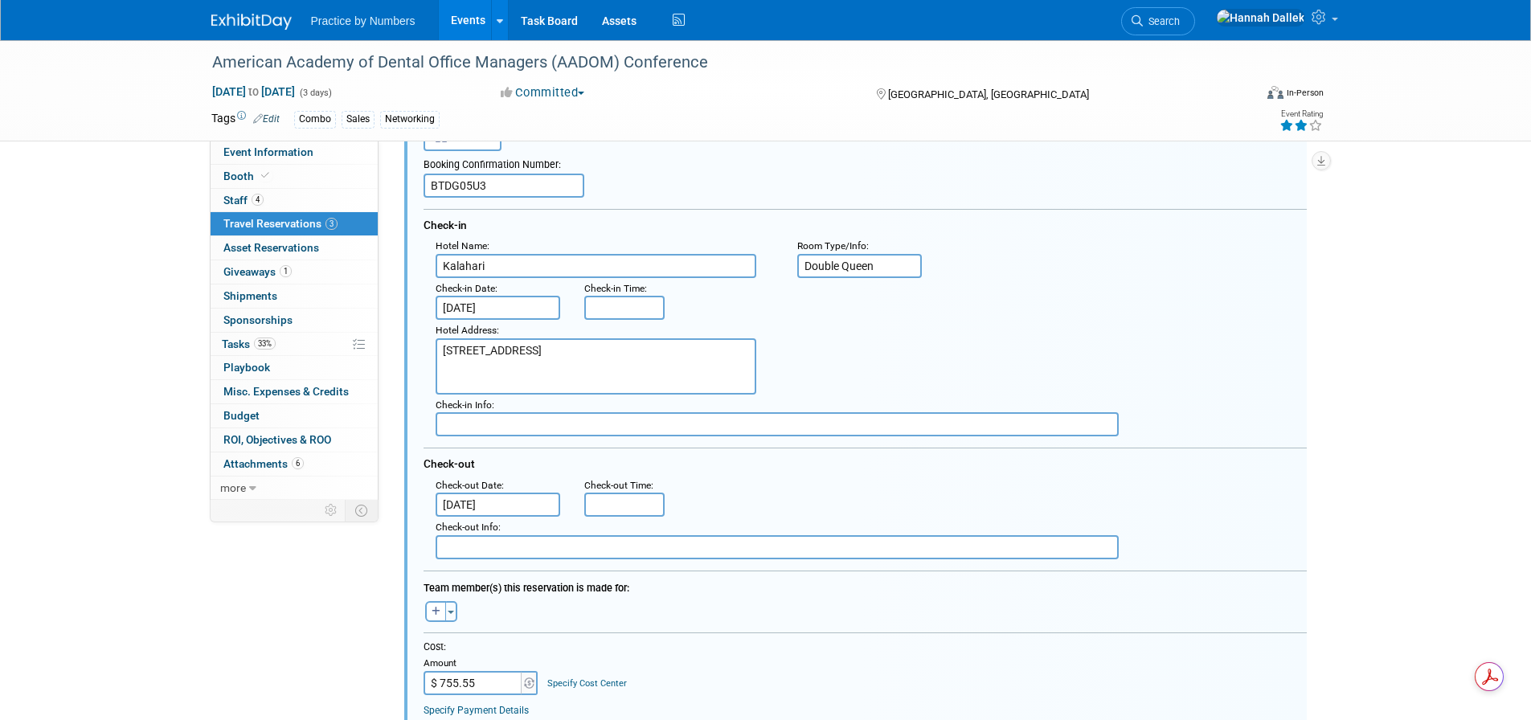
scroll to position [551, 0]
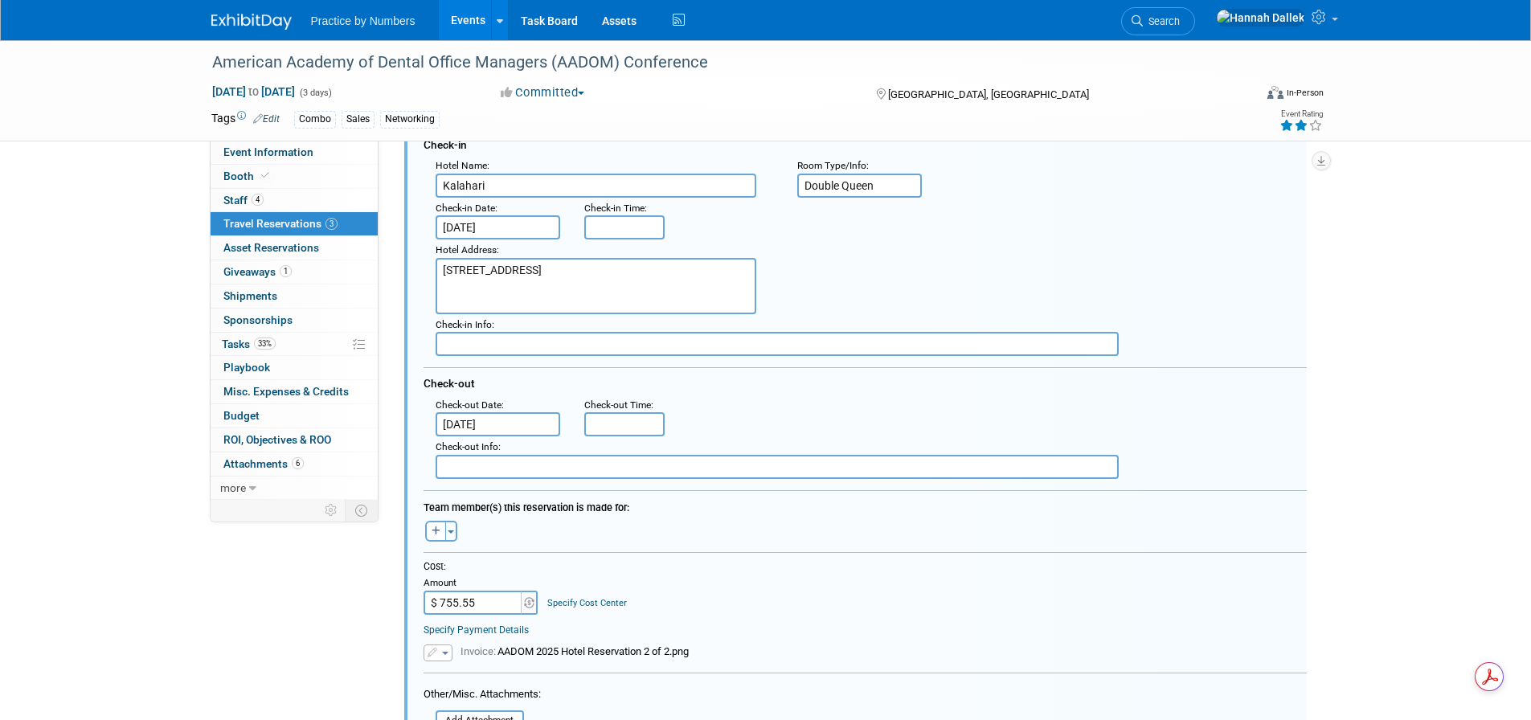
drag, startPoint x: 481, startPoint y: 604, endPoint x: 427, endPoint y: 603, distance: 53.8
click at [427, 603] on input "$ 755.55" at bounding box center [473, 603] width 100 height 24
drag, startPoint x: 476, startPoint y: 601, endPoint x: 440, endPoint y: 599, distance: 36.2
click at [440, 599] on input "$ 755.55" at bounding box center [473, 603] width 100 height 24
type input "$ 30.00"
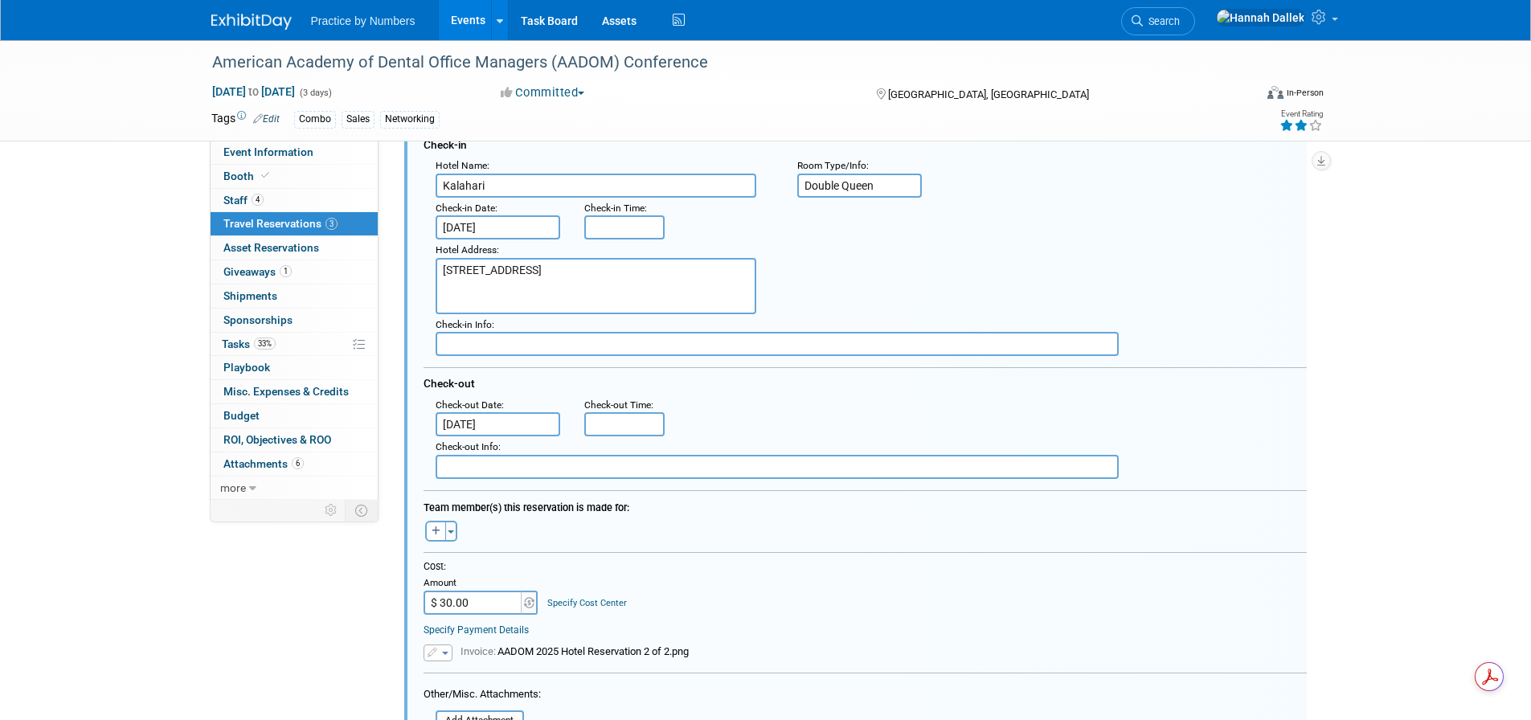
click at [681, 581] on div "Cost: Amount $ 30.00 Specify Cost Center Cost Center -- Not Specified --" at bounding box center [864, 587] width 883 height 55
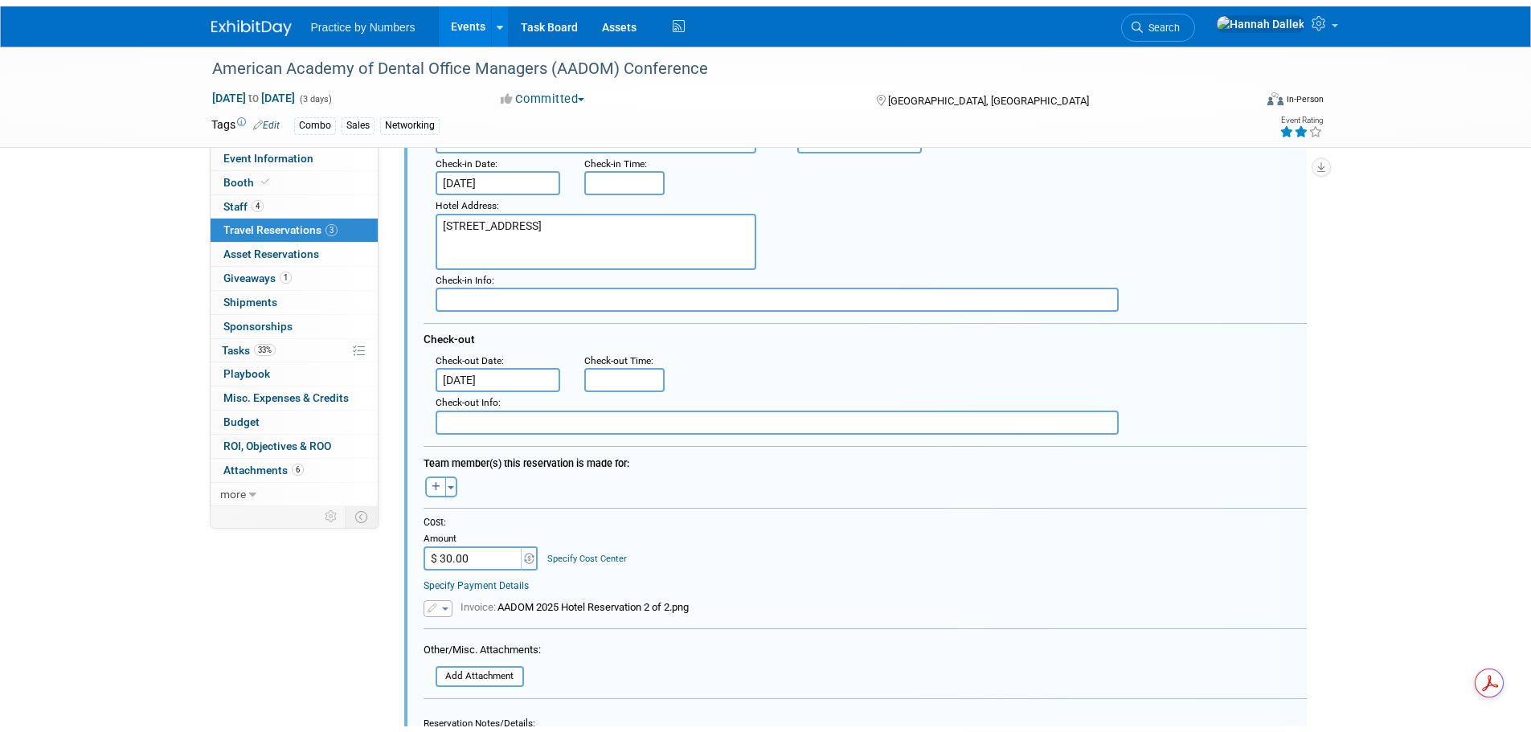
scroll to position [792, 0]
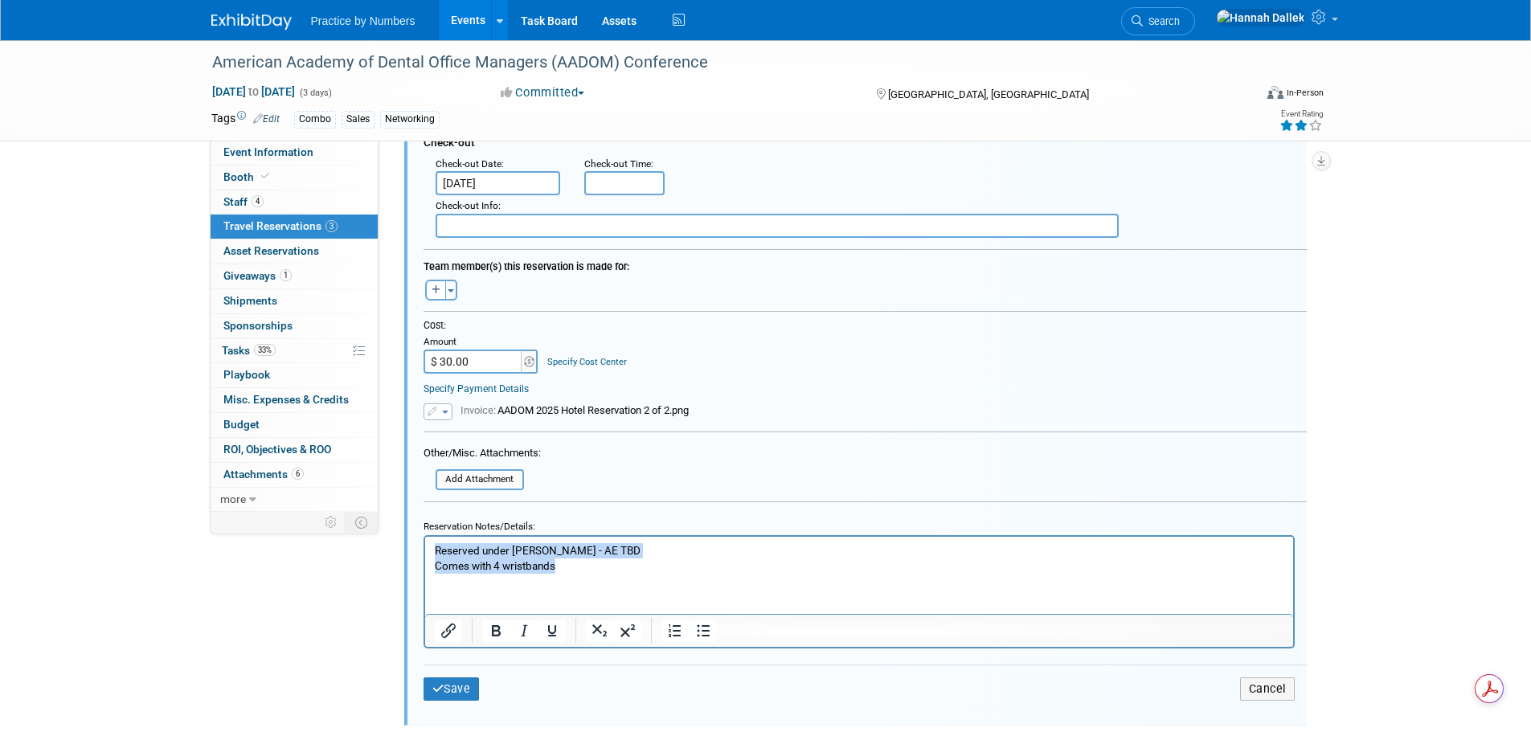
drag, startPoint x: 561, startPoint y: 567, endPoint x: 845, endPoint y: 1087, distance: 593.4
click at [424, 549] on html "Reserved under Hannah Dallek - AE TBD Comes with 4 wristbands" at bounding box center [858, 554] width 868 height 37
paste body "Rich Text Area. Press ALT-0 for help."
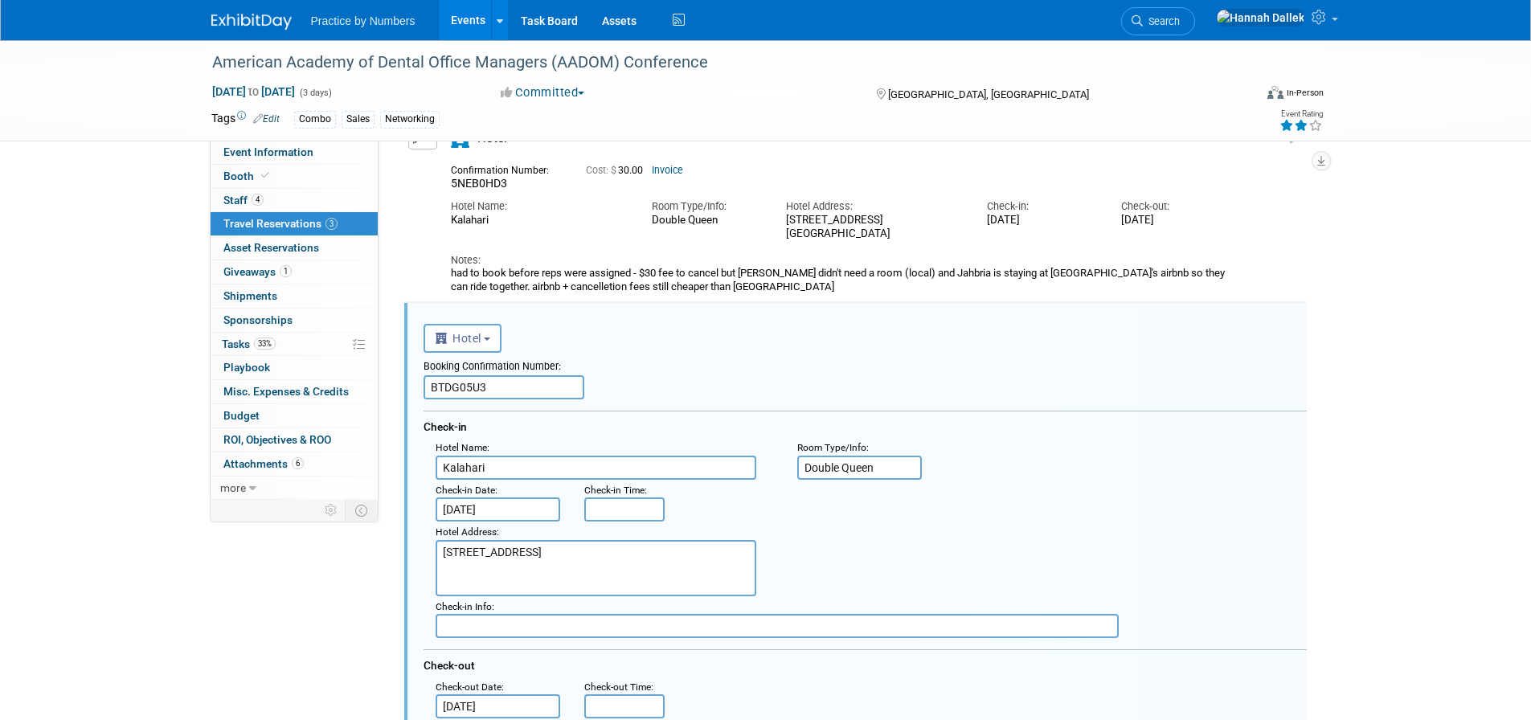
scroll to position [310, 0]
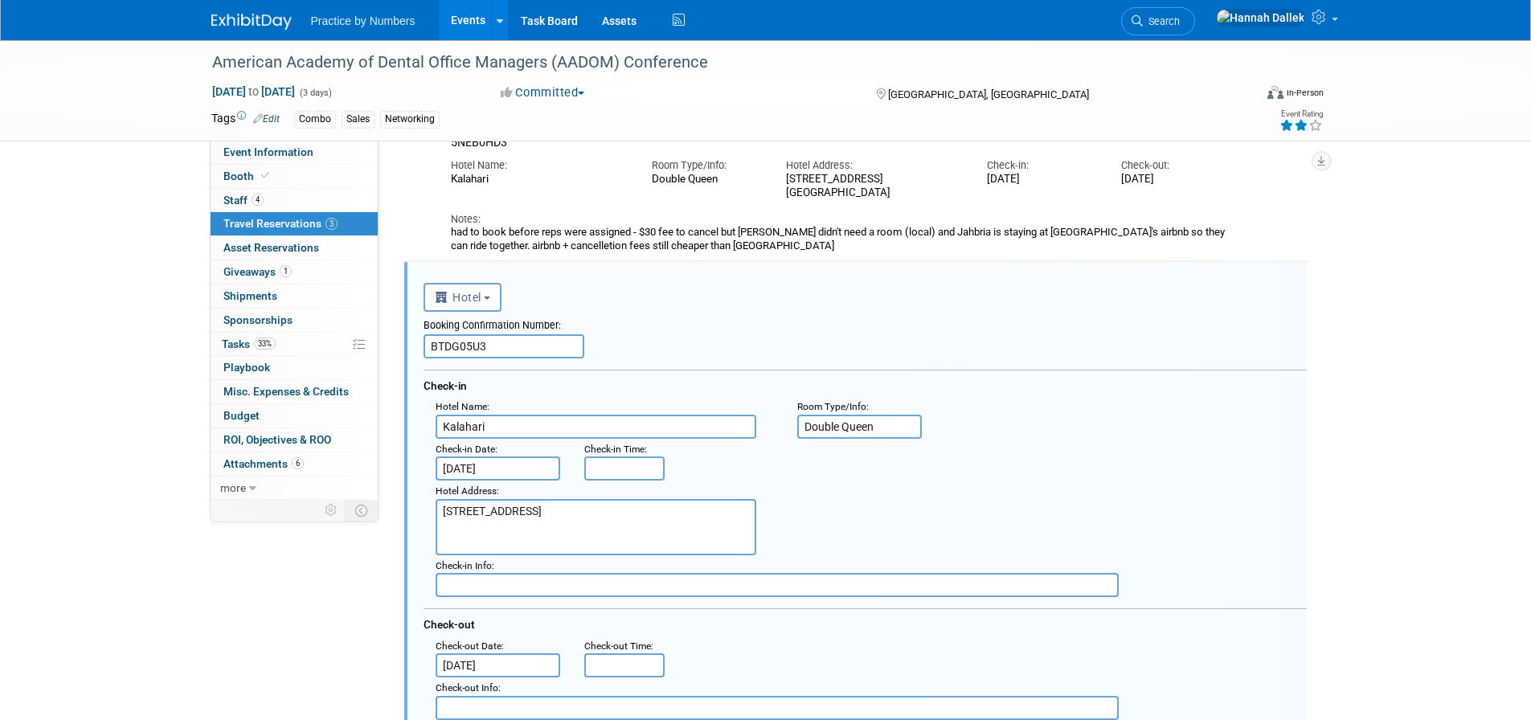
click at [498, 429] on input "Kalahari" at bounding box center [596, 427] width 321 height 24
click at [444, 430] on input "Kalahari" at bounding box center [596, 427] width 321 height 24
type input "CANCELLED - Kalahari"
click at [432, 343] on input "BTDG05U3" at bounding box center [503, 346] width 161 height 24
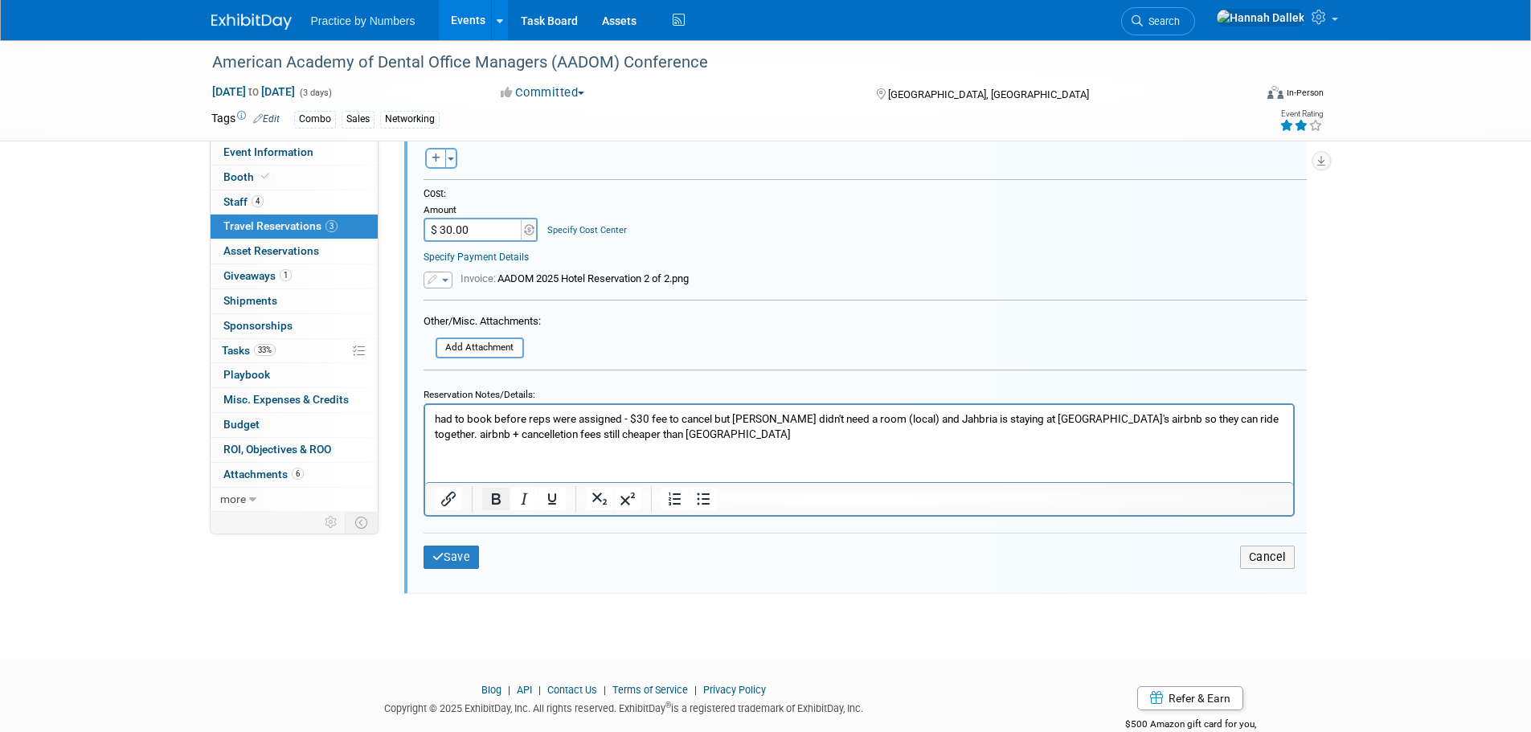
scroll to position [953, 0]
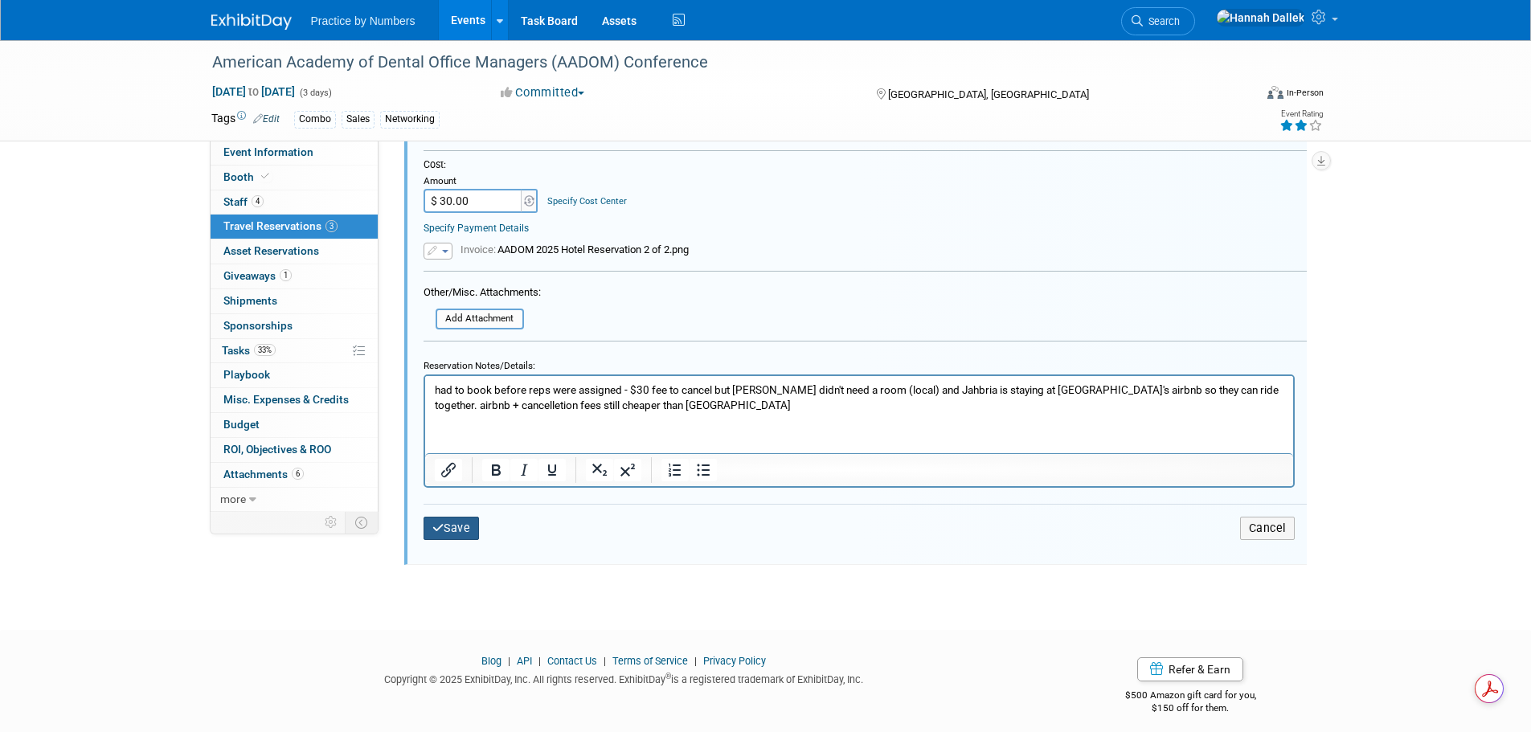
type input "CANCELLATION #BTDG05U3"
click at [440, 539] on button "Save" at bounding box center [451, 528] width 56 height 23
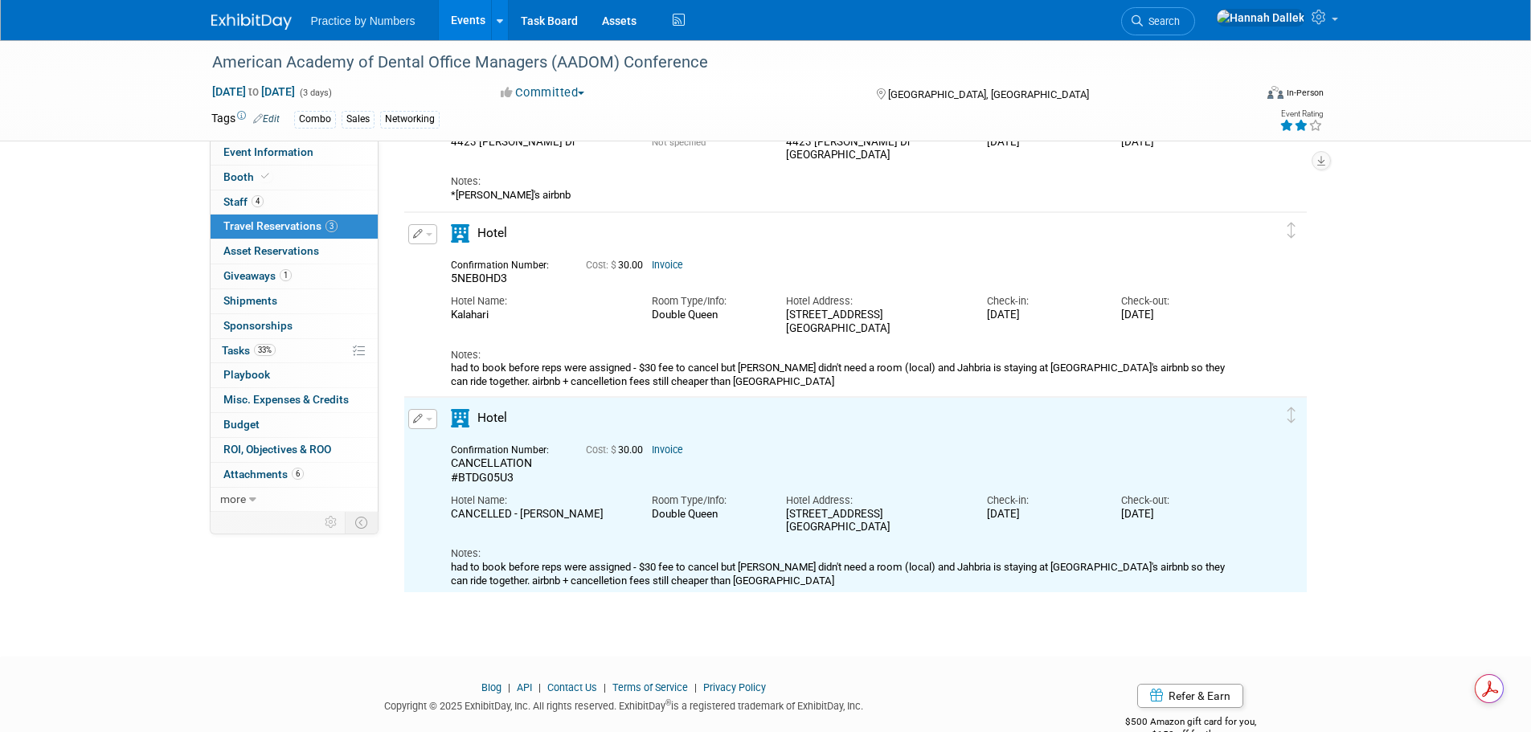
scroll to position [133, 0]
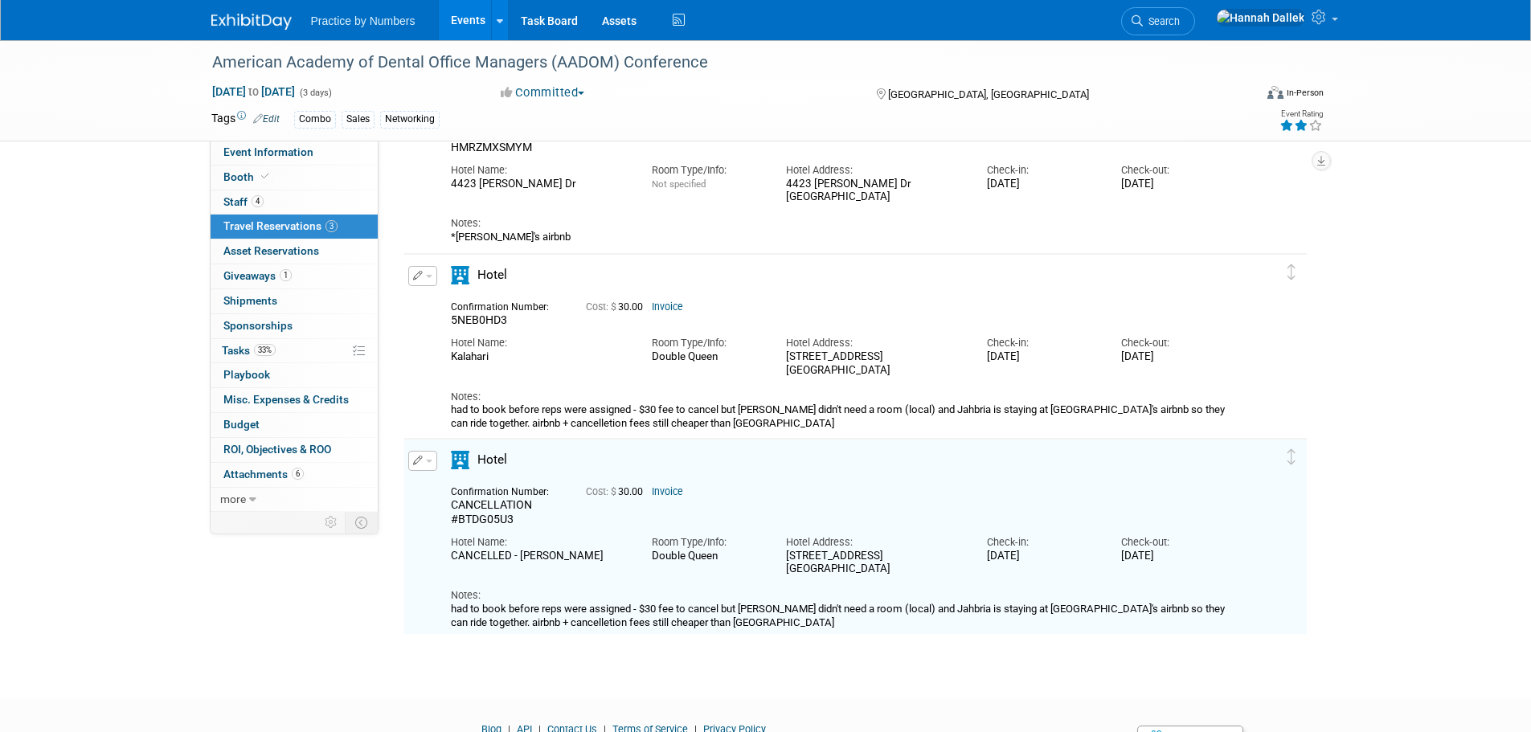
click at [422, 271] on button "button" at bounding box center [422, 276] width 29 height 20
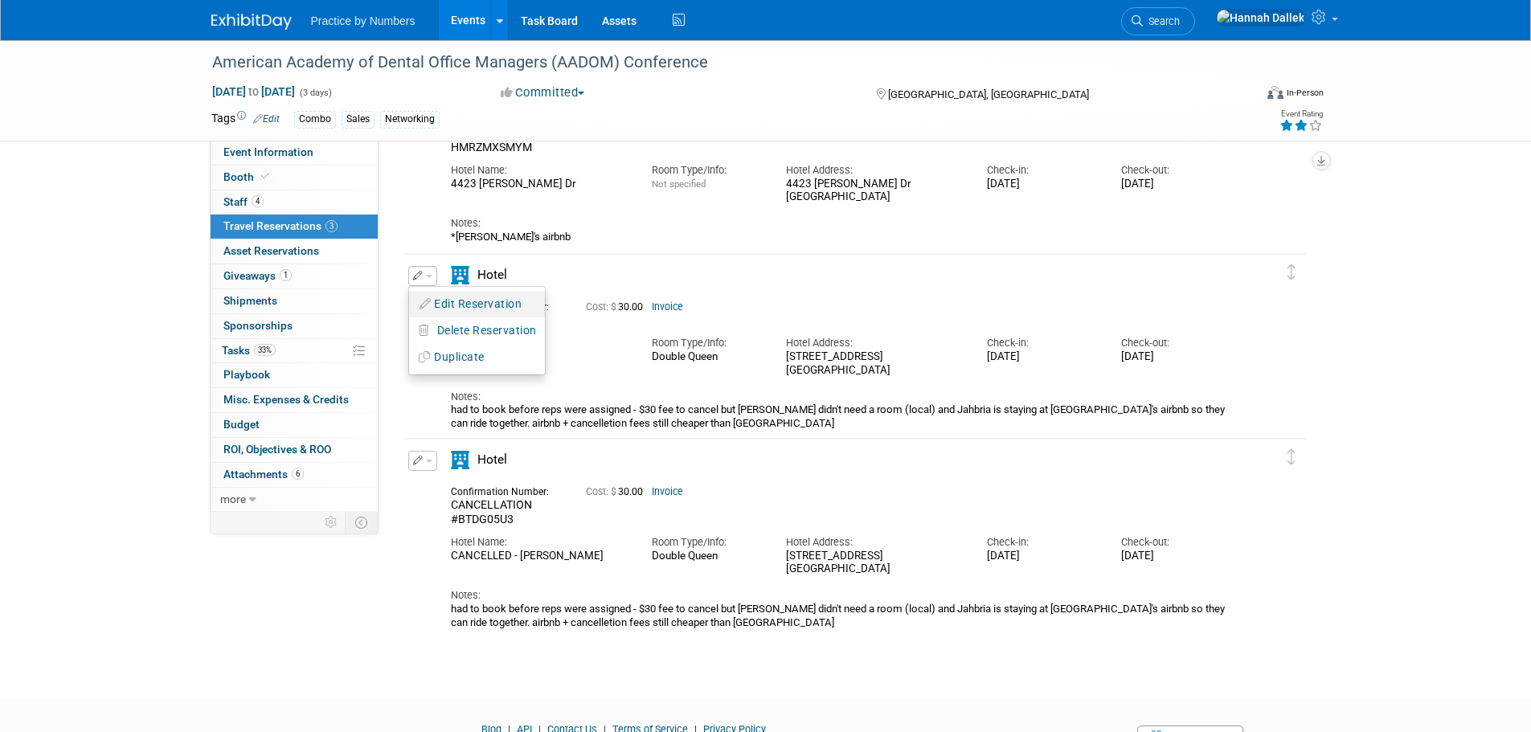
click at [464, 306] on button "Edit Reservation" at bounding box center [477, 304] width 136 height 23
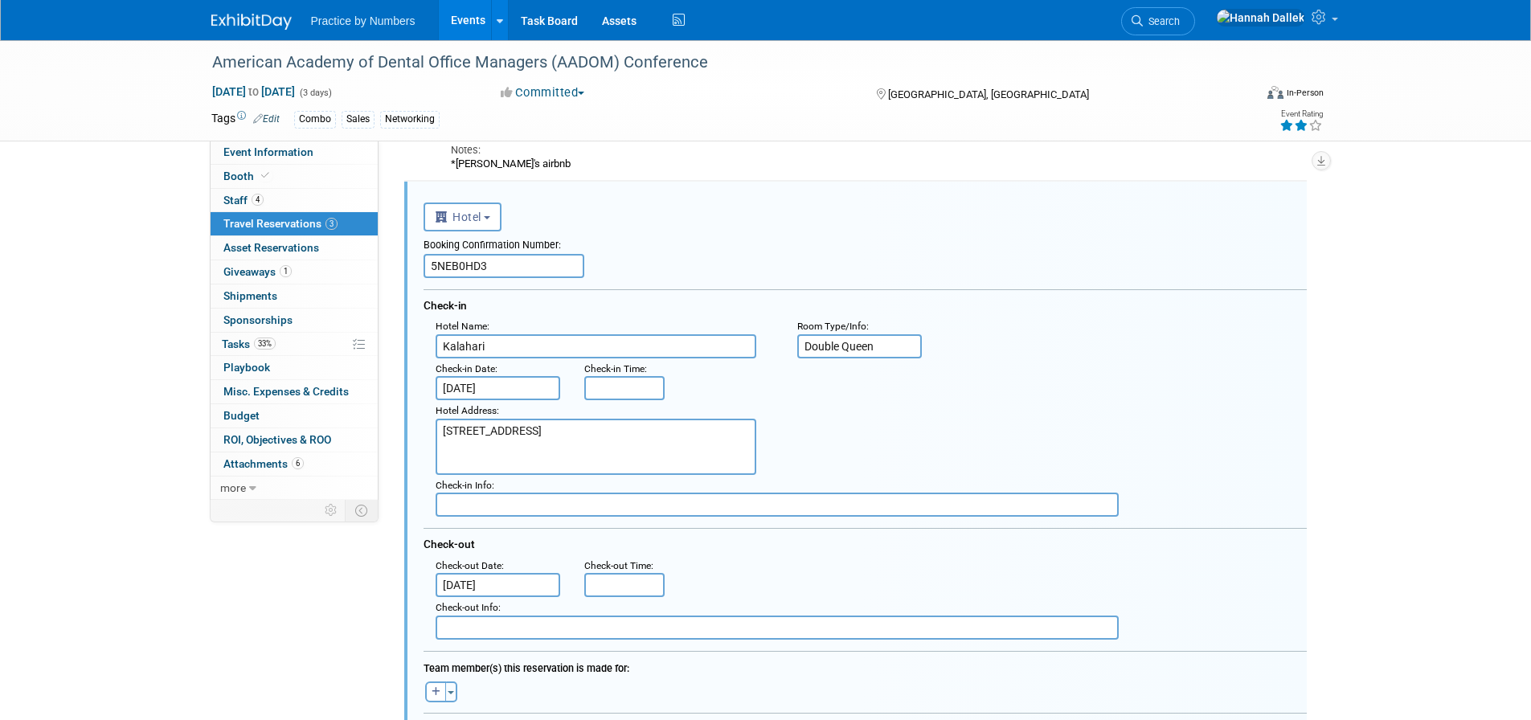
scroll to position [0, 0]
click at [436, 264] on input "5NEB0HD3" at bounding box center [503, 266] width 161 height 24
click at [430, 264] on input "5NEB0HD3" at bounding box center [503, 266] width 161 height 24
type input "CANCELLATION #5NEB0HD3"
click at [443, 347] on input "Kalahari" at bounding box center [596, 346] width 321 height 24
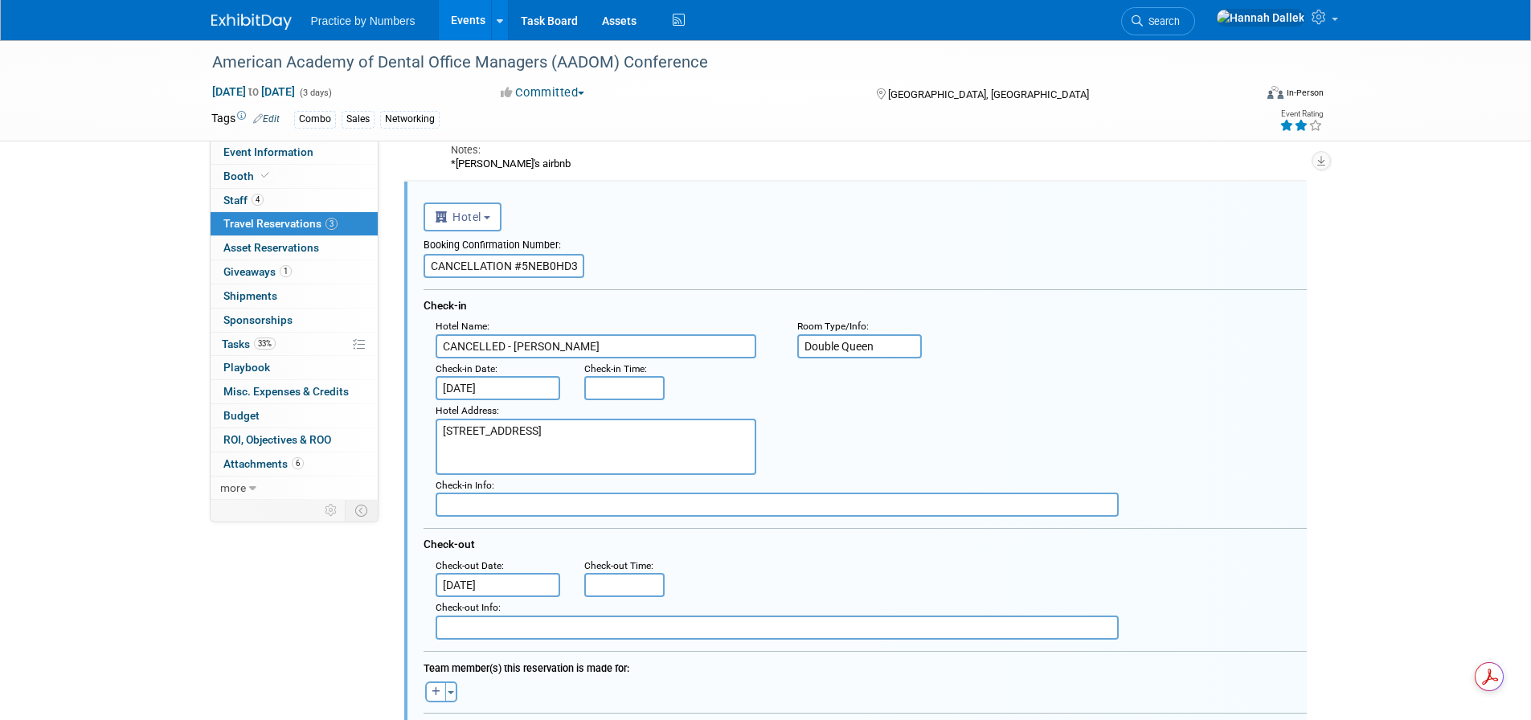
type input "CANCELLED - Kalahari"
click at [1133, 370] on div ": Check-in Date : Sep 3, 2025 Check-in Time :" at bounding box center [870, 379] width 895 height 43
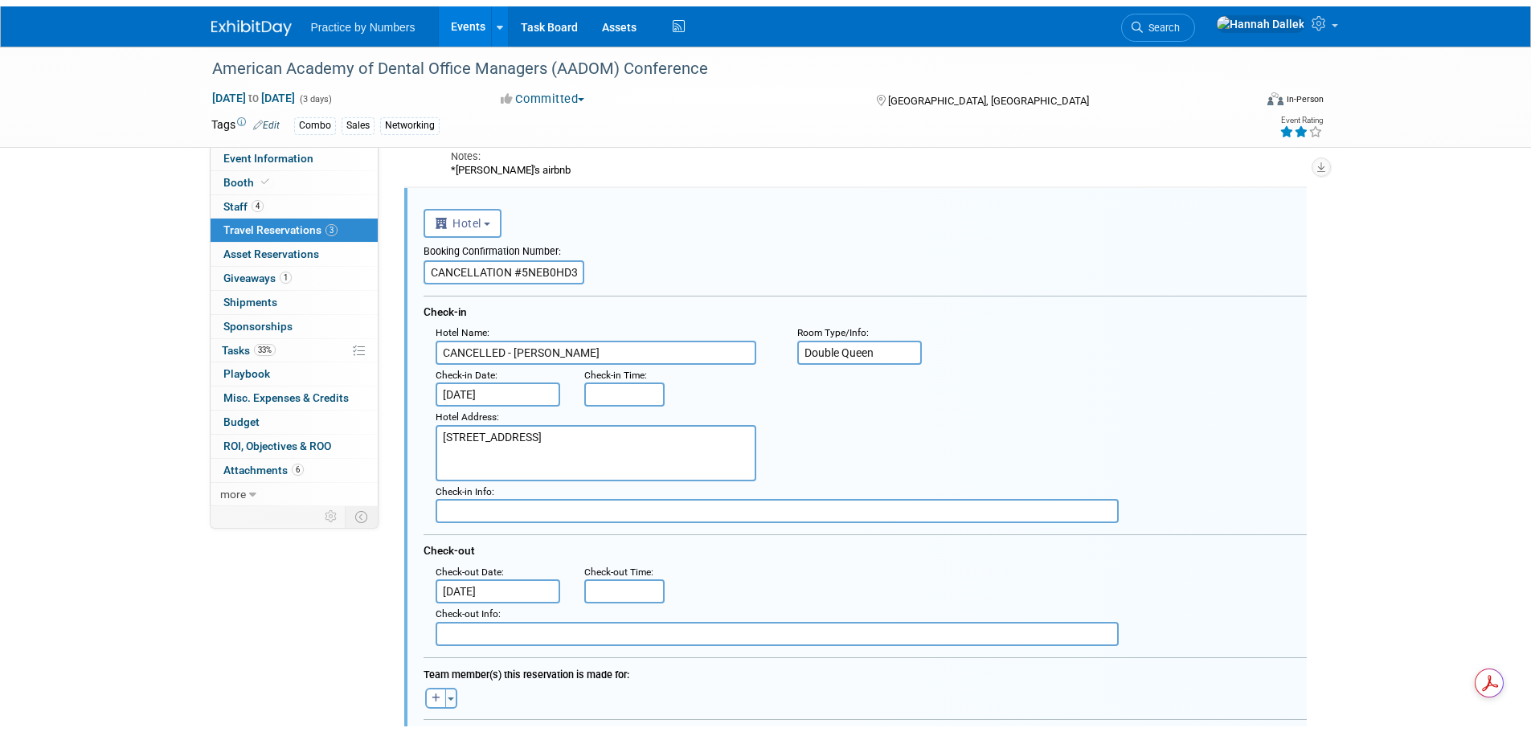
scroll to position [688, 0]
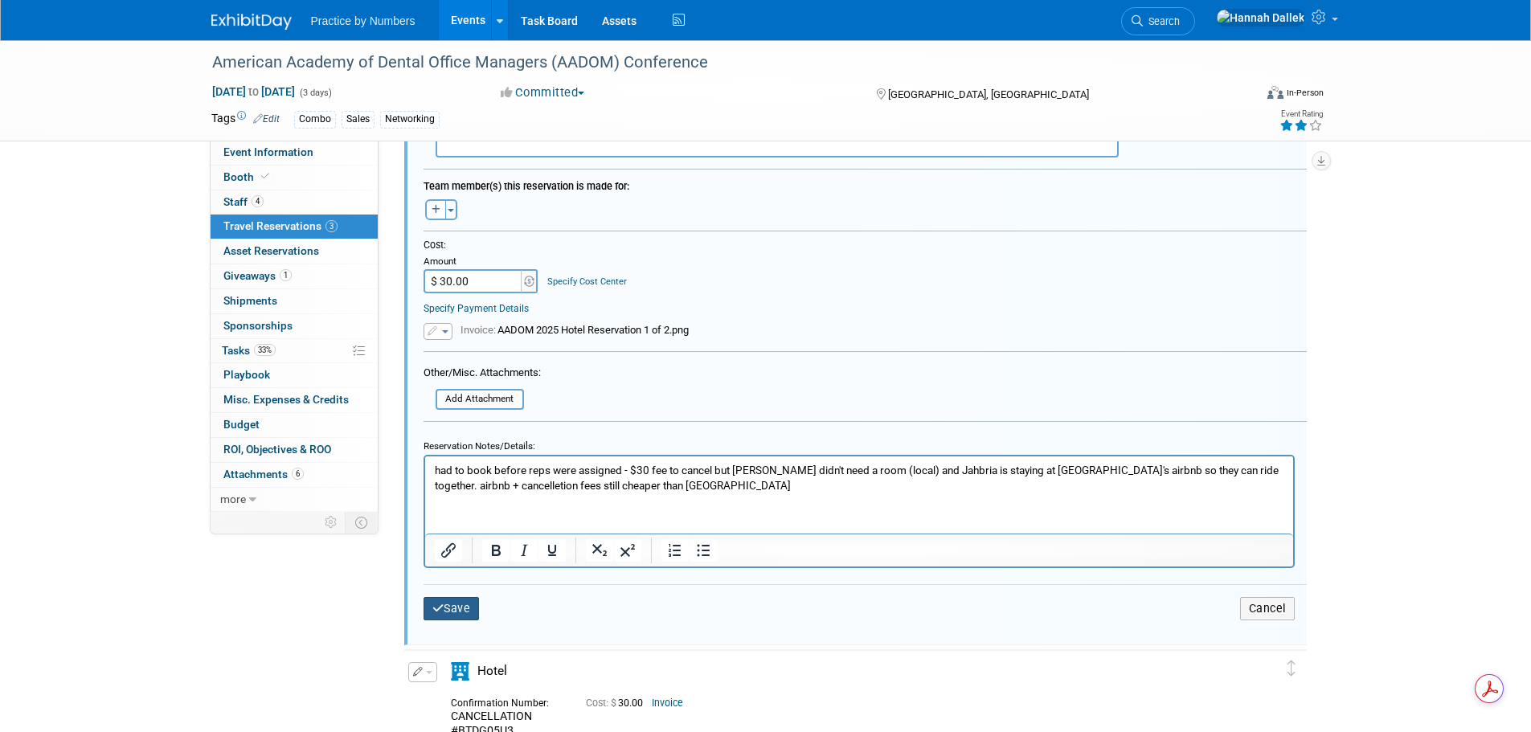
click at [455, 610] on button "Save" at bounding box center [451, 608] width 56 height 23
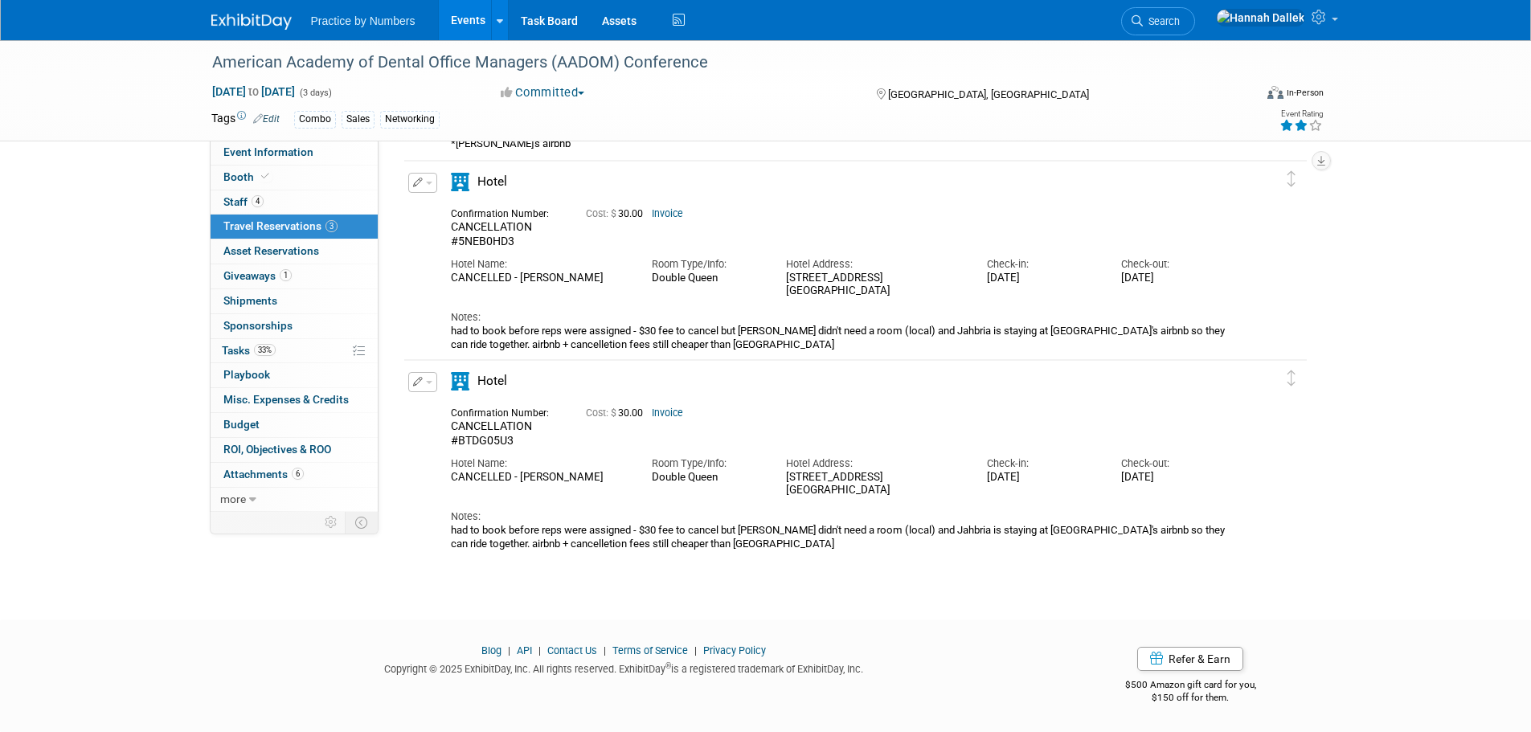
scroll to position [0, 0]
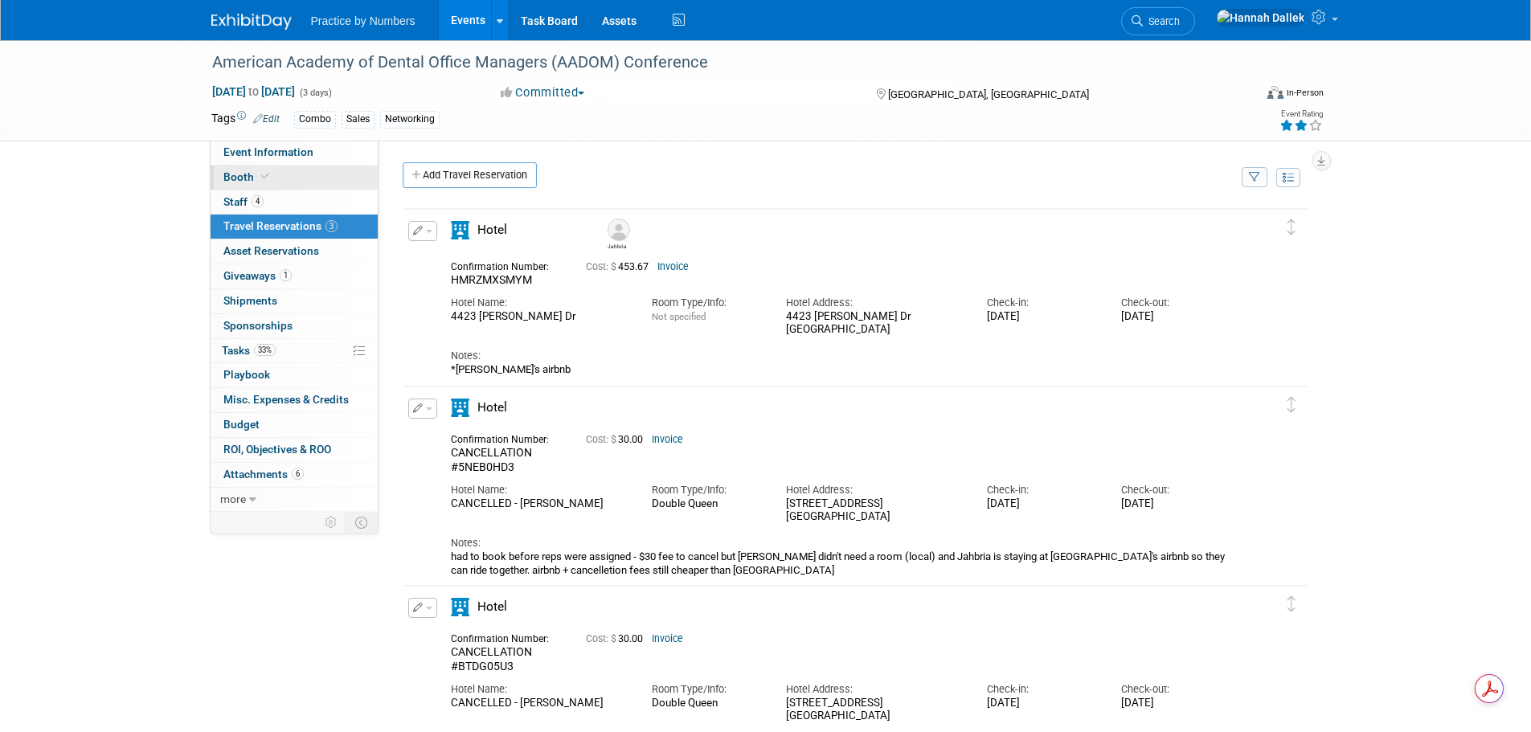
click at [250, 182] on span "Booth" at bounding box center [247, 176] width 49 height 13
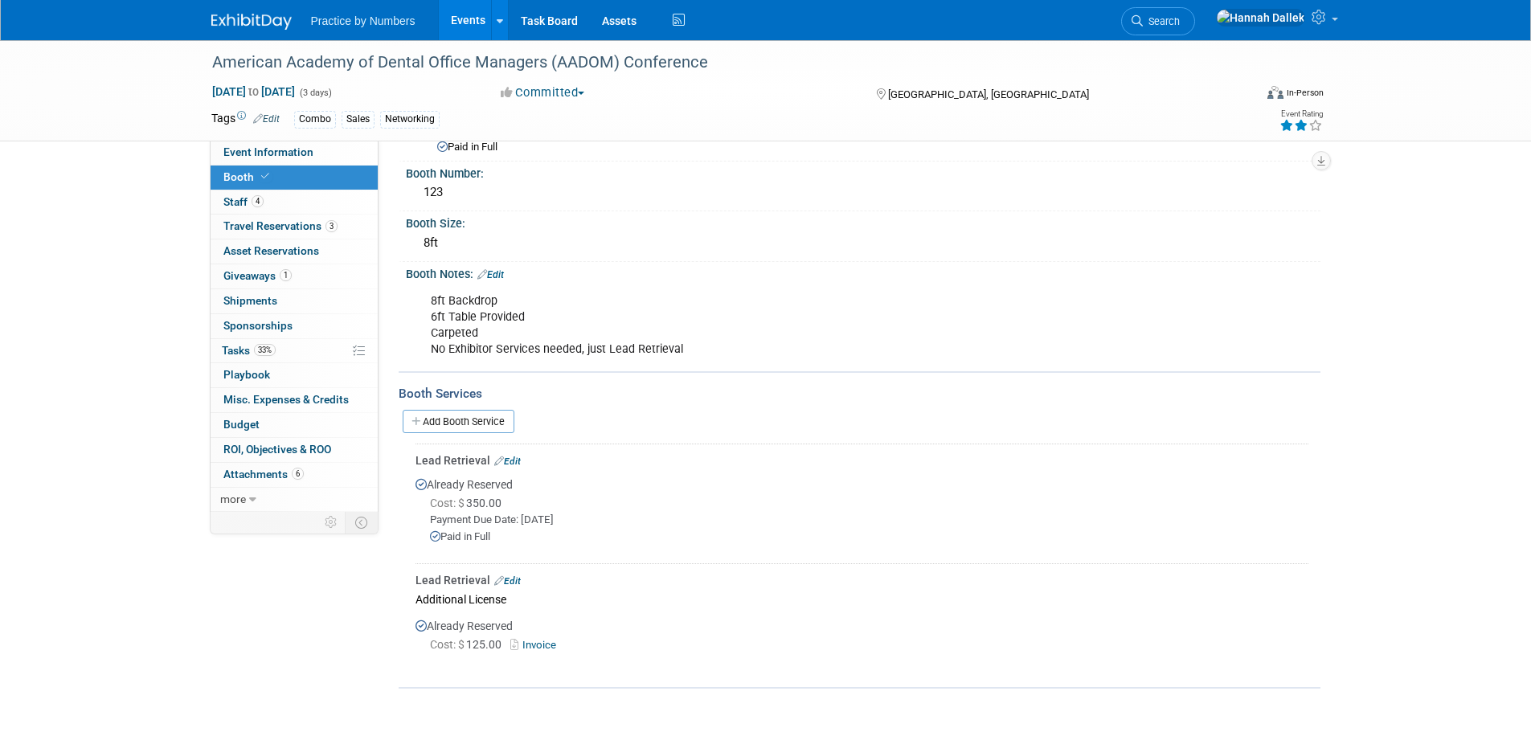
scroll to position [68, 0]
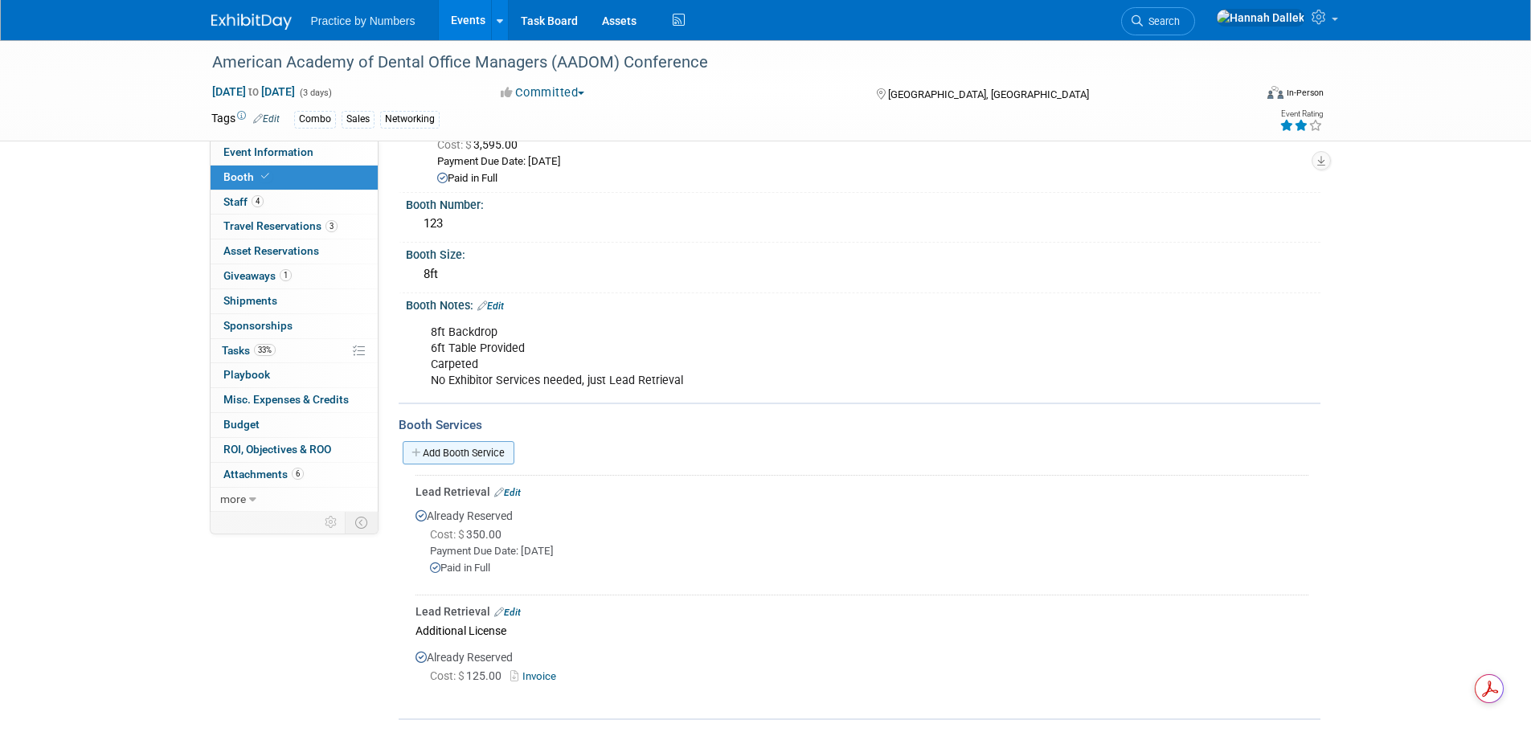
click at [412, 452] on icon at bounding box center [416, 453] width 11 height 10
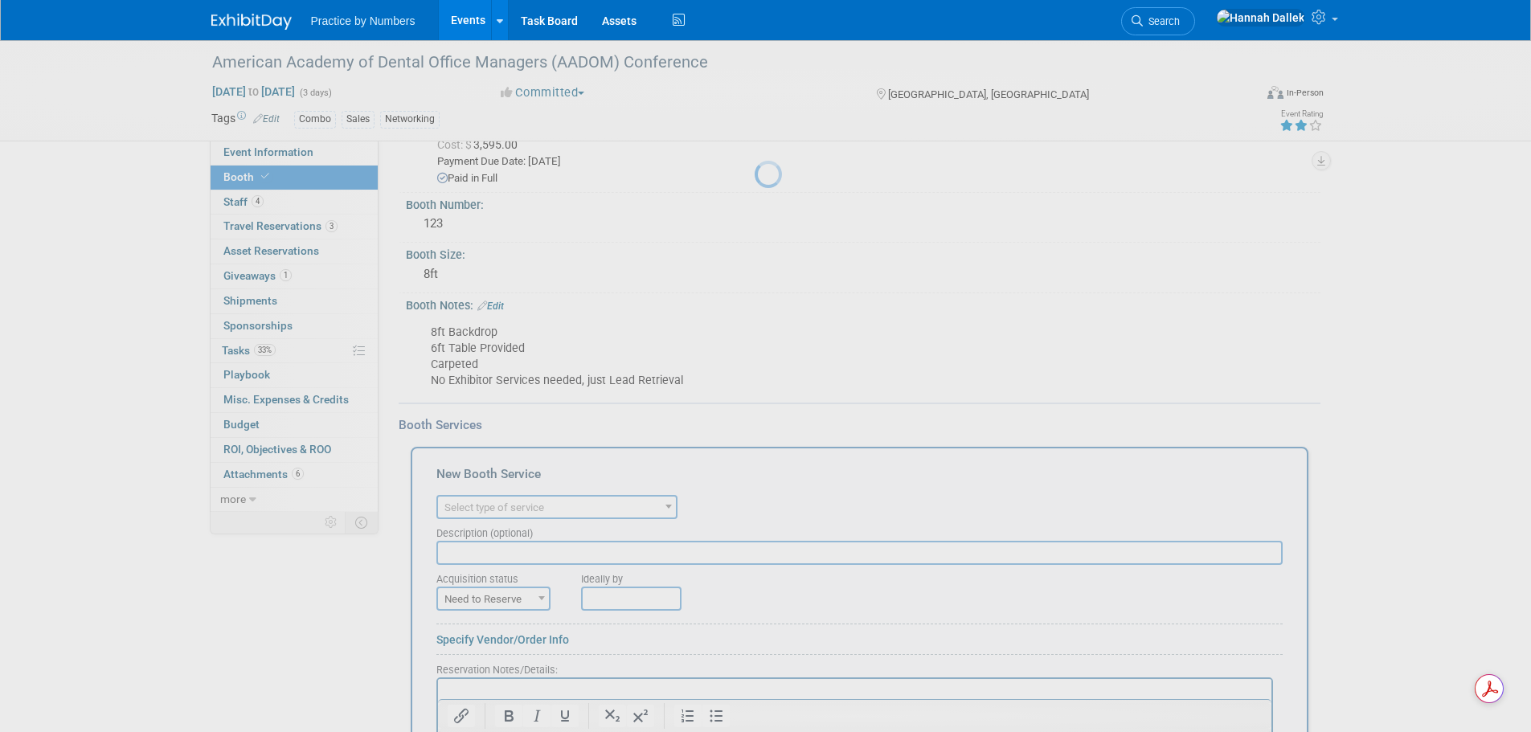
scroll to position [0, 0]
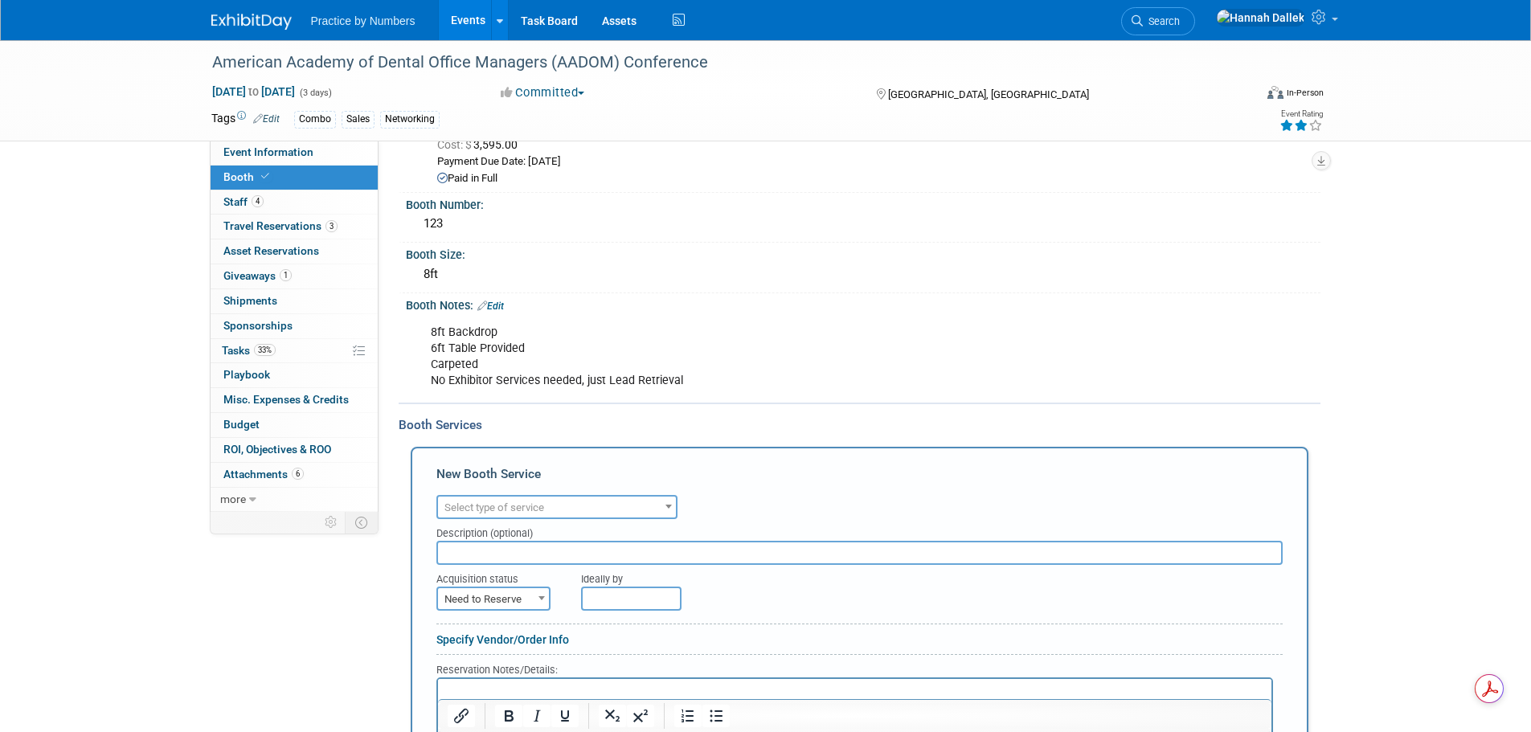
click at [509, 509] on span "Select type of service" at bounding box center [494, 507] width 100 height 12
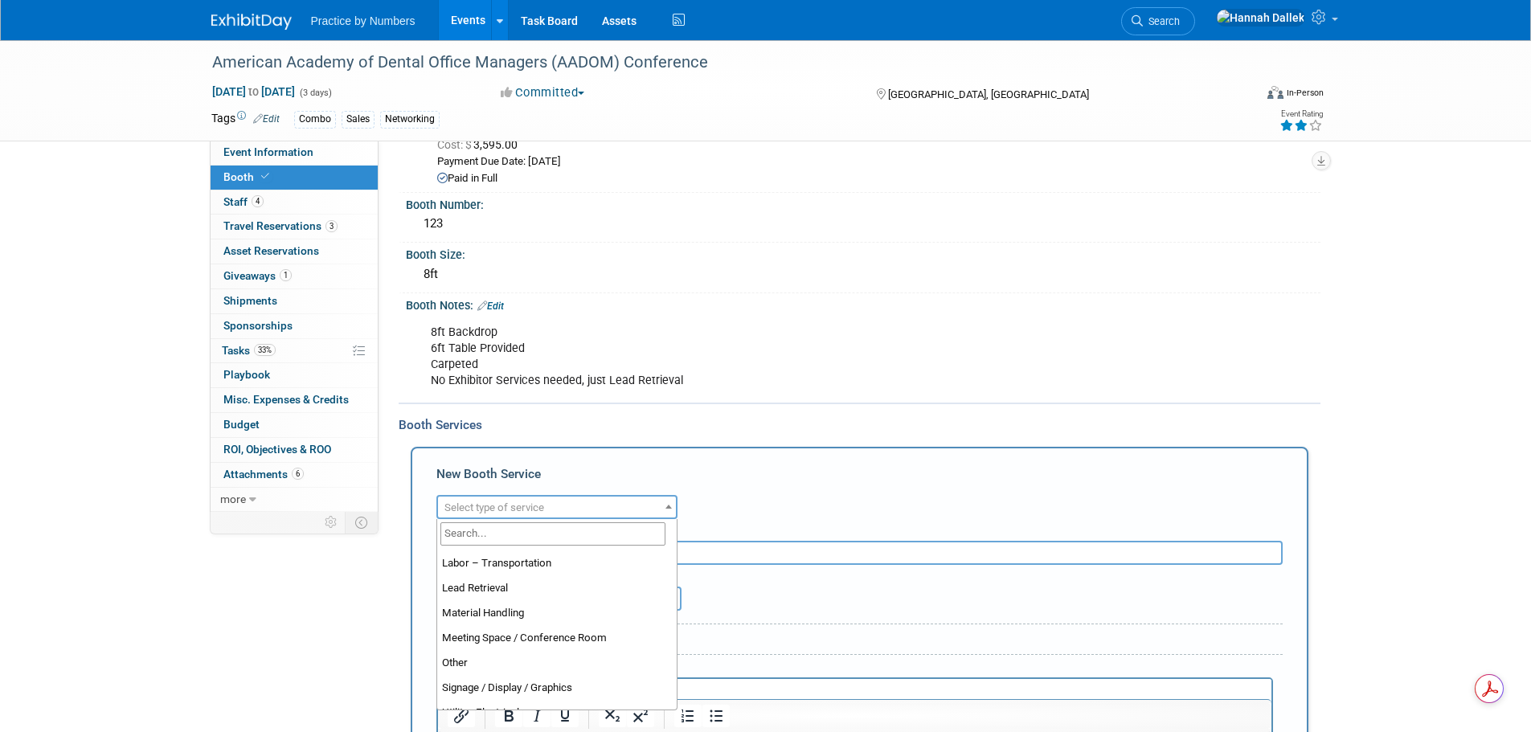
scroll to position [402, 0]
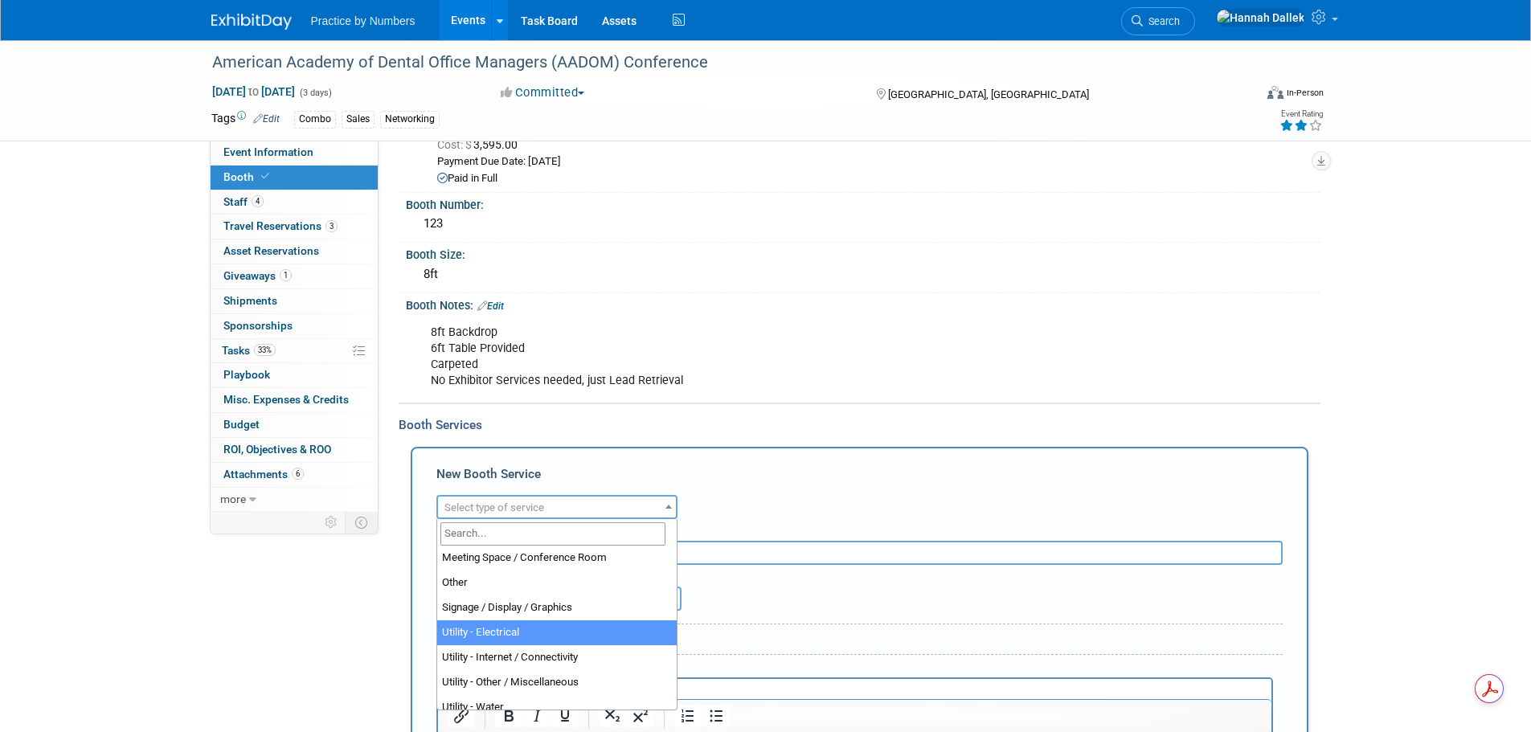
select select "8"
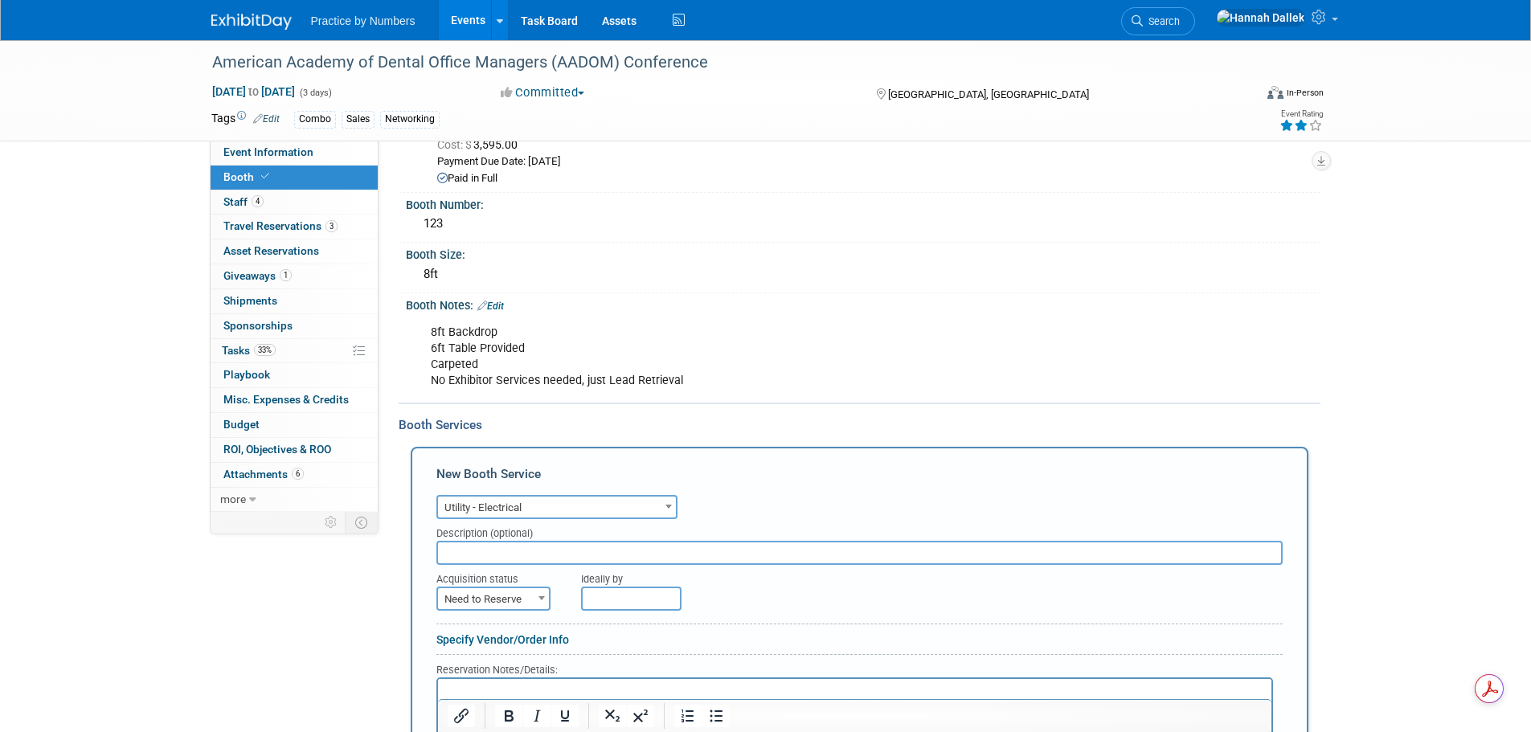
click at [561, 549] on input "text" at bounding box center [859, 553] width 846 height 24
click at [712, 513] on div "Audio / Video Carpet / Flooring Catering / Food / Beverage Floral / Decorative …" at bounding box center [859, 505] width 846 height 28
click at [513, 553] on input "text" at bounding box center [859, 553] width 846 height 24
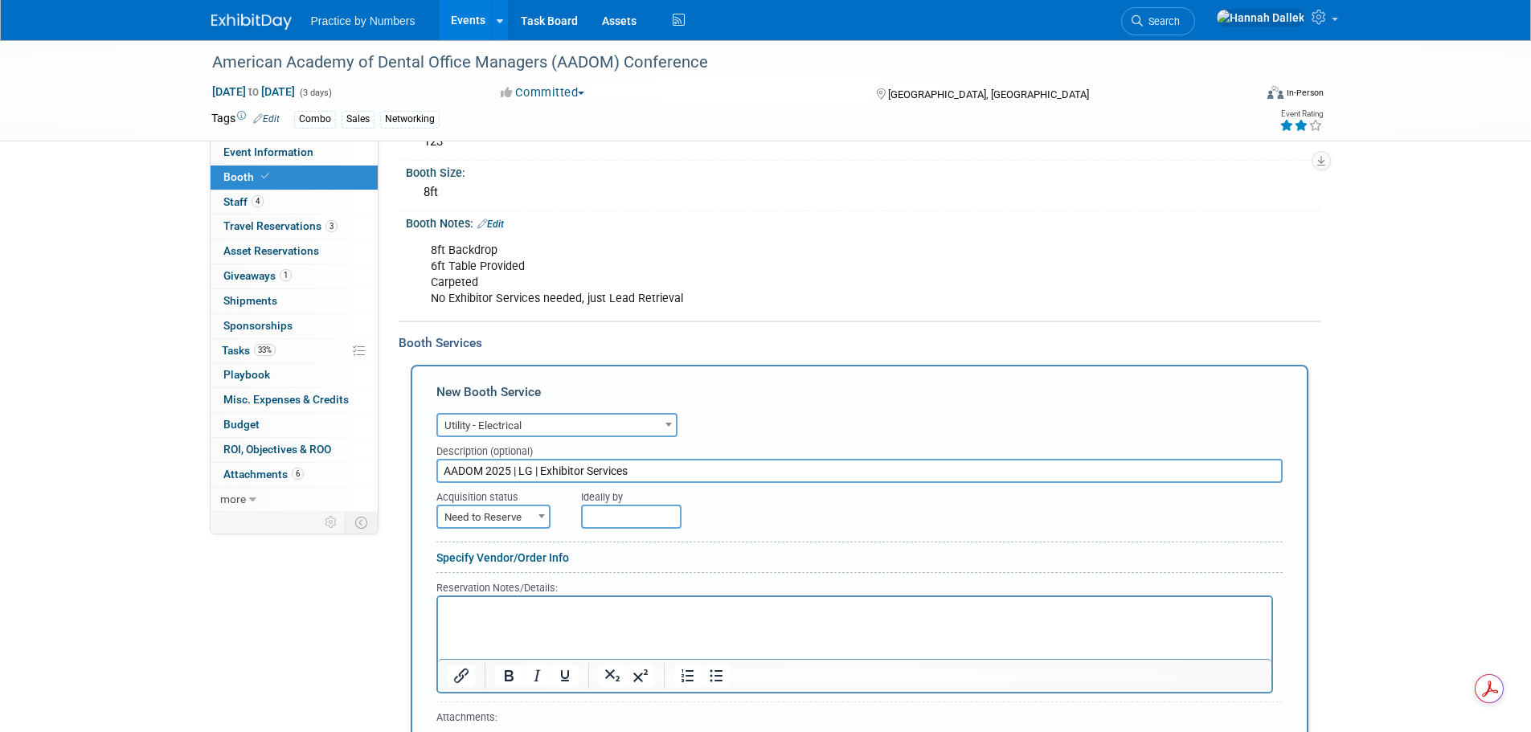
scroll to position [161, 0]
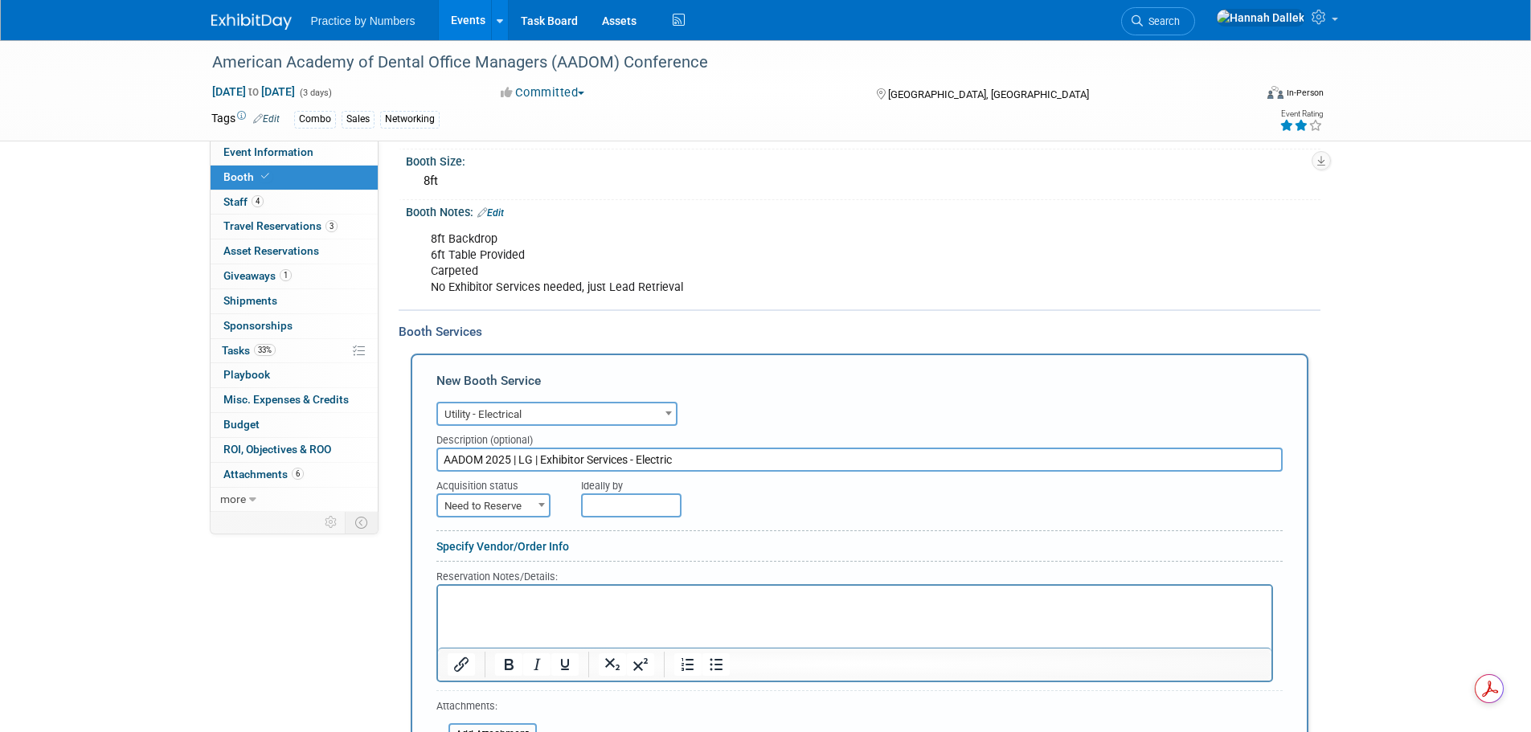
type input "AADOM 2025 | LG | Exhibitor Services - Electric"
click at [521, 507] on span "Need to Reserve" at bounding box center [493, 506] width 111 height 23
select select "2"
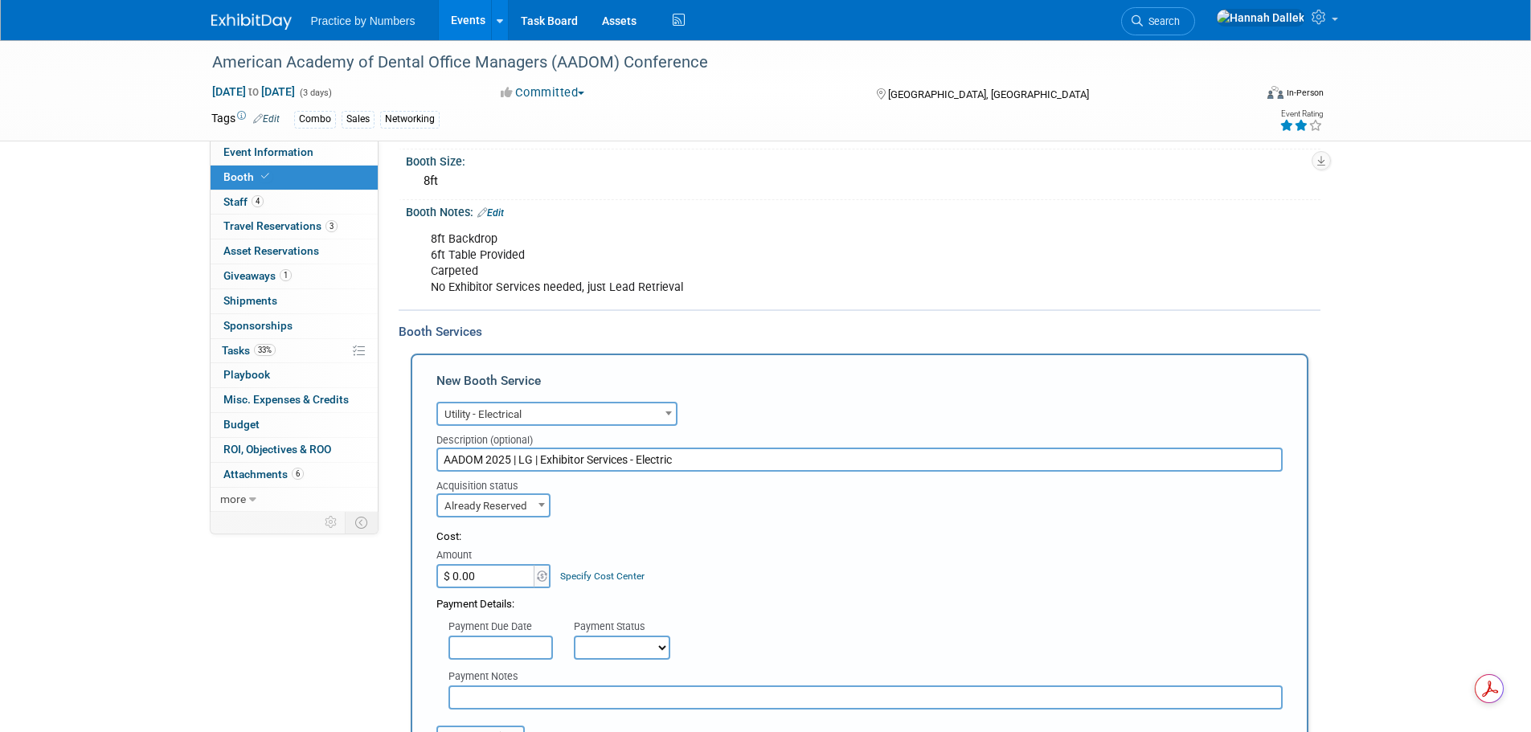
click at [506, 576] on input "$ 0.00" at bounding box center [486, 576] width 100 height 24
type input "$ 649.50"
click at [599, 647] on select "Not Paid Yet Partially Paid Paid in Full" at bounding box center [622, 648] width 96 height 24
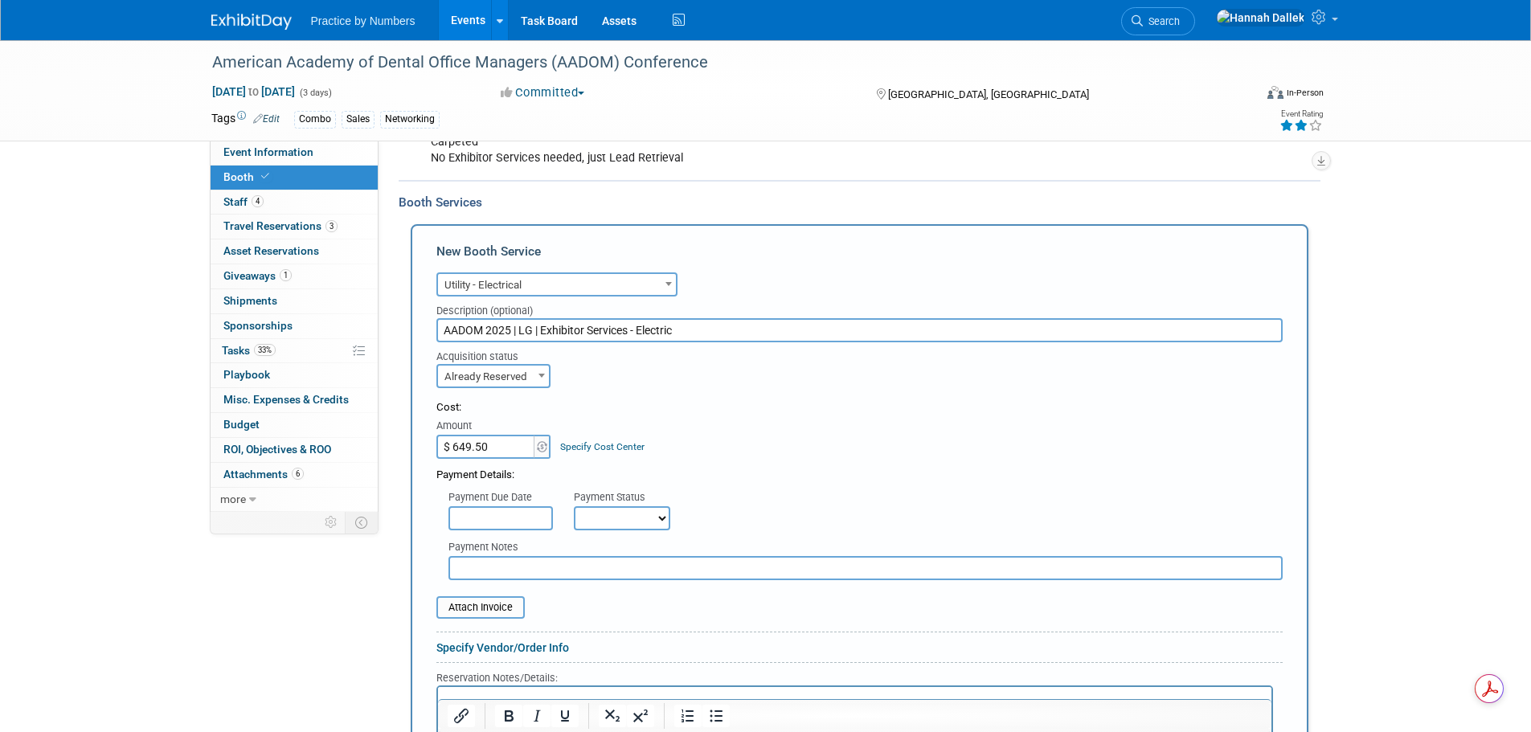
scroll to position [321, 0]
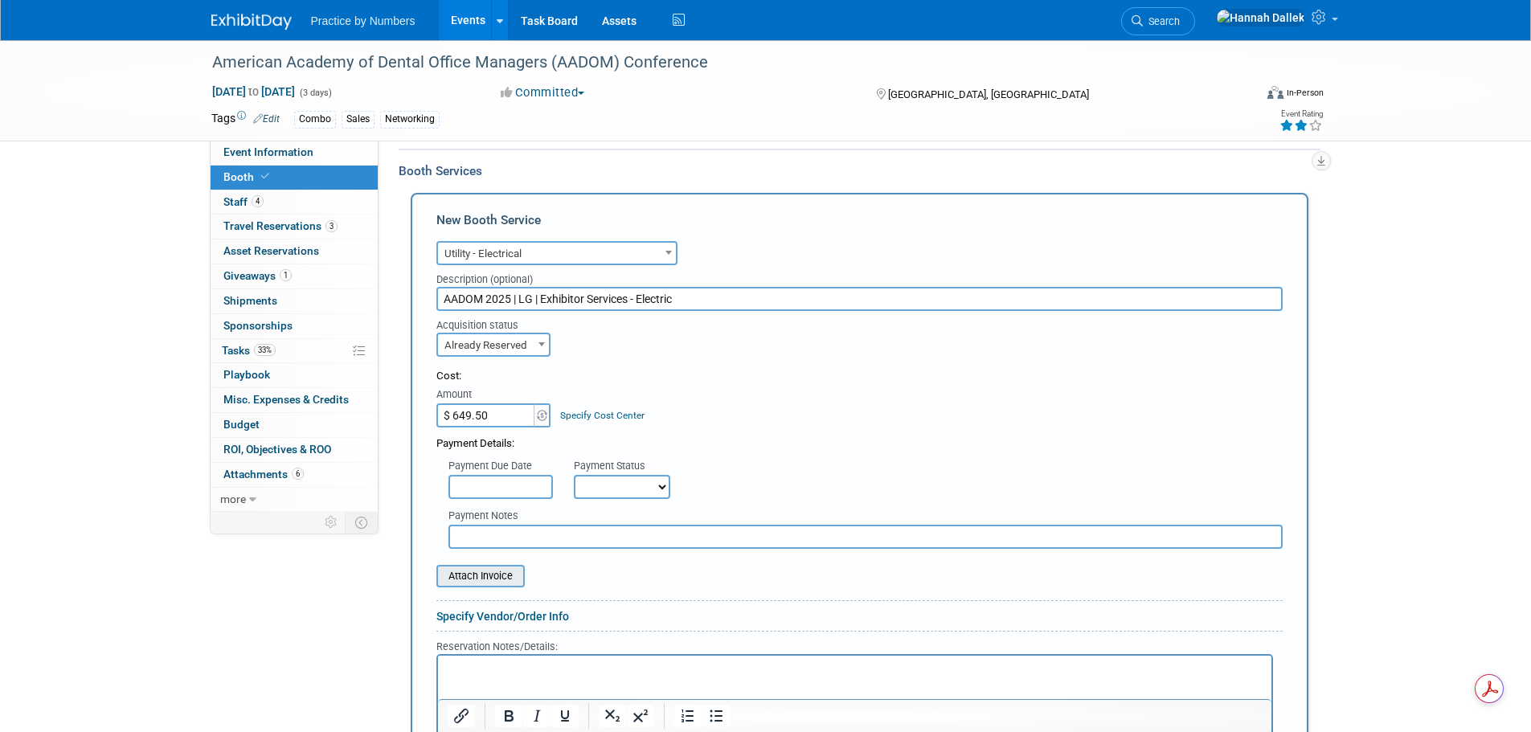
click at [489, 577] on input "file" at bounding box center [427, 576] width 191 height 19
click at [640, 300] on input "AADOM 2025 | LG | Exhibitor Services - Electric" at bounding box center [859, 299] width 846 height 24
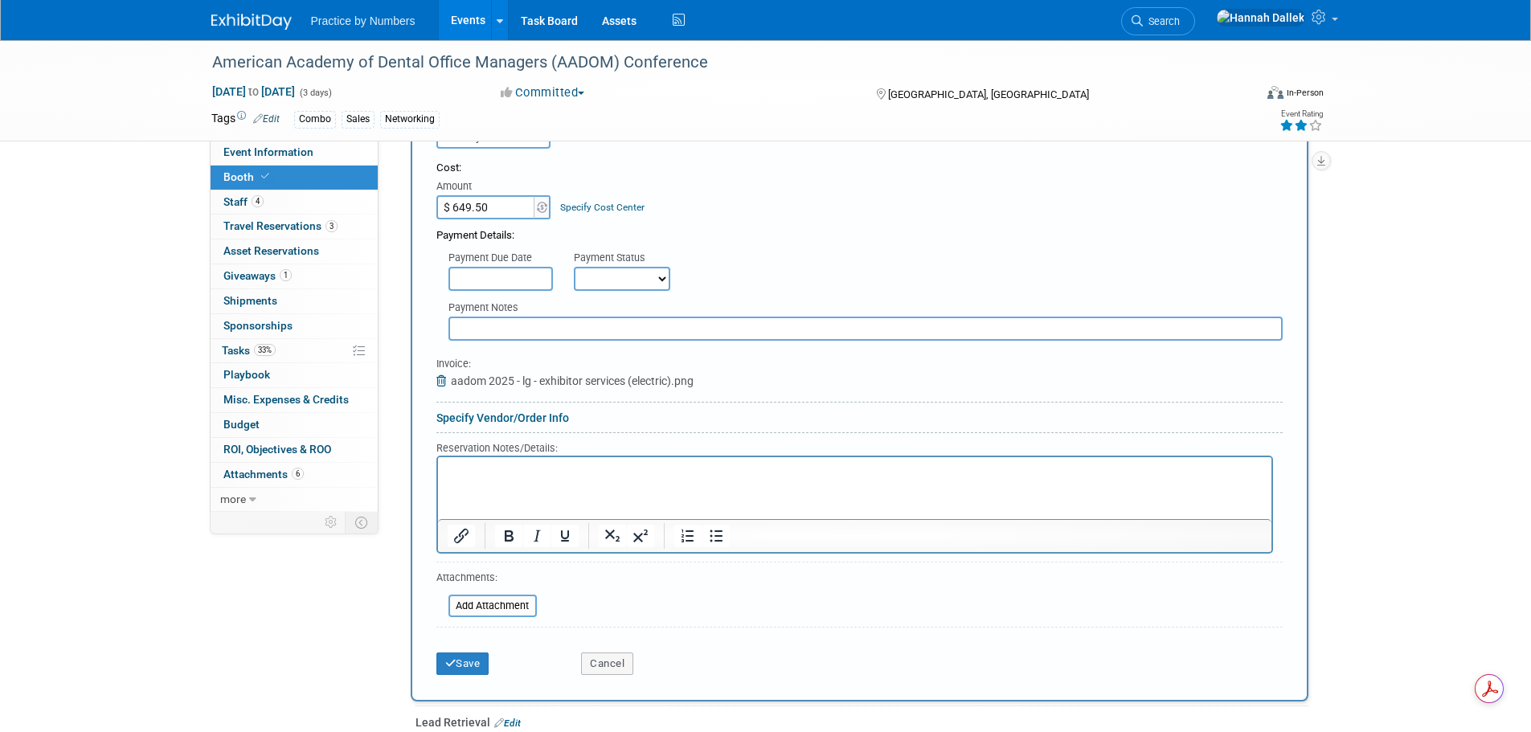
scroll to position [563, 0]
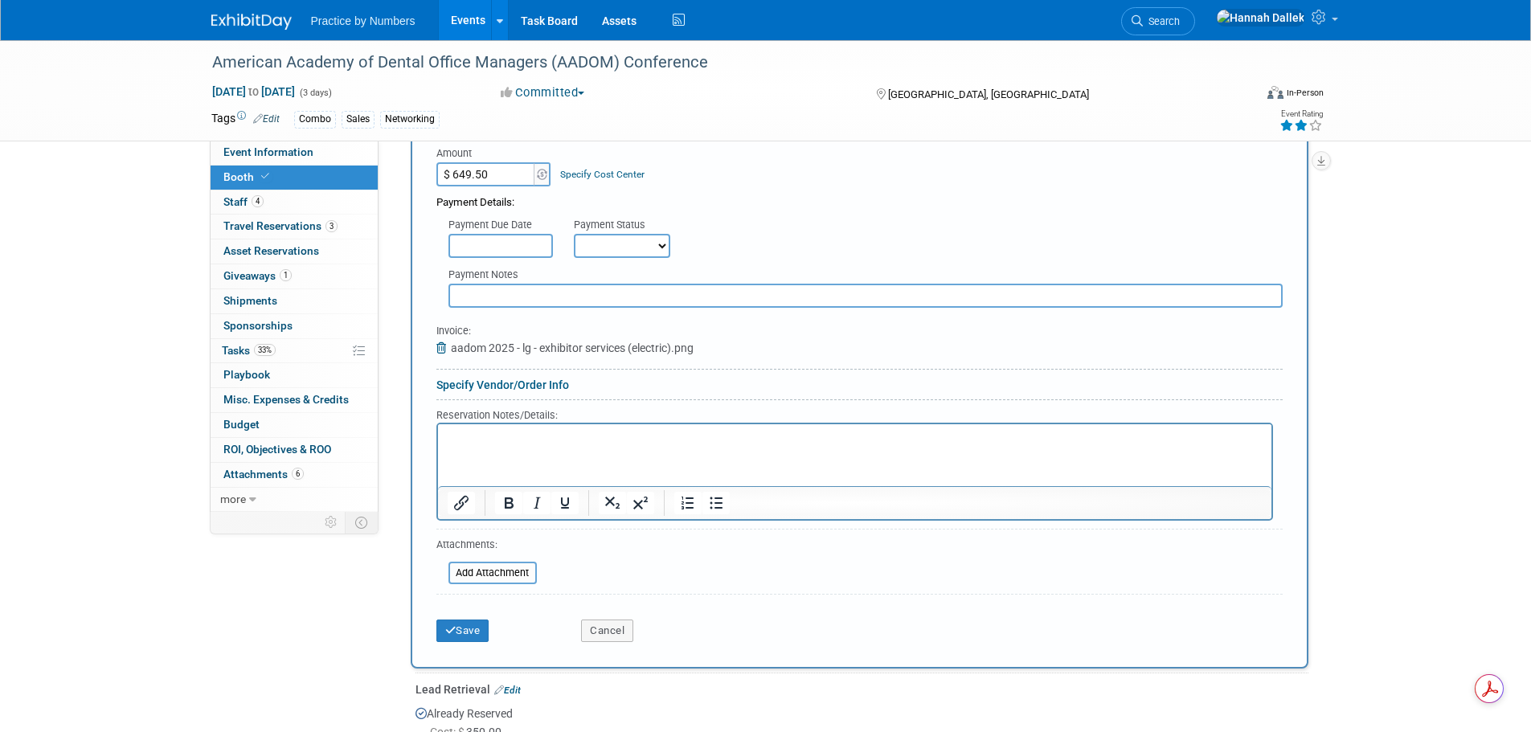
click at [473, 385] on link "Specify Vendor/Order Info" at bounding box center [502, 384] width 133 height 13
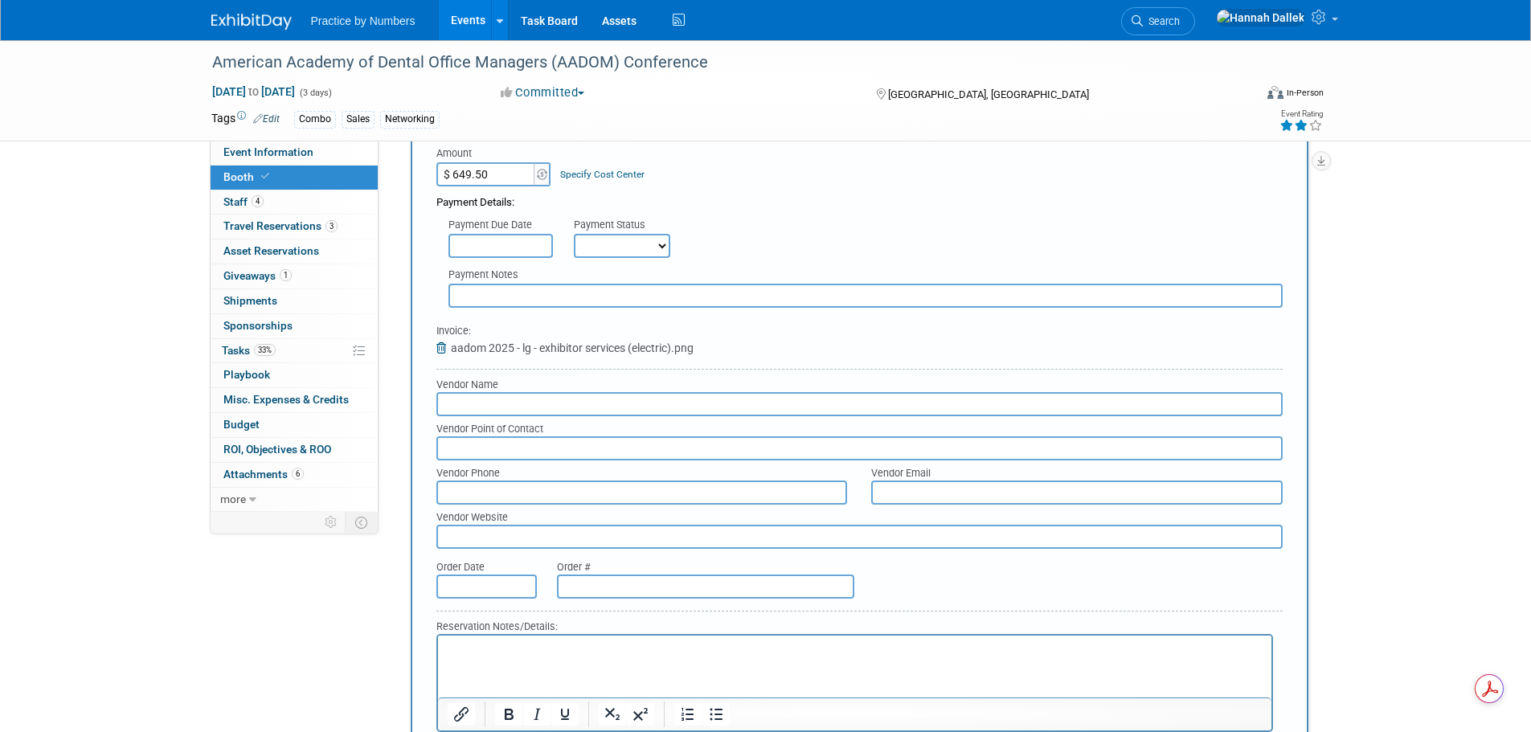
click at [639, 594] on input "text" at bounding box center [705, 587] width 297 height 24
type input "372"
click at [518, 578] on input "text" at bounding box center [486, 587] width 100 height 24
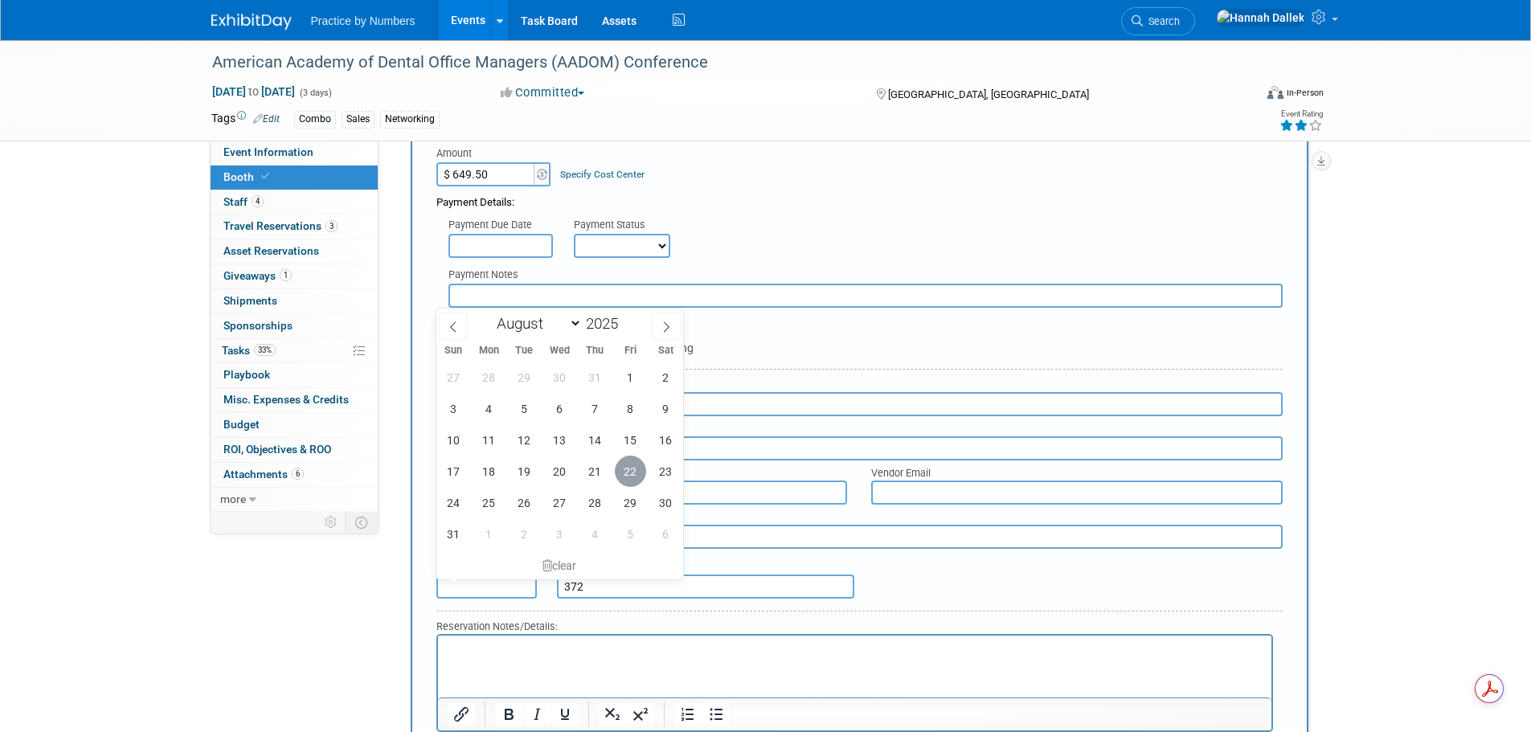
click at [626, 473] on span "22" at bounding box center [630, 471] width 31 height 31
type input "Aug 22, 2025"
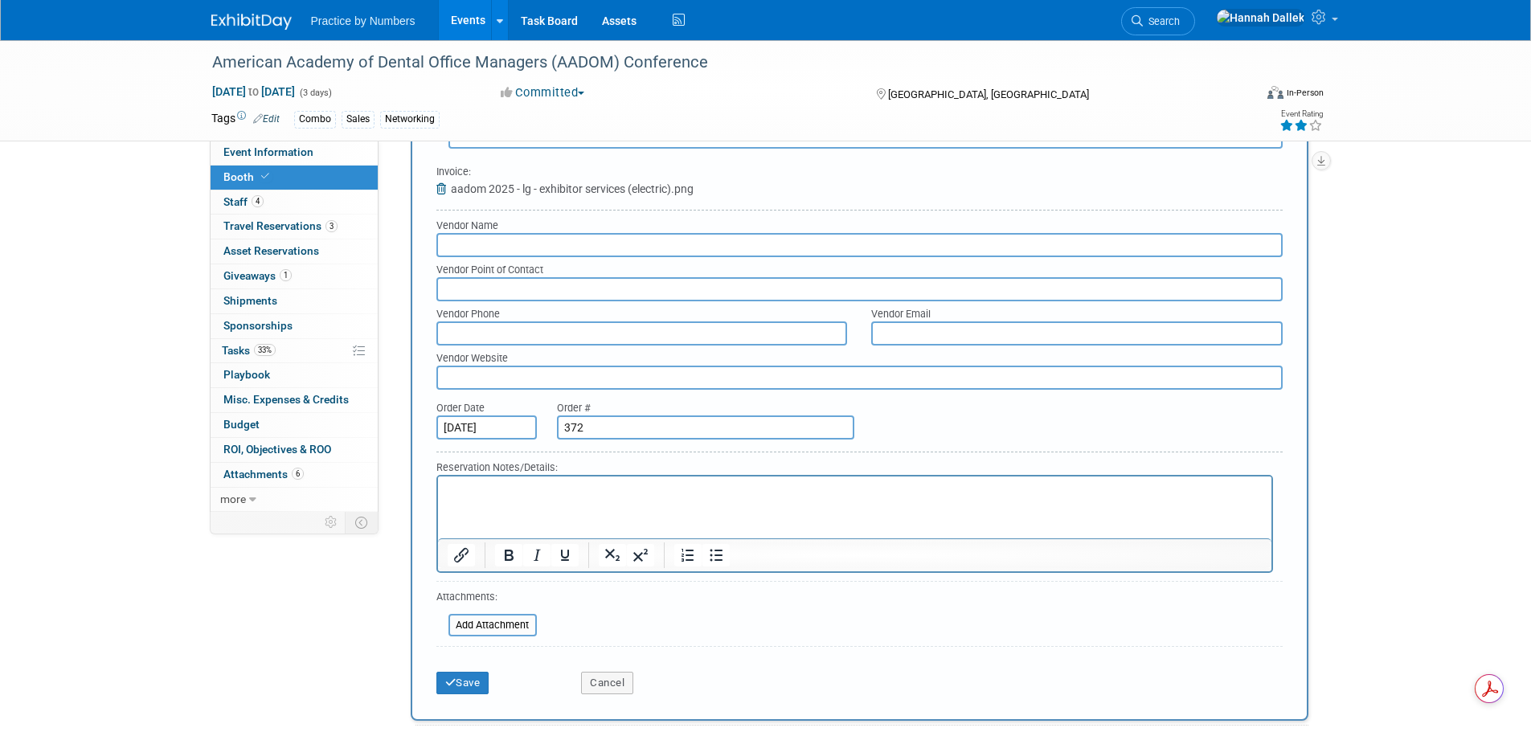
scroll to position [723, 0]
click at [529, 248] on input "text" at bounding box center [859, 243] width 846 height 24
type input "kalahari"
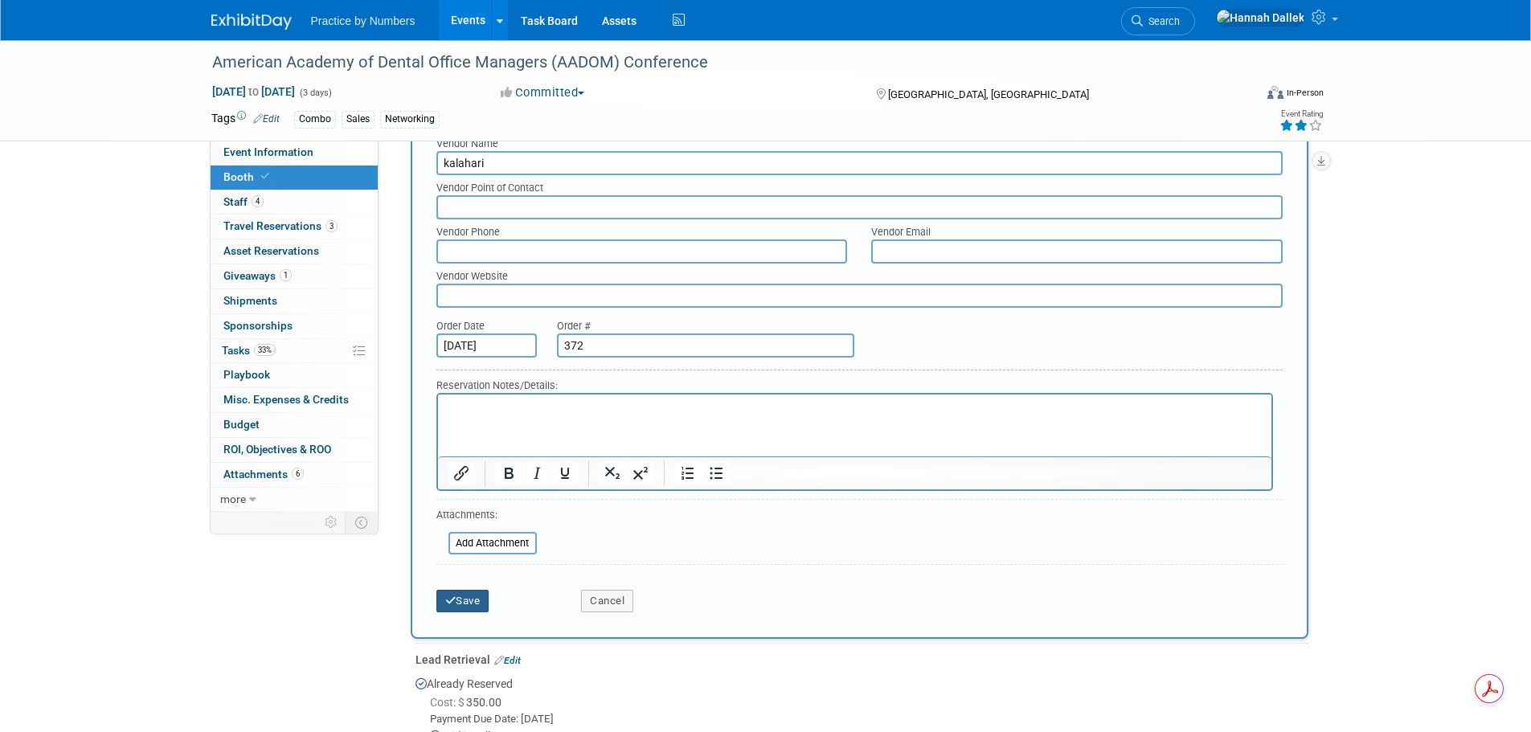
click at [460, 605] on button "Save" at bounding box center [462, 601] width 53 height 23
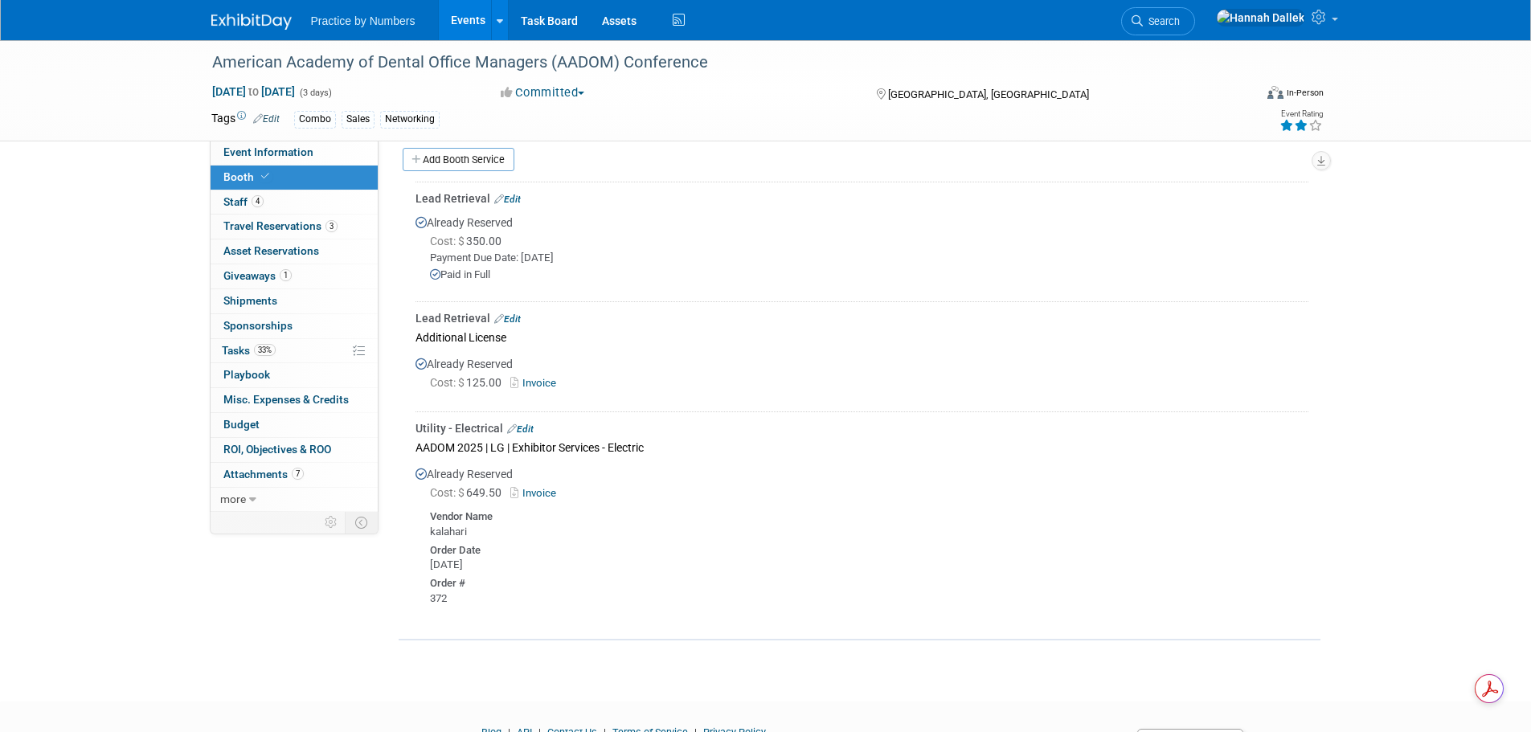
scroll to position [280, 0]
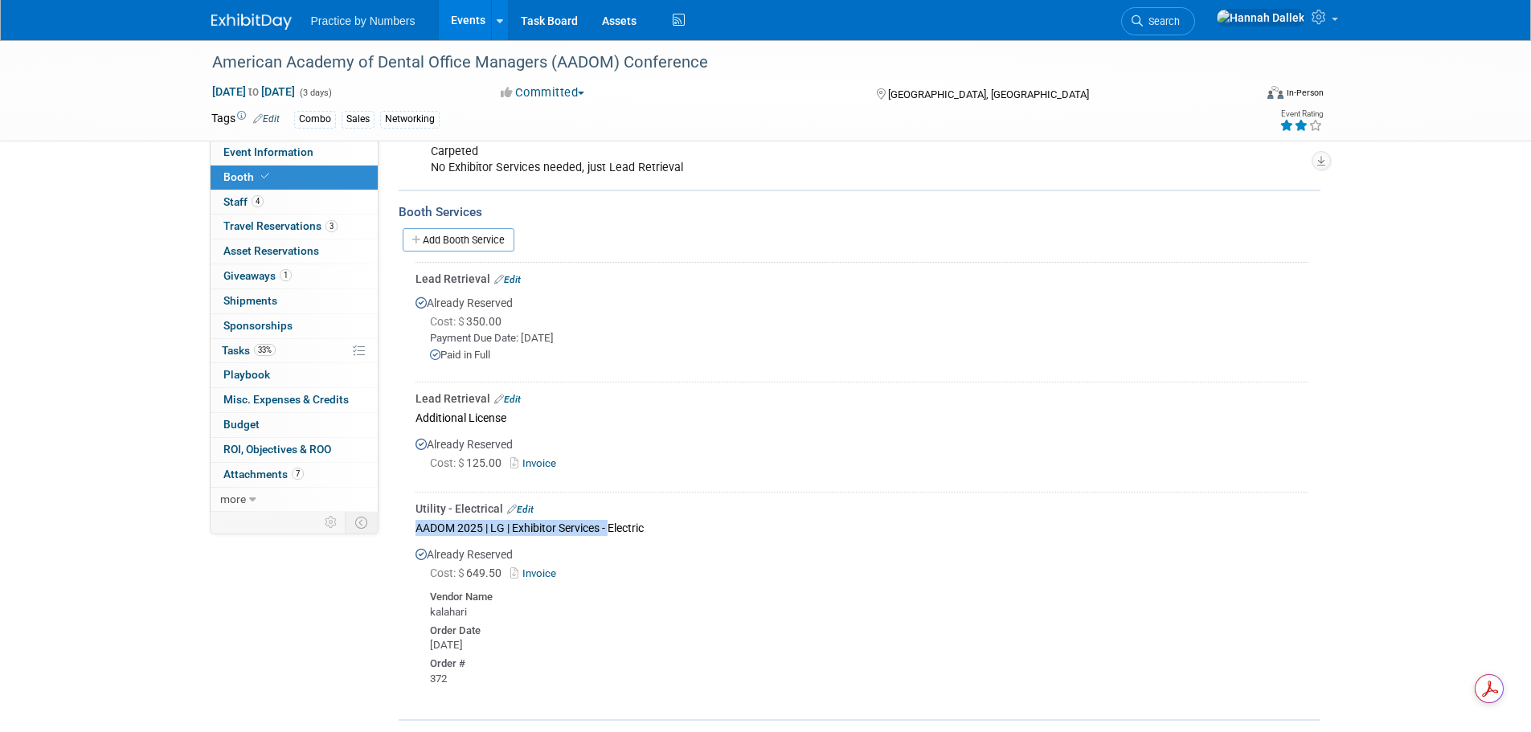
drag, startPoint x: 609, startPoint y: 526, endPoint x: 417, endPoint y: 521, distance: 192.1
click at [417, 521] on div "AADOM 2025 | LG | Exhibitor Services - Electric" at bounding box center [861, 528] width 893 height 22
copy div "AADOM 2025 | LG | Exhibitor Services -"
click at [513, 280] on link "Edit" at bounding box center [507, 279] width 27 height 11
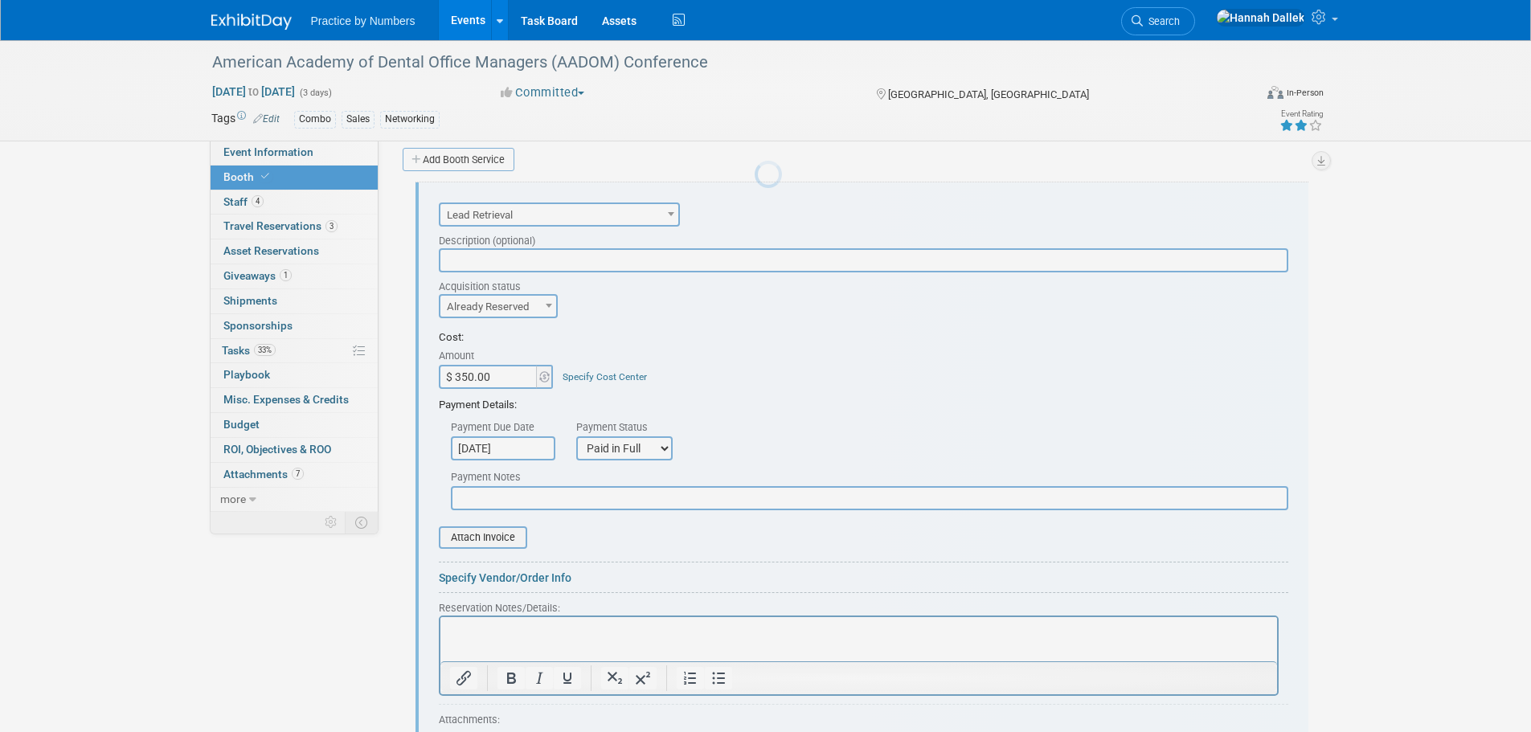
scroll to position [0, 0]
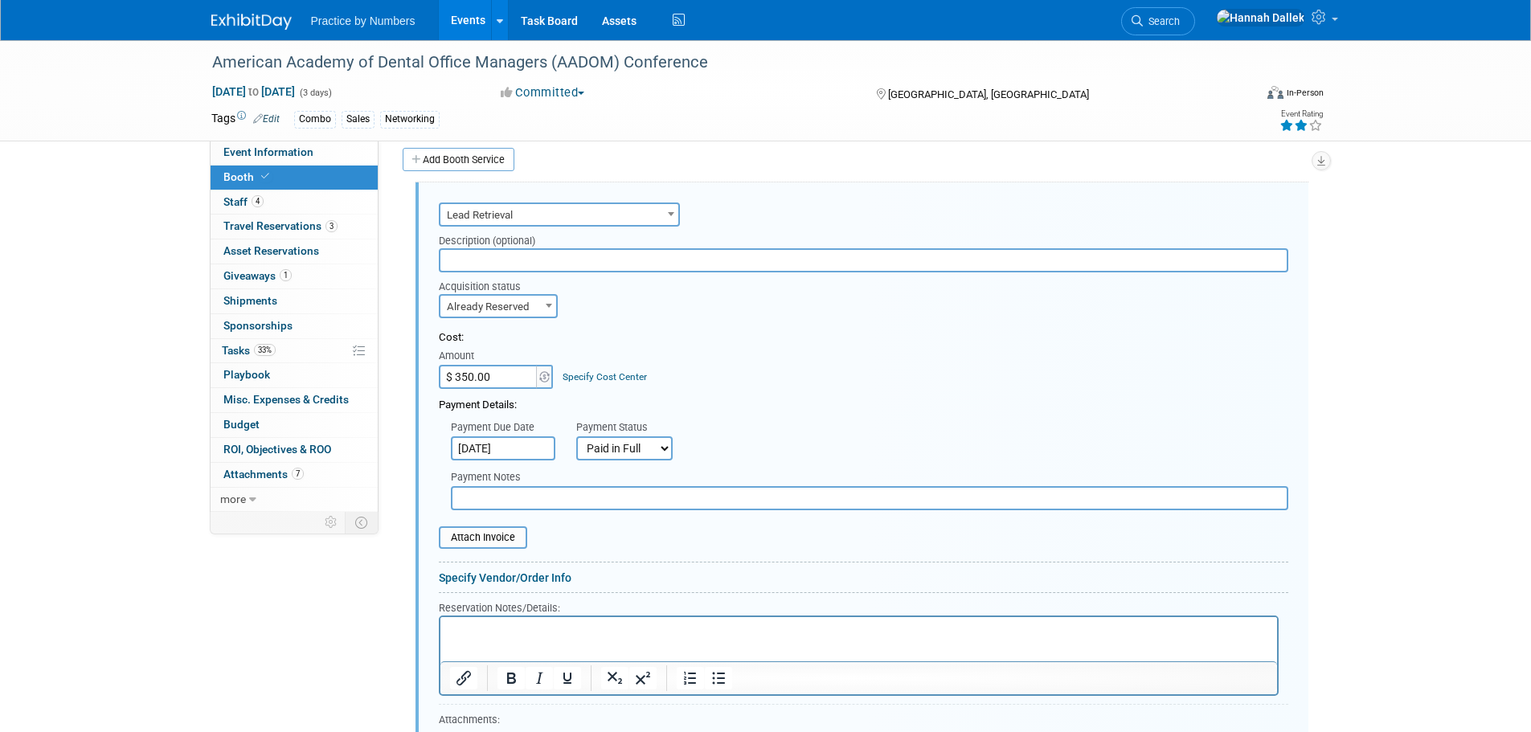
click at [522, 263] on input "text" at bounding box center [863, 260] width 849 height 24
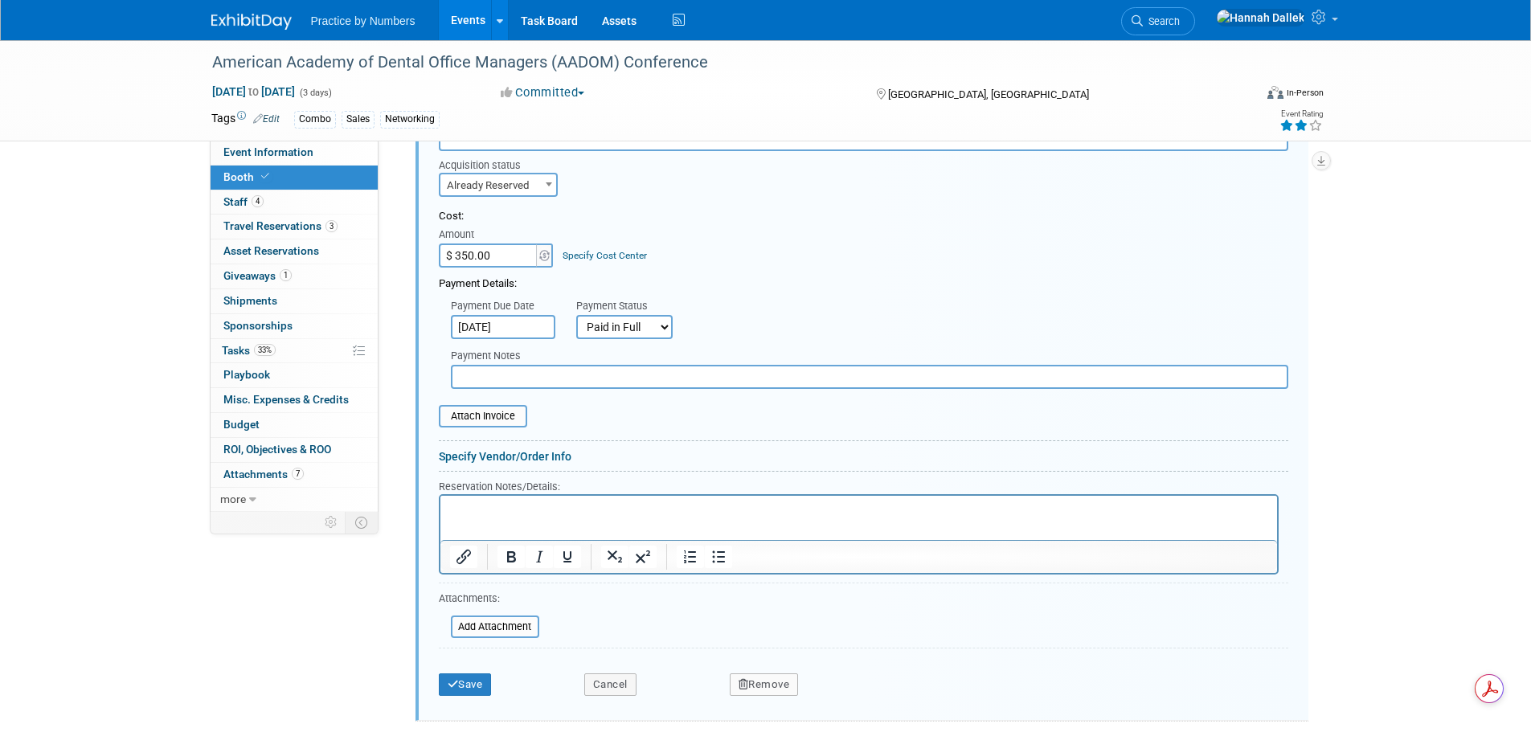
scroll to position [563, 0]
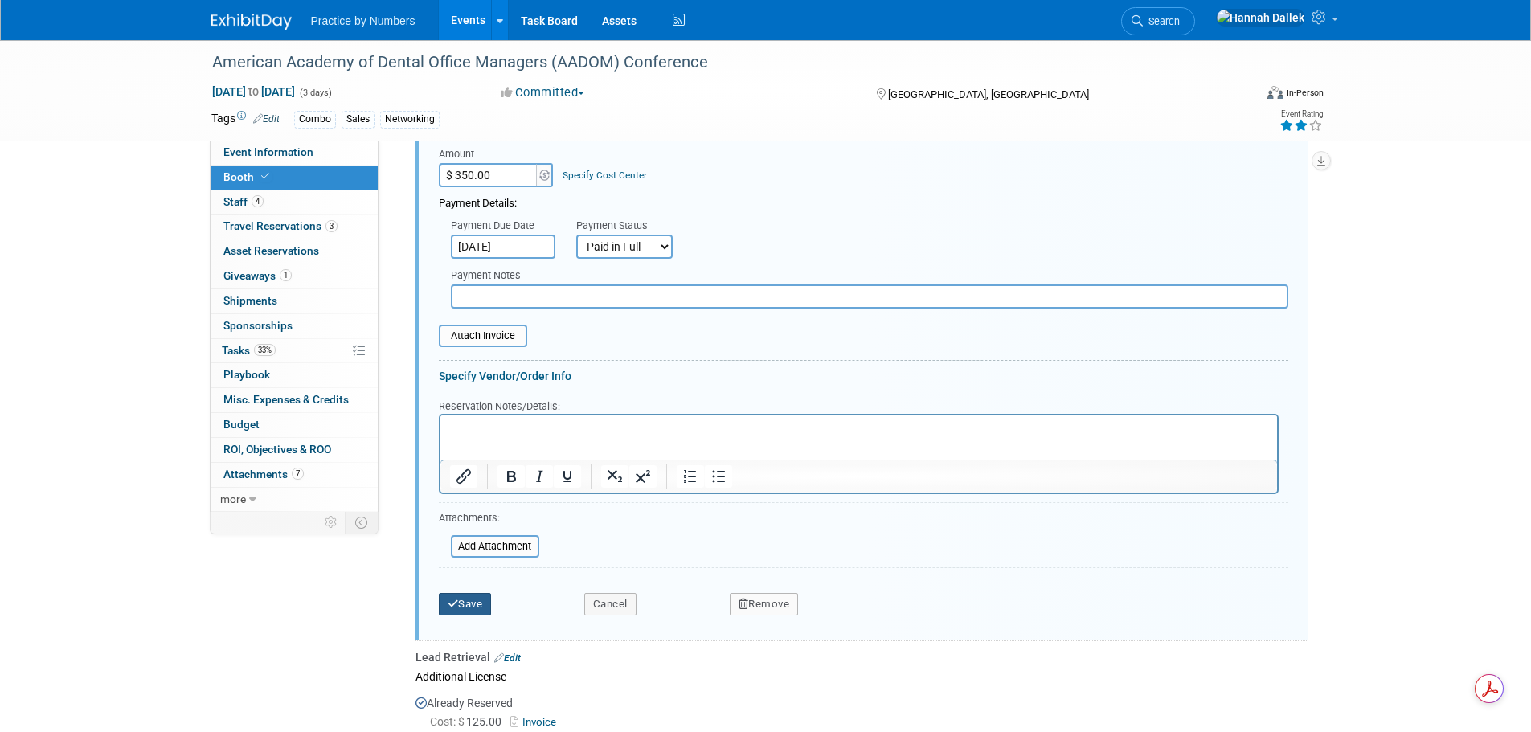
click at [448, 606] on icon "submit" at bounding box center [453, 604] width 11 height 10
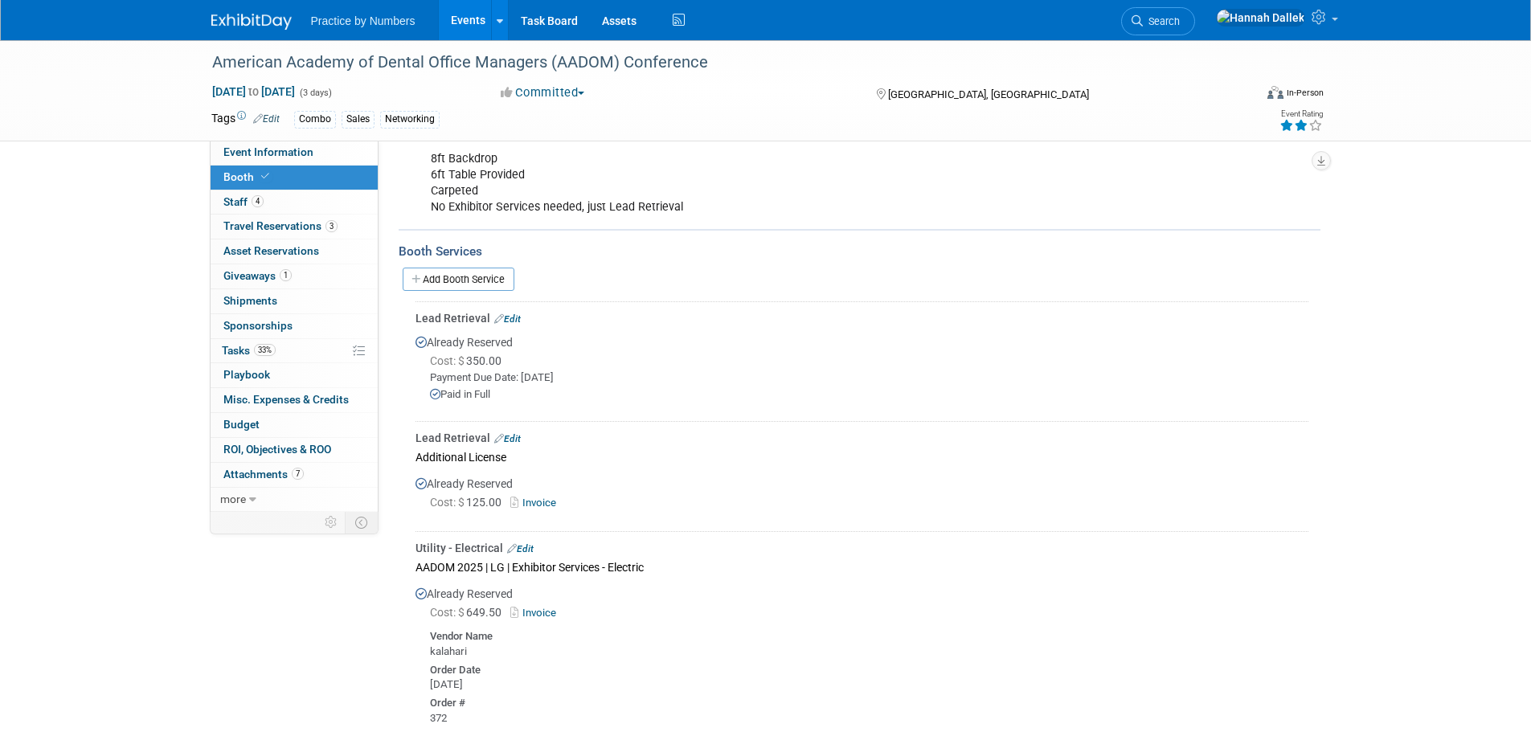
scroll to position [321, 0]
